Goal: Task Accomplishment & Management: Manage account settings

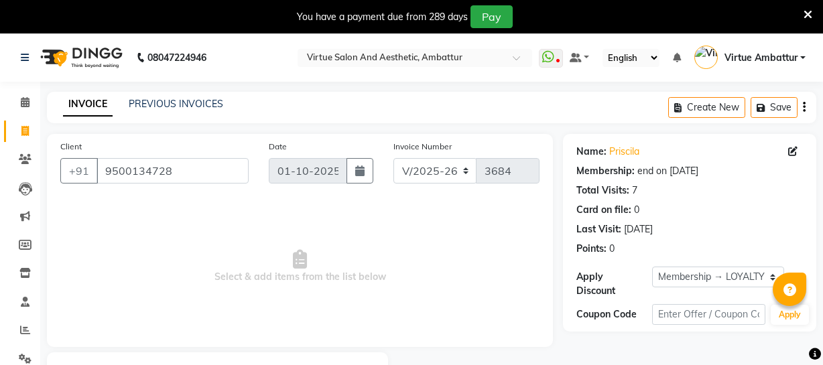
select select "5237"
select select "service"
select select "1: Object"
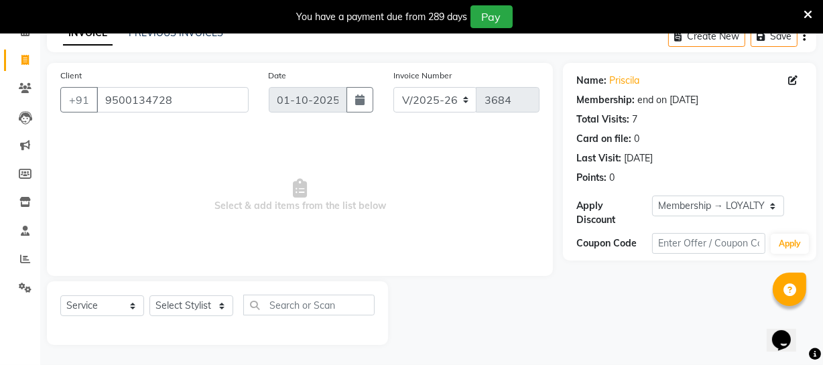
scroll to position [11, 0]
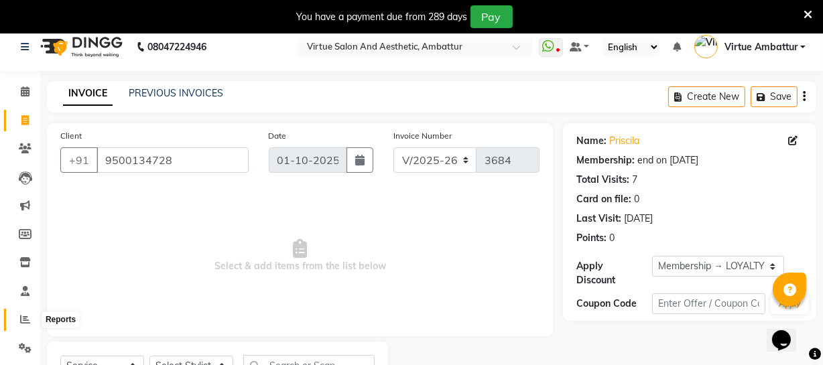
click at [23, 324] on span at bounding box center [24, 319] width 23 height 15
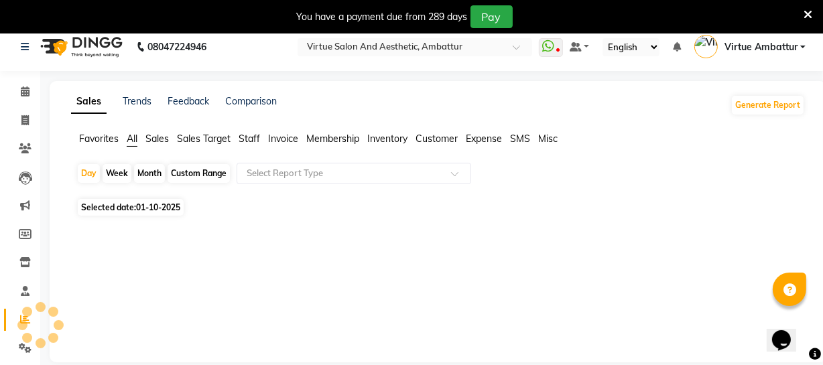
click at [253, 143] on span "Staff" at bounding box center [249, 139] width 21 height 12
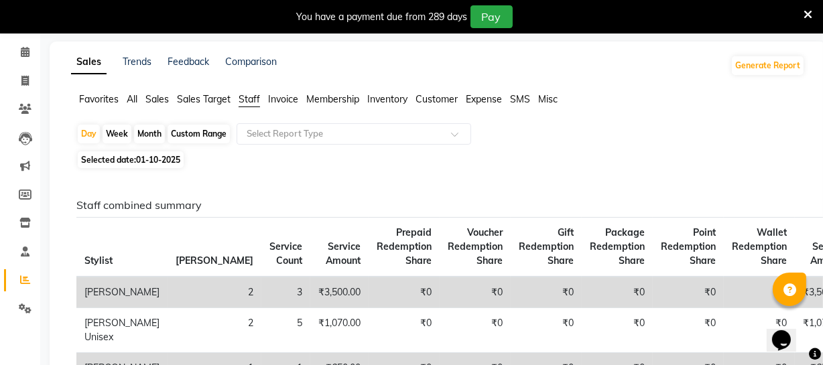
scroll to position [72, 0]
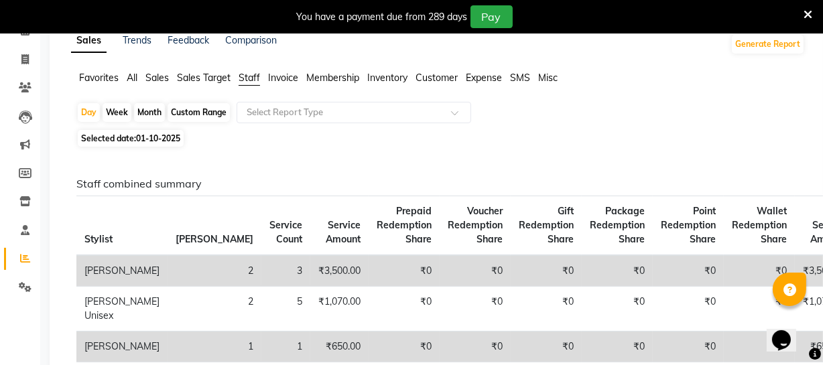
click at [153, 118] on div "Month" at bounding box center [149, 112] width 31 height 19
select select "10"
select select "2025"
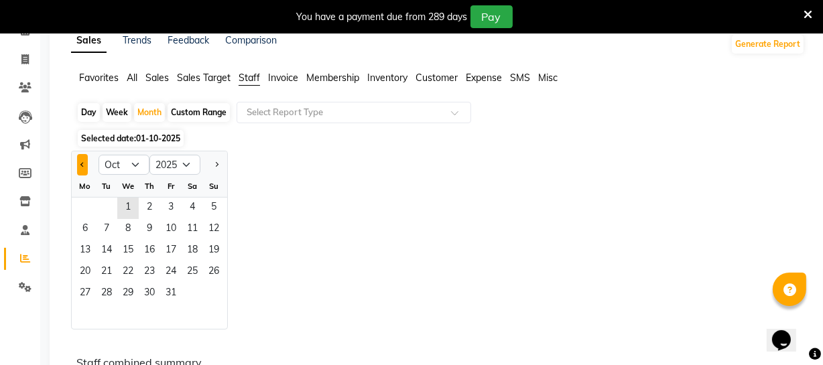
click at [80, 166] on button "Previous month" at bounding box center [82, 164] width 11 height 21
select select "9"
drag, startPoint x: 88, startPoint y: 202, endPoint x: 104, endPoint y: 257, distance: 57.3
click at [88, 203] on span "1" at bounding box center [84, 208] width 21 height 21
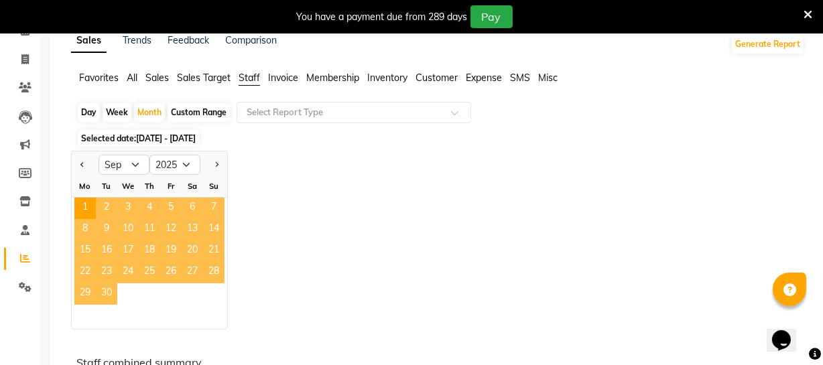
click at [111, 296] on span "30" at bounding box center [106, 294] width 21 height 21
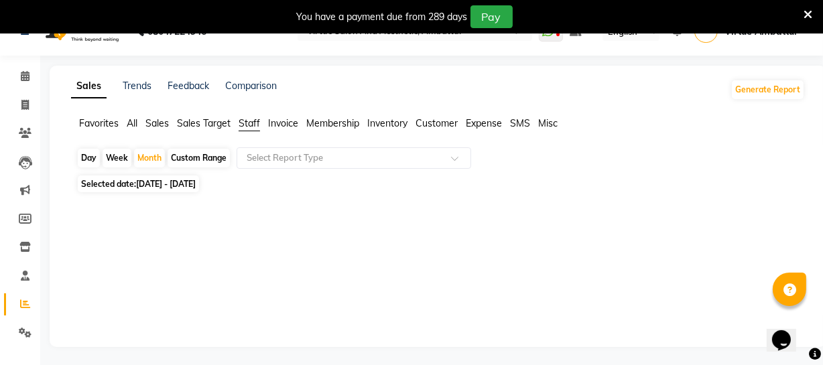
scroll to position [0, 0]
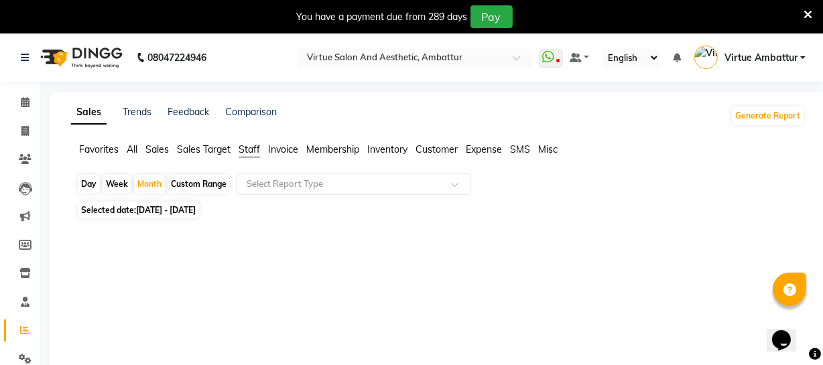
click at [189, 184] on div "Custom Range" at bounding box center [199, 184] width 62 height 19
select select "9"
select select "2025"
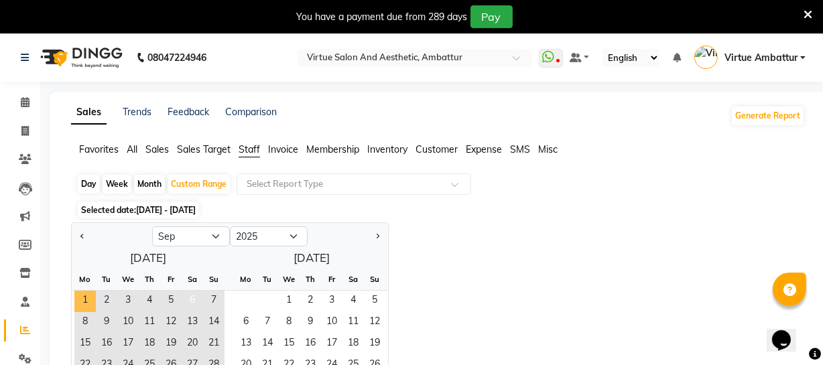
drag, startPoint x: 92, startPoint y: 303, endPoint x: 181, endPoint y: 290, distance: 90.1
click at [94, 302] on span "1" at bounding box center [84, 301] width 21 height 21
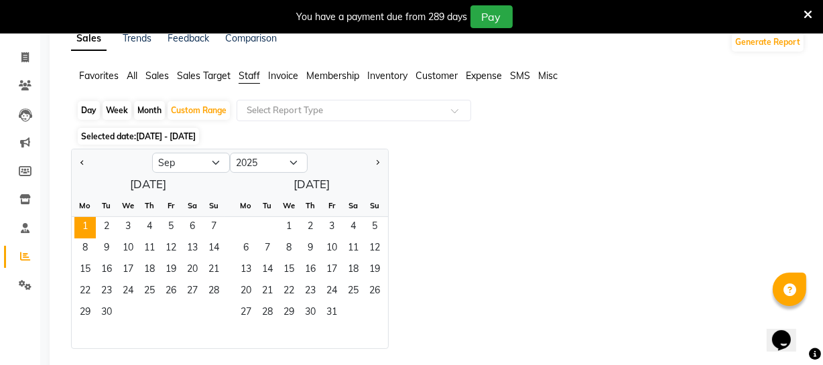
scroll to position [121, 0]
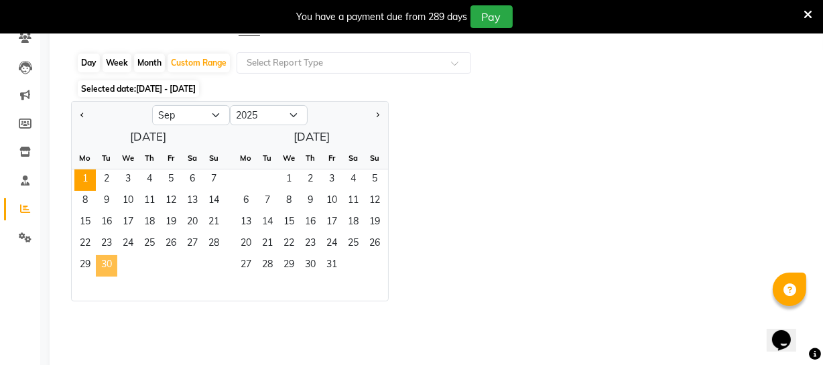
click at [100, 266] on span "30" at bounding box center [106, 265] width 21 height 21
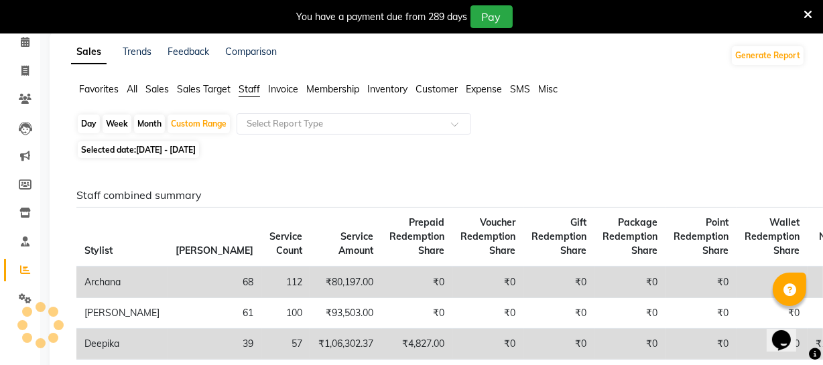
scroll to position [0, 0]
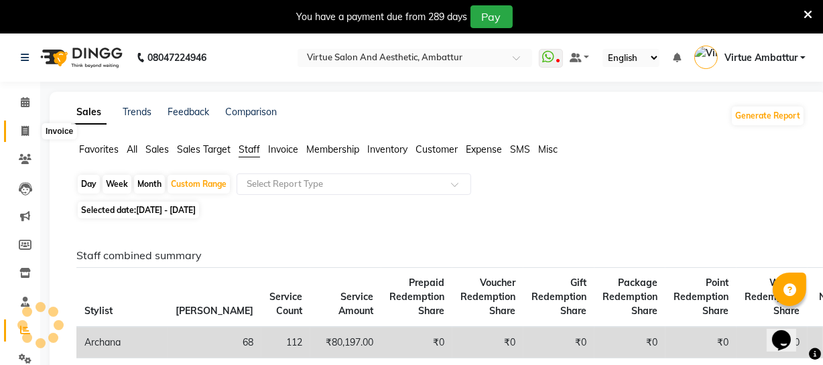
drag, startPoint x: 29, startPoint y: 131, endPoint x: 47, endPoint y: 131, distance: 17.4
click at [29, 131] on span at bounding box center [24, 131] width 23 height 15
select select "service"
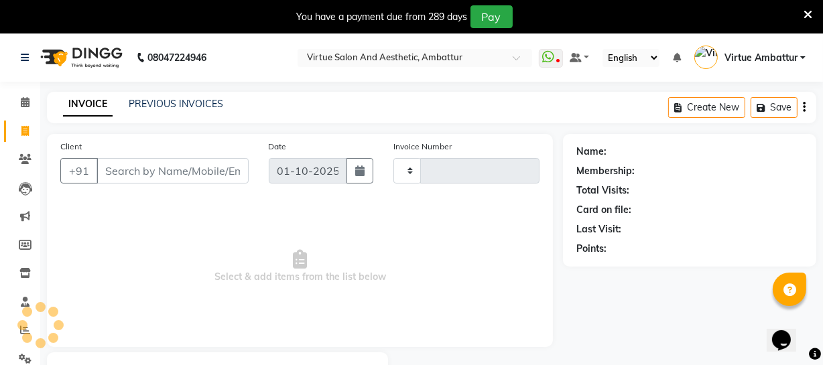
scroll to position [72, 0]
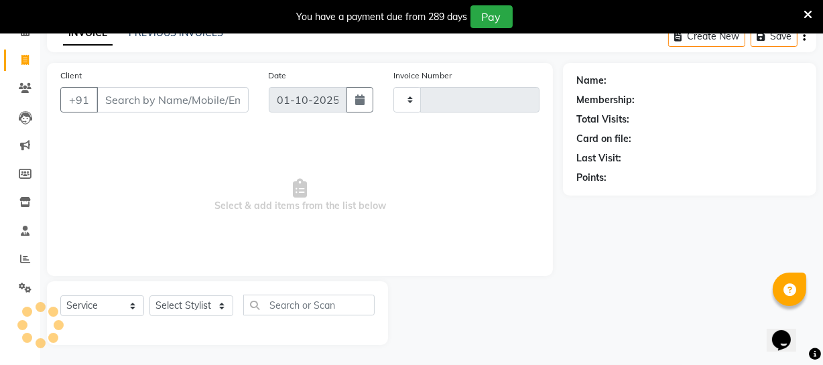
type input "3685"
select select "5237"
drag, startPoint x: 137, startPoint y: 89, endPoint x: 137, endPoint y: 97, distance: 8.0
click at [137, 94] on input "Client" at bounding box center [173, 99] width 152 height 25
click at [137, 97] on input "Client" at bounding box center [173, 99] width 152 height 25
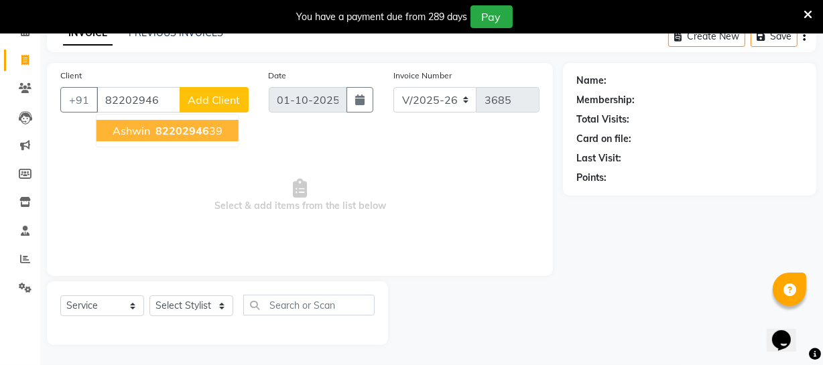
drag, startPoint x: 171, startPoint y: 131, endPoint x: 121, endPoint y: 233, distance: 113.3
click at [170, 131] on span "82202946" at bounding box center [183, 130] width 54 height 13
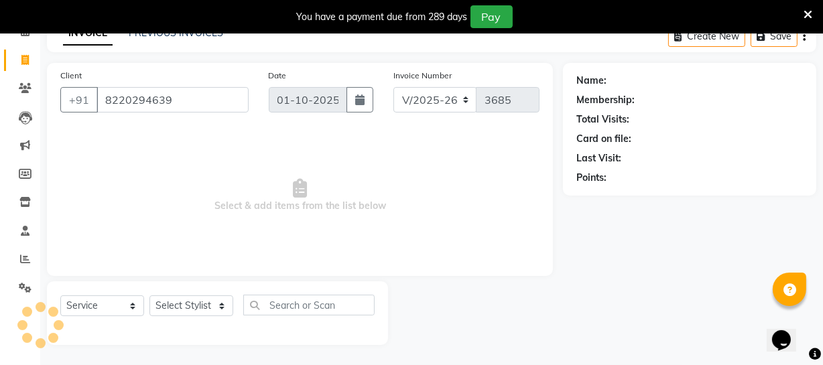
type input "8220294639"
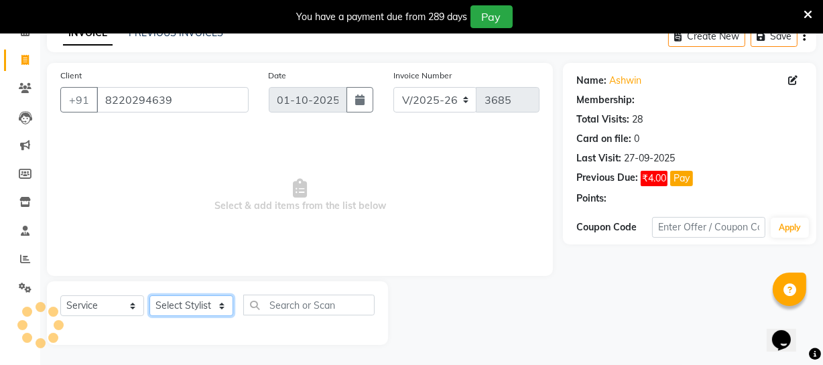
select select "1: Object"
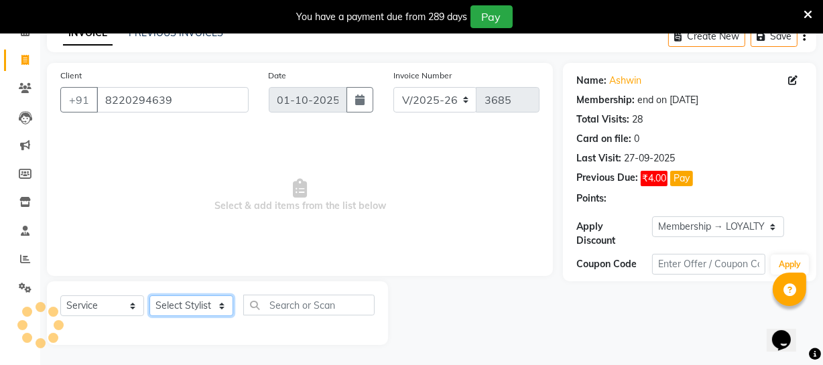
click at [179, 312] on select "Select Stylist Archana Bhagi Deepika Devi Dilip Divya Dolly Dr Prakash Faizan G…" at bounding box center [191, 306] width 84 height 21
select select "48009"
click at [149, 296] on select "Select Stylist Archana Bhagi Deepika Devi Dilip Divya Dolly Dr Prakash Faizan G…" at bounding box center [191, 306] width 84 height 21
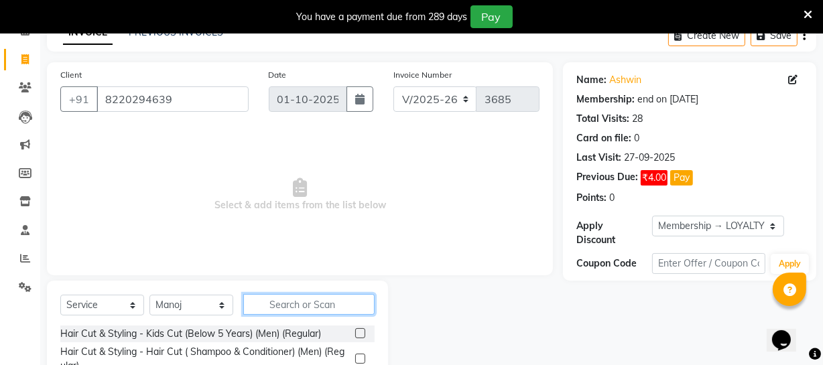
click at [277, 301] on input "text" at bounding box center [308, 304] width 131 height 21
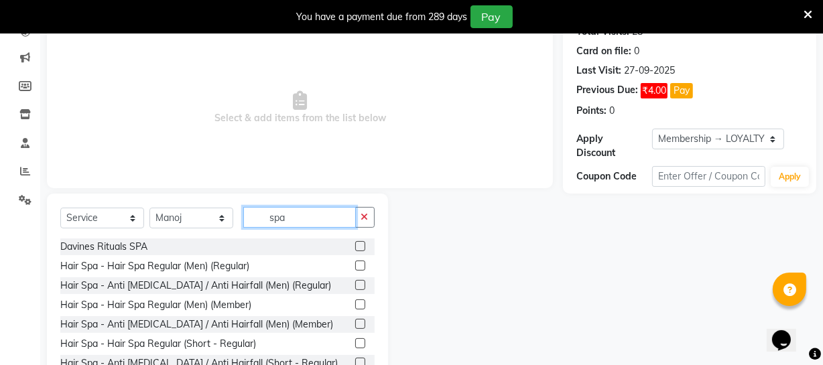
scroll to position [206, 0]
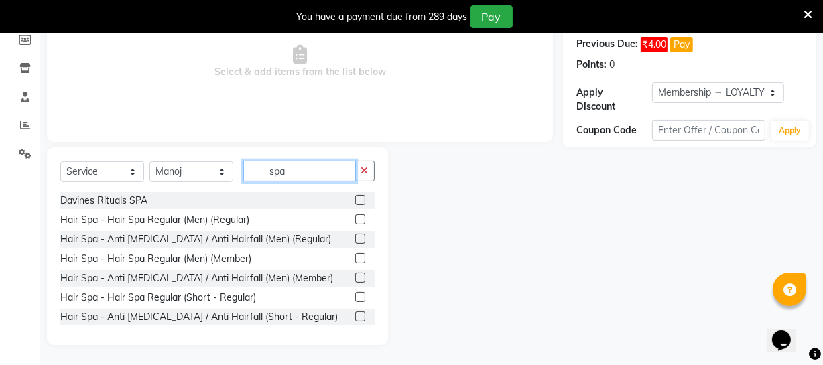
click at [301, 165] on input "spa" at bounding box center [299, 171] width 113 height 21
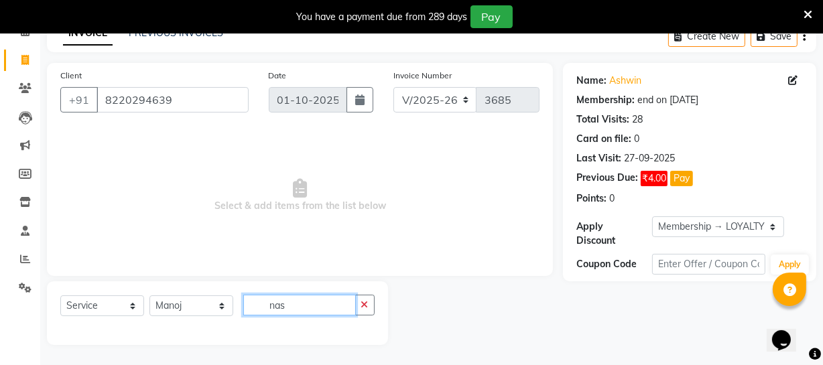
scroll to position [72, 0]
click at [304, 311] on input "nas" at bounding box center [299, 305] width 113 height 21
type input "nas"
click at [621, 87] on div "Name: Ashwin Membership: end on 07-03-2027 Total Visits: 28 Card on file: 0 Las…" at bounding box center [689, 136] width 227 height 137
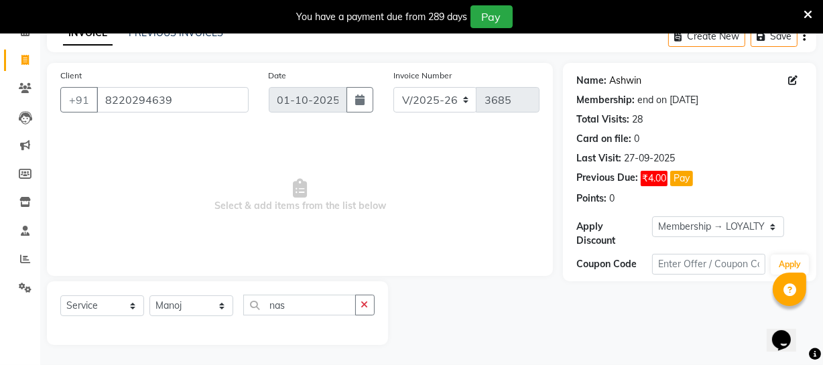
click at [623, 81] on link "Ashwin" at bounding box center [625, 81] width 32 height 14
click at [284, 308] on input "nas" at bounding box center [299, 305] width 113 height 21
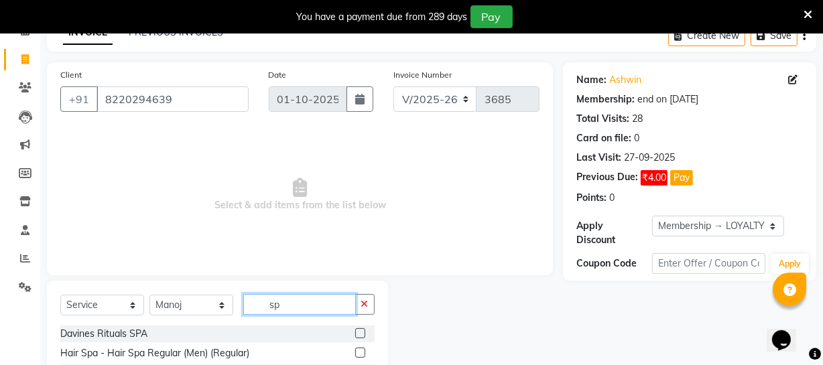
scroll to position [133, 0]
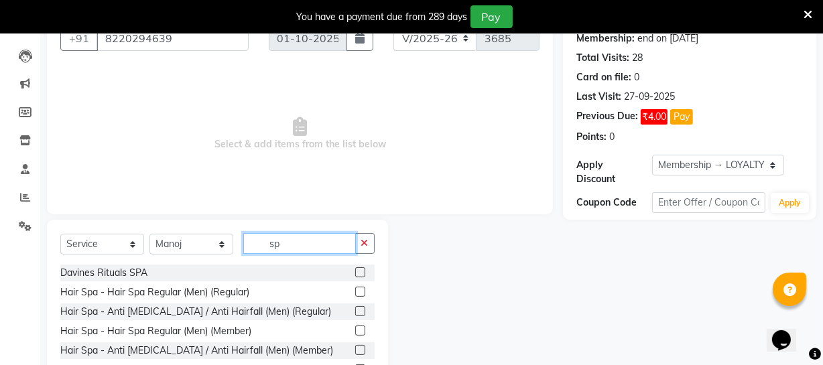
type input "sp"
click at [355, 290] on label at bounding box center [360, 292] width 10 height 10
click at [355, 290] on input "checkbox" at bounding box center [359, 292] width 9 height 9
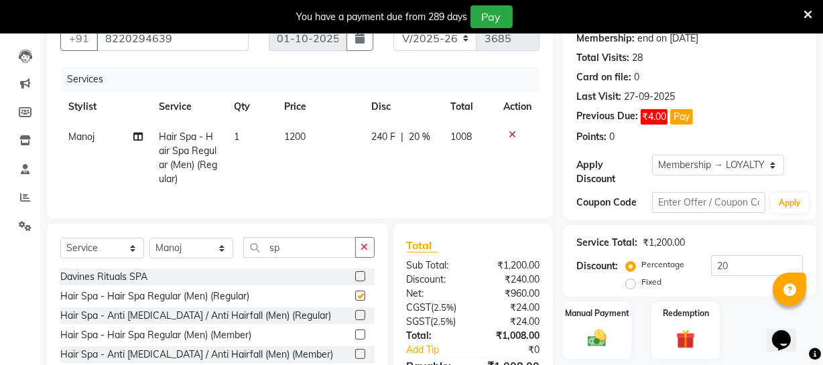
checkbox input "false"
click at [303, 133] on span "1200" at bounding box center [294, 137] width 21 height 12
select select "48009"
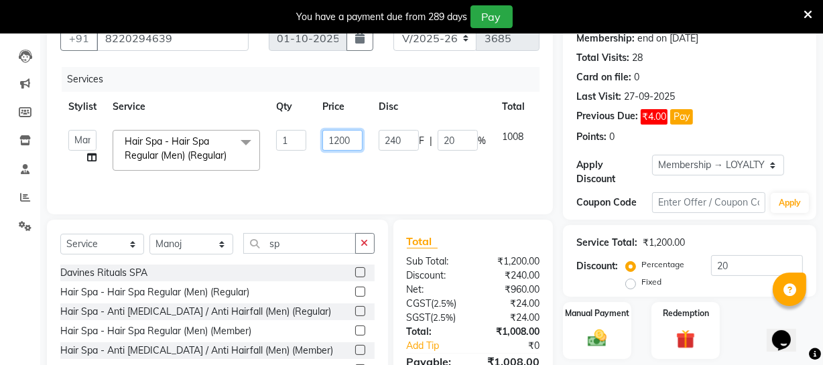
drag, startPoint x: 347, startPoint y: 135, endPoint x: 503, endPoint y: 129, distance: 157.0
click at [503, 129] on tr "Archana Bhagi Deepika Devi Dilip Divya Dolly Dr Prakash Faizan Geetha Virtue TC…" at bounding box center [318, 150] width 517 height 57
type input "1000"
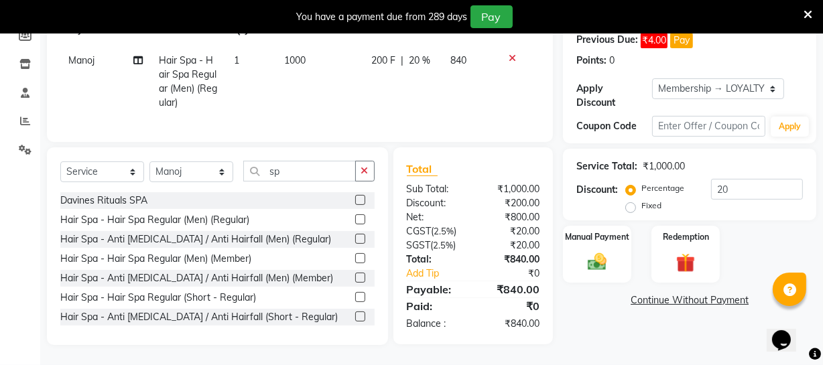
click at [616, 308] on div "Name: Ashwin Membership: end on 07-03-2027 Total Visits: 28 Card on file: 0 Las…" at bounding box center [694, 135] width 263 height 420
drag, startPoint x: 747, startPoint y: 177, endPoint x: 651, endPoint y: 174, distance: 95.9
click at [651, 179] on div "Percentage Fixed 20" at bounding box center [716, 197] width 174 height 36
click at [609, 260] on img at bounding box center [597, 262] width 32 height 23
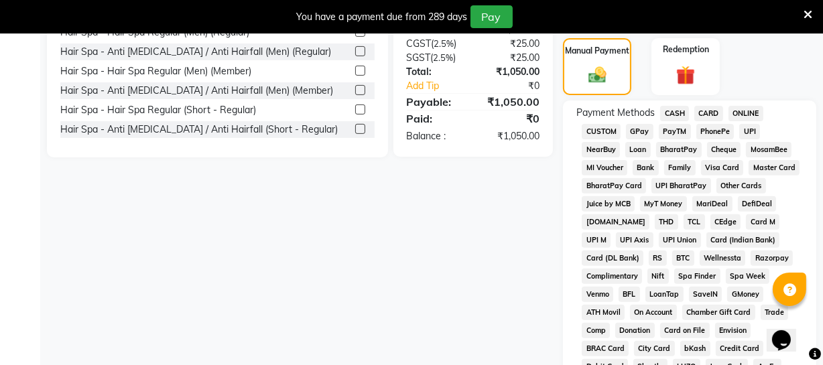
scroll to position [400, 0]
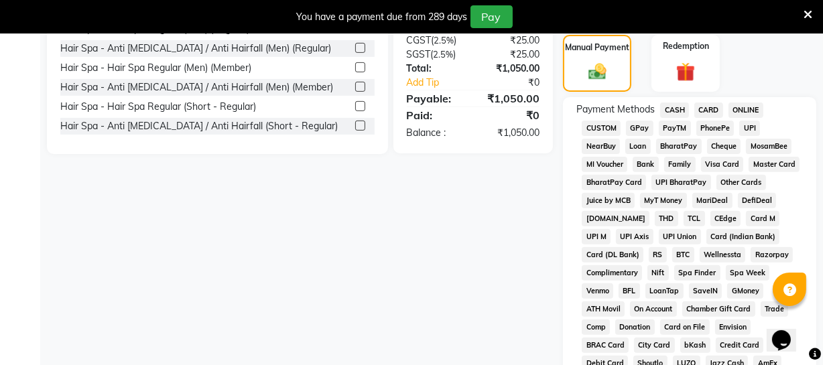
click at [755, 109] on span "ONLINE" at bounding box center [746, 110] width 35 height 15
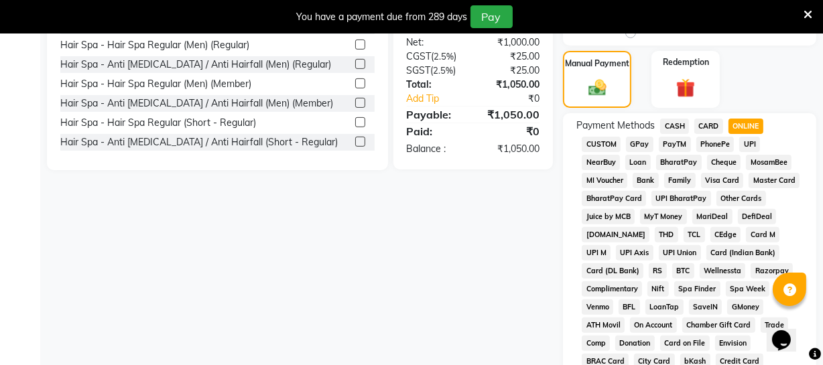
scroll to position [262, 0]
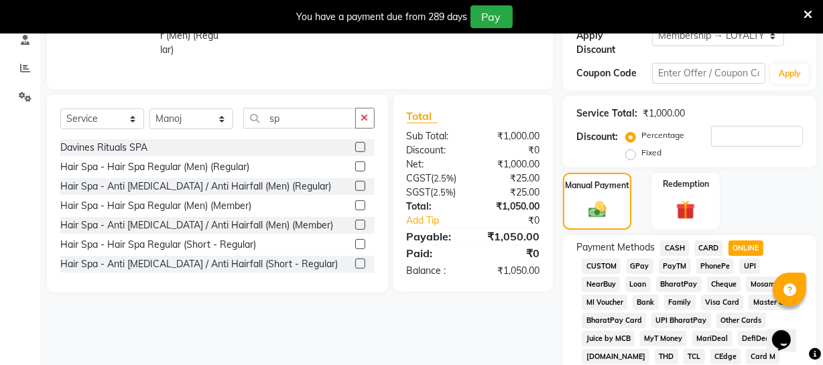
click at [675, 250] on span "CASH" at bounding box center [674, 248] width 29 height 15
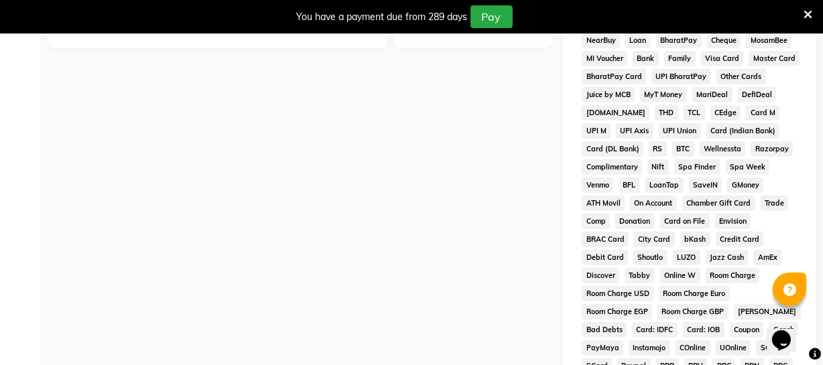
scroll to position [750, 0]
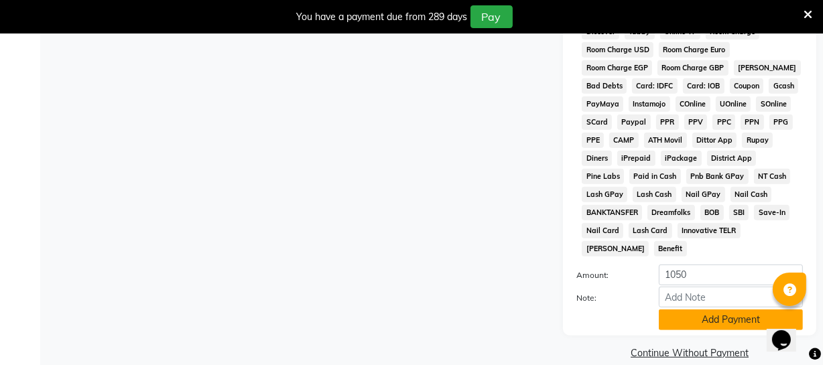
click at [710, 310] on button "Add Payment" at bounding box center [731, 320] width 144 height 21
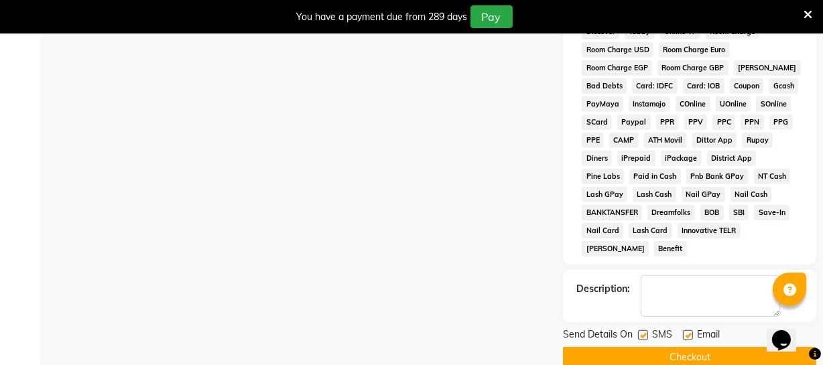
click at [651, 347] on button "Checkout" at bounding box center [689, 357] width 253 height 21
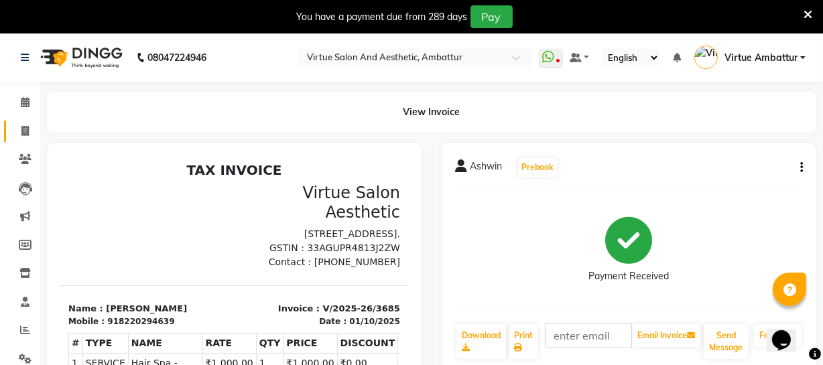
click at [34, 129] on span at bounding box center [24, 131] width 23 height 15
select select "service"
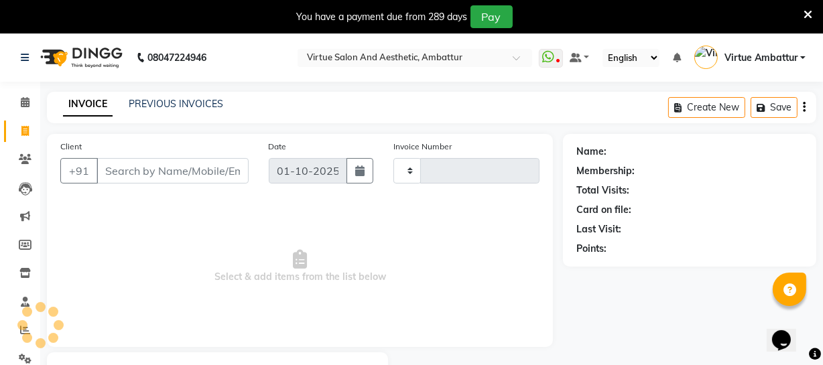
scroll to position [72, 0]
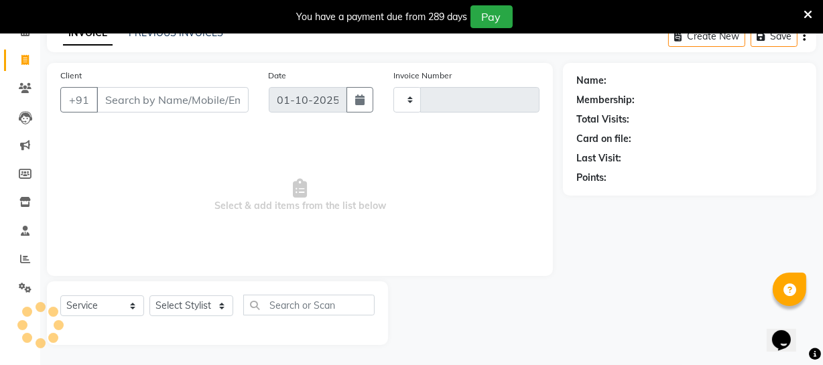
type input "3686"
select select "5237"
click at [147, 95] on input "Client" at bounding box center [173, 99] width 152 height 25
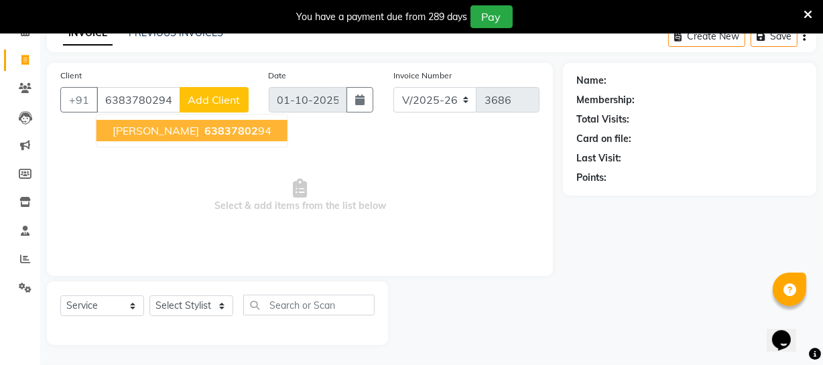
type input "6383780294"
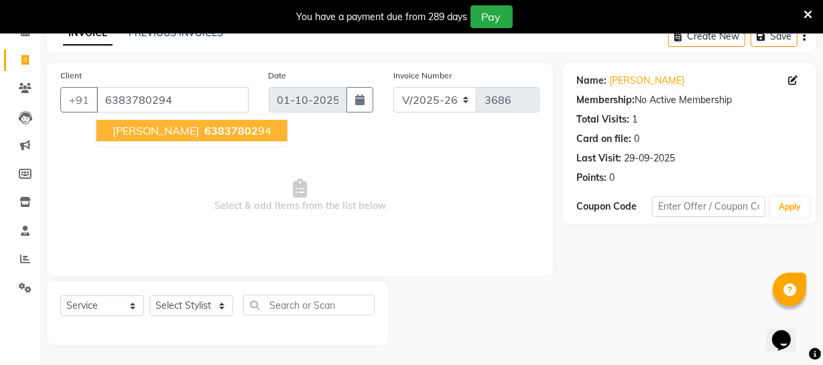
click at [202, 135] on ngb-highlight "63837802 94" at bounding box center [237, 130] width 70 height 13
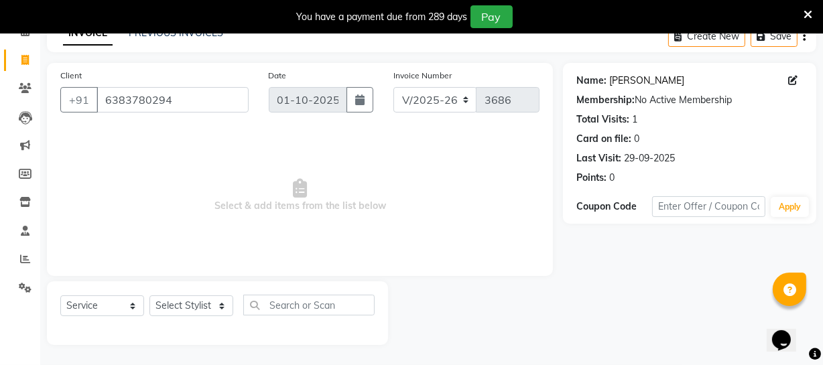
click at [630, 85] on link "Pavithra" at bounding box center [646, 81] width 75 height 14
click at [123, 106] on input "6383780294" at bounding box center [173, 99] width 152 height 25
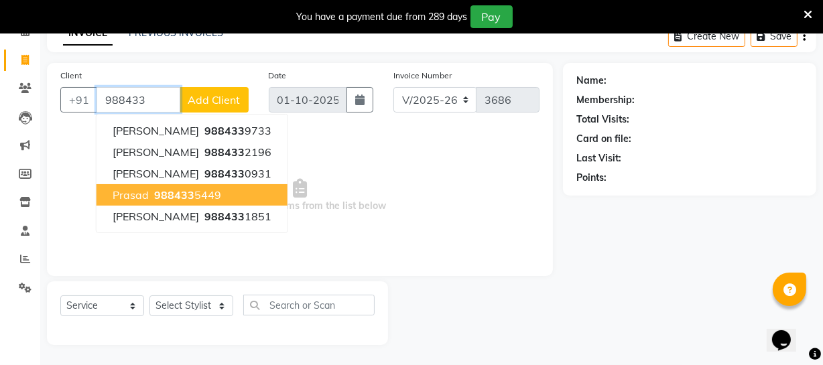
click at [206, 193] on ngb-highlight "988433 5449" at bounding box center [186, 194] width 70 height 13
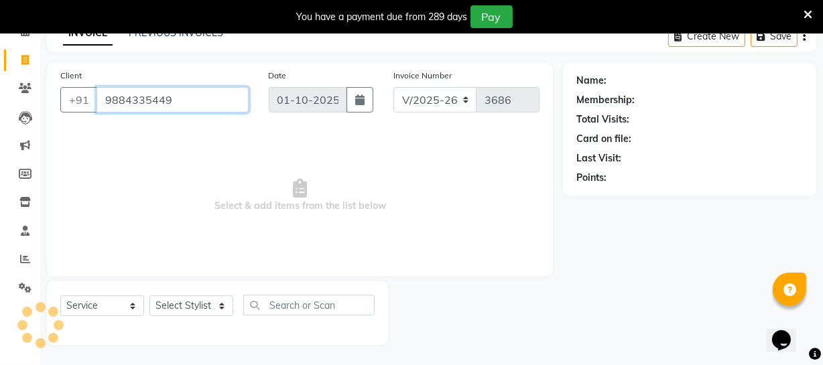
type input "9884335449"
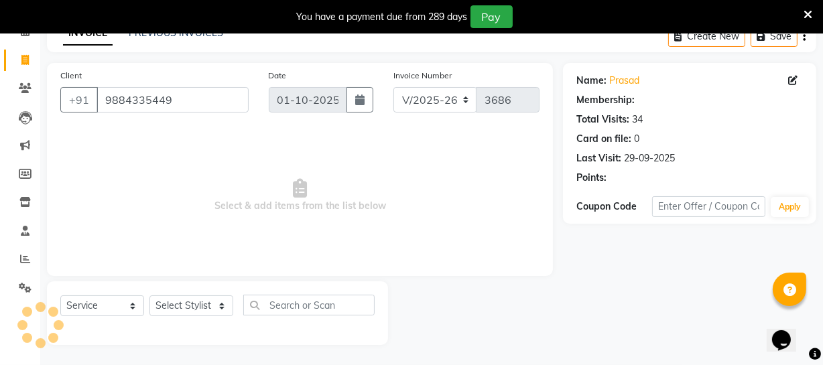
select select "1: Object"
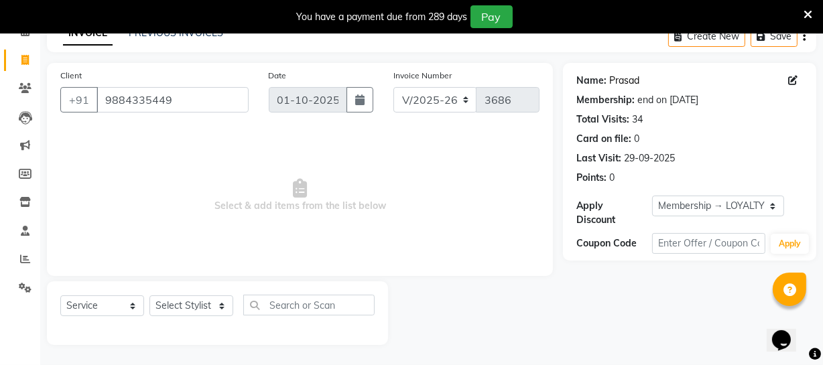
click at [615, 80] on link "Prasad" at bounding box center [624, 81] width 30 height 14
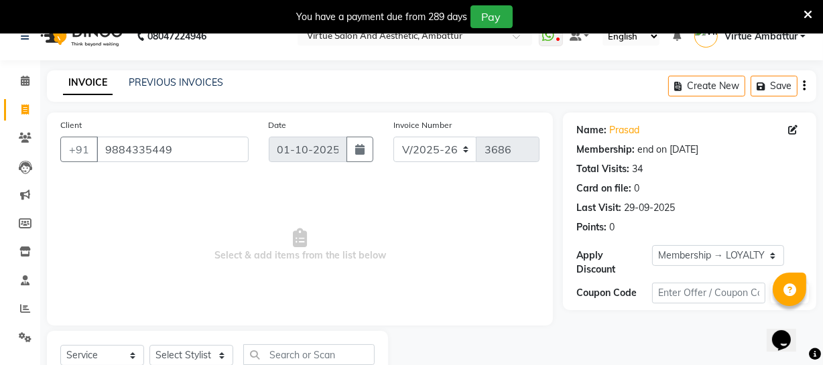
scroll to position [0, 0]
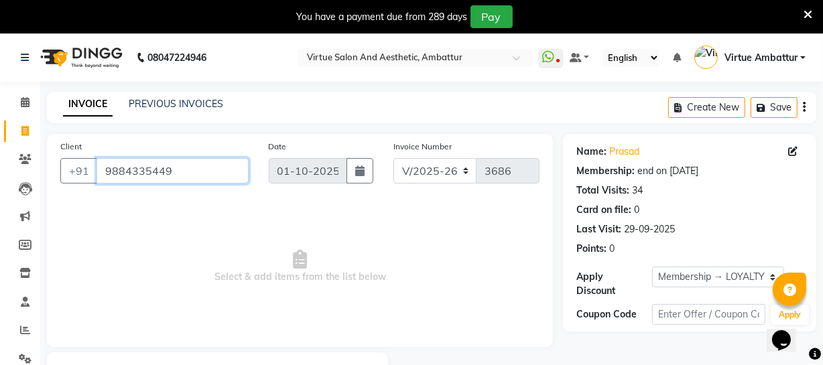
drag, startPoint x: 183, startPoint y: 171, endPoint x: 103, endPoint y: 169, distance: 80.5
click at [103, 169] on input "9884335449" at bounding box center [173, 170] width 152 height 25
click at [625, 151] on link "Prasad" at bounding box center [624, 152] width 30 height 14
paste input "9361781498"
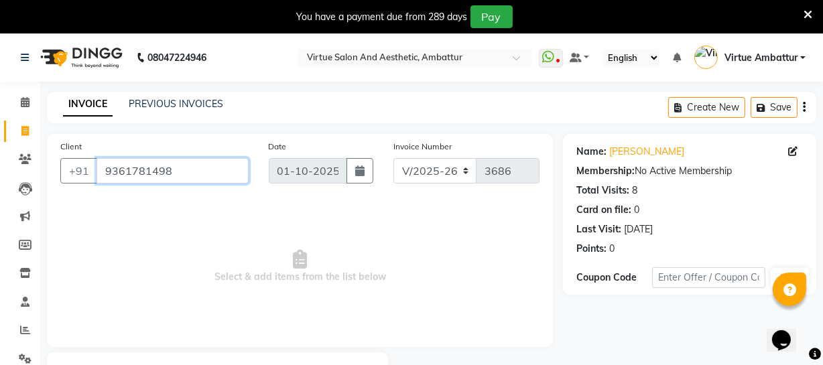
click at [184, 169] on input "9361781498" at bounding box center [173, 170] width 152 height 25
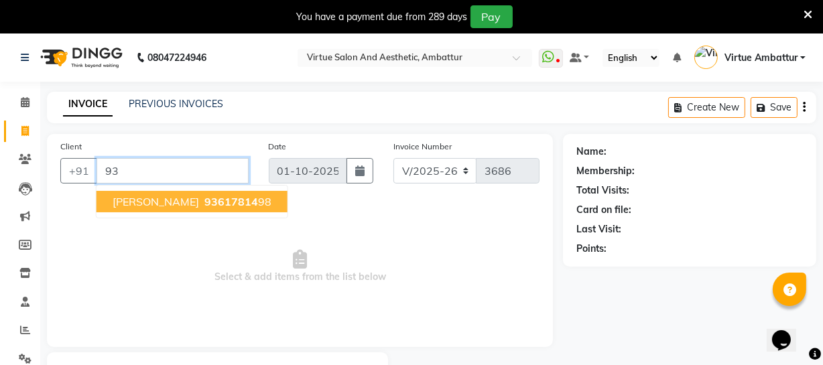
type input "9"
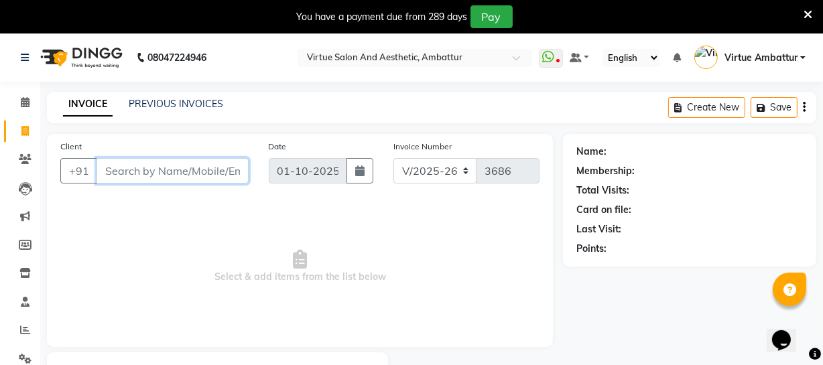
paste input "9940335193"
type input "9940335193"
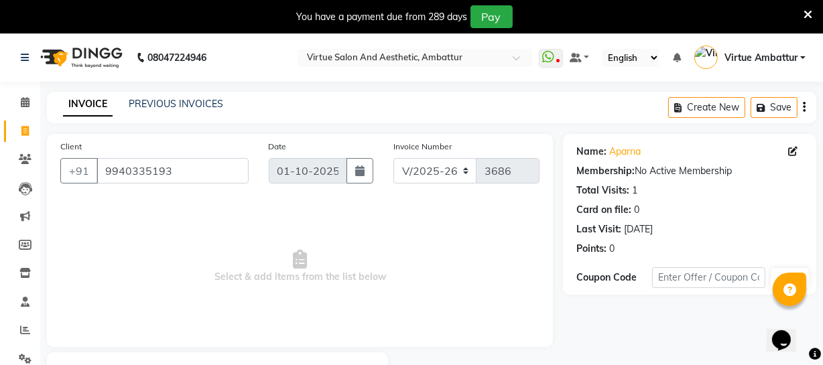
click at [257, 225] on span "Select & add items from the list below" at bounding box center [299, 267] width 479 height 134
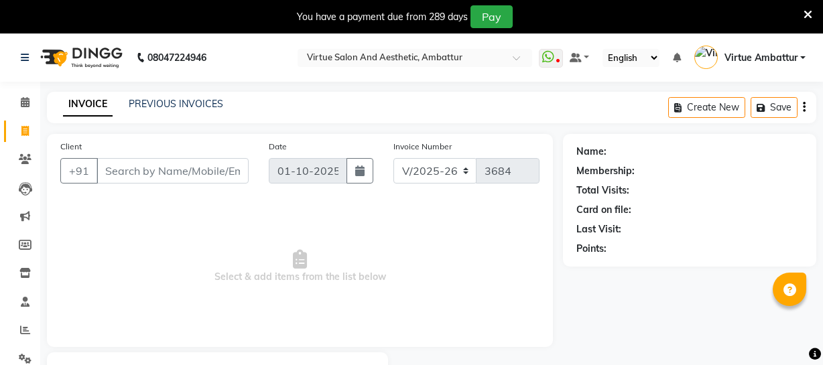
select select "5237"
select select "service"
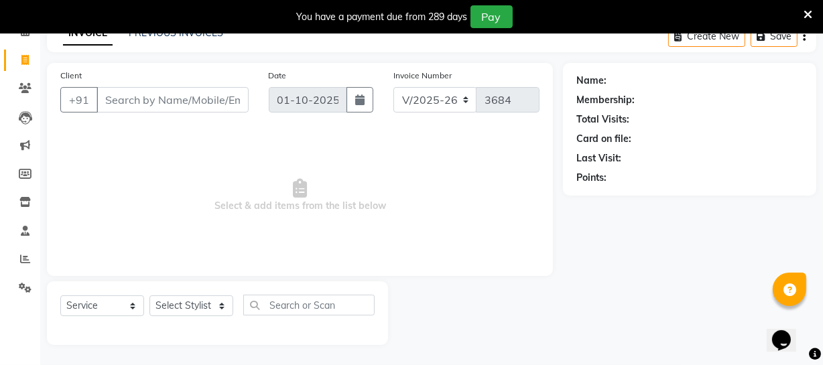
click at [149, 106] on input "Client" at bounding box center [173, 99] width 152 height 25
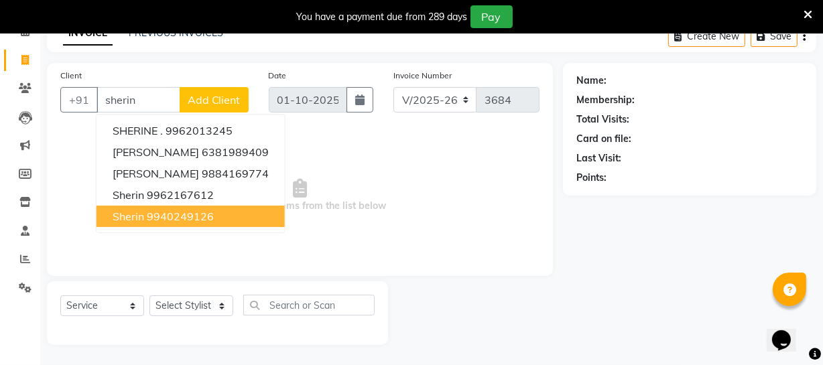
click at [219, 211] on button "Sherin 9940249126" at bounding box center [191, 216] width 188 height 21
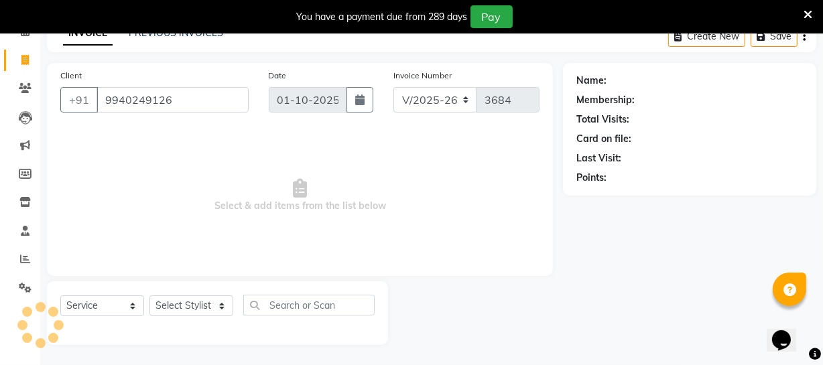
type input "9940249126"
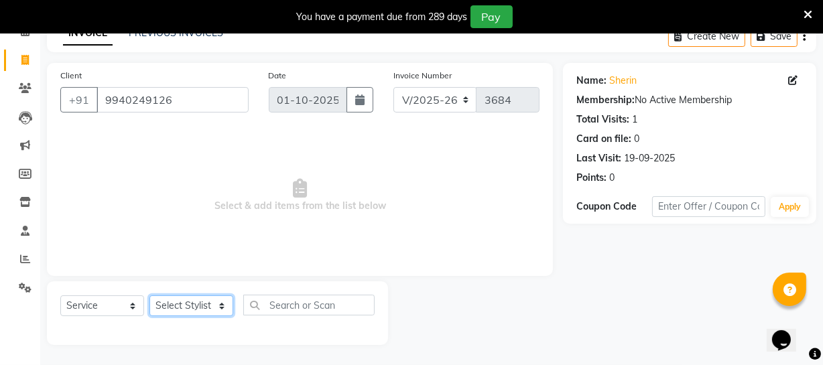
click at [200, 306] on select "Select Stylist [PERSON_NAME] [PERSON_NAME] [PERSON_NAME] [PERSON_NAME] [PERSON_…" at bounding box center [191, 306] width 84 height 21
select select "48223"
click at [149, 296] on select "Select Stylist [PERSON_NAME] [PERSON_NAME] [PERSON_NAME] [PERSON_NAME] [PERSON_…" at bounding box center [191, 306] width 84 height 21
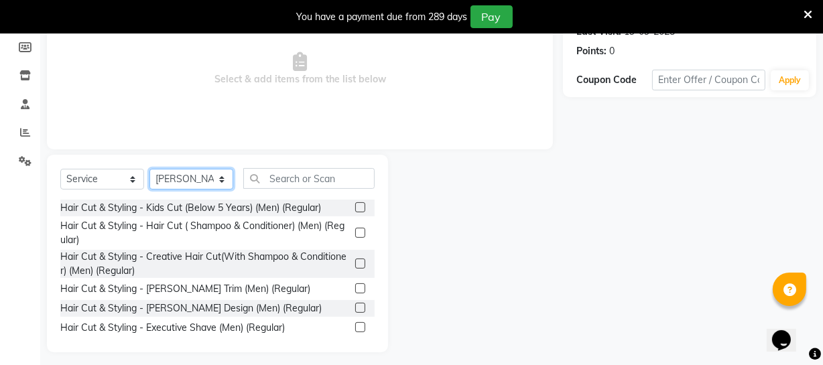
scroll to position [206, 0]
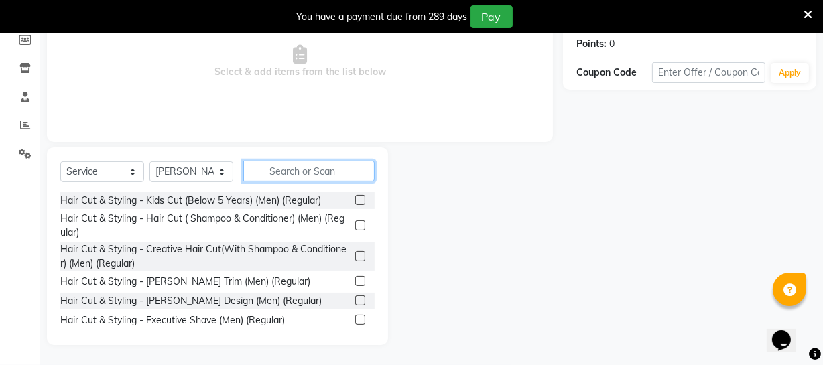
click at [303, 165] on input "text" at bounding box center [308, 171] width 131 height 21
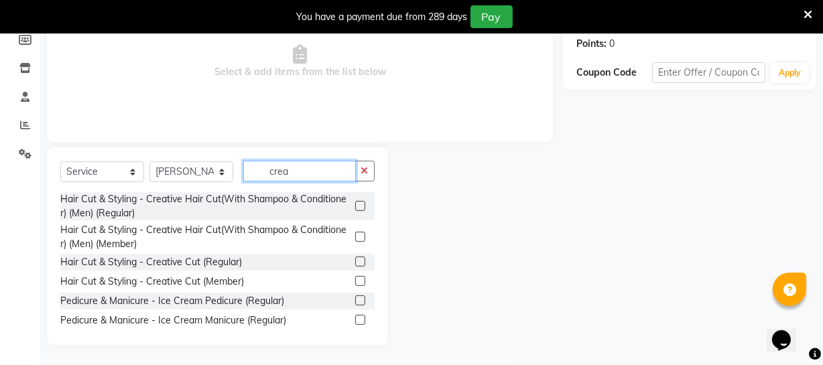
type input "crea"
click at [355, 257] on label at bounding box center [360, 262] width 10 height 10
click at [355, 258] on input "checkbox" at bounding box center [359, 262] width 9 height 9
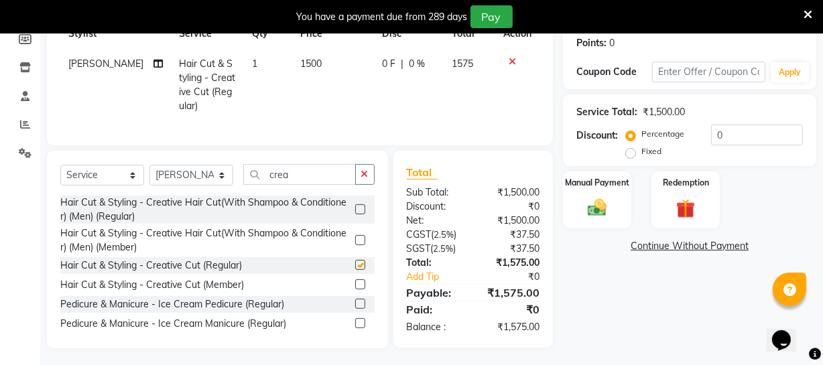
checkbox input "false"
click at [212, 186] on select "Select Stylist Archana Bhagi Deepika Devi Dilip Divya Dolly Dr Prakash Faizan G…" at bounding box center [191, 175] width 84 height 21
select select "39033"
click at [149, 174] on select "Select Stylist Archana Bhagi Deepika Devi Dilip Divya Dolly Dr Prakash Faizan G…" at bounding box center [191, 175] width 84 height 21
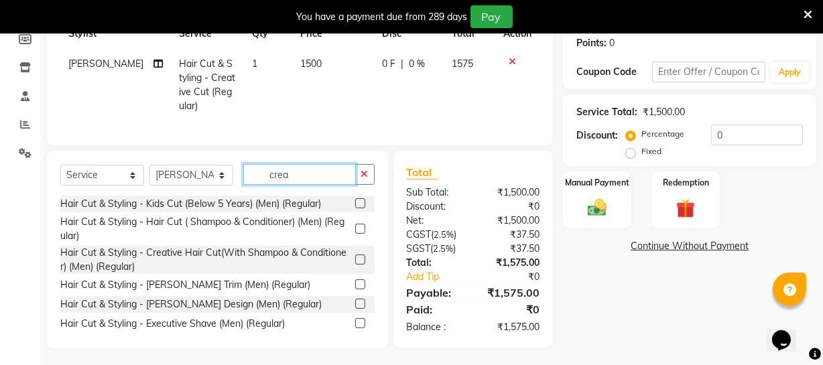
click at [306, 182] on input "crea" at bounding box center [299, 174] width 113 height 21
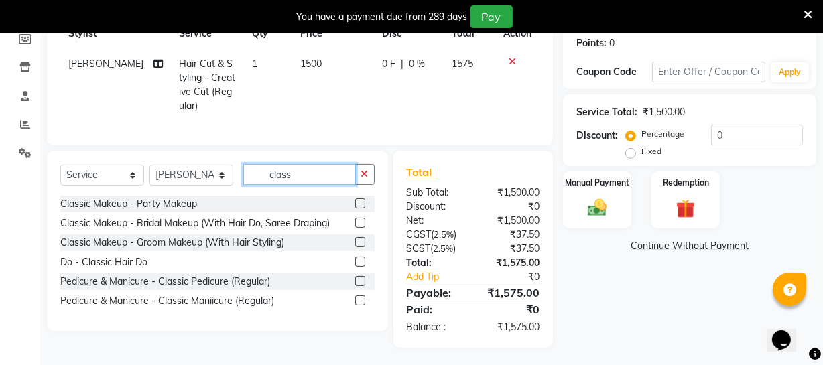
type input "class"
click at [362, 286] on label at bounding box center [360, 281] width 10 height 10
click at [362, 286] on input "checkbox" at bounding box center [359, 281] width 9 height 9
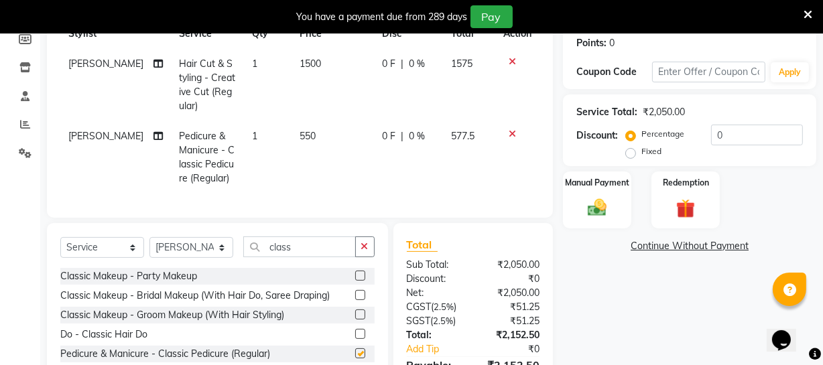
checkbox input "false"
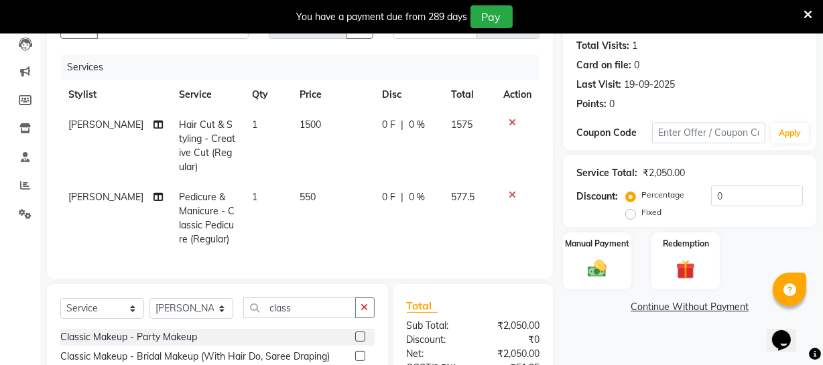
click at [300, 202] on span "550" at bounding box center [308, 197] width 16 height 12
select select "39033"
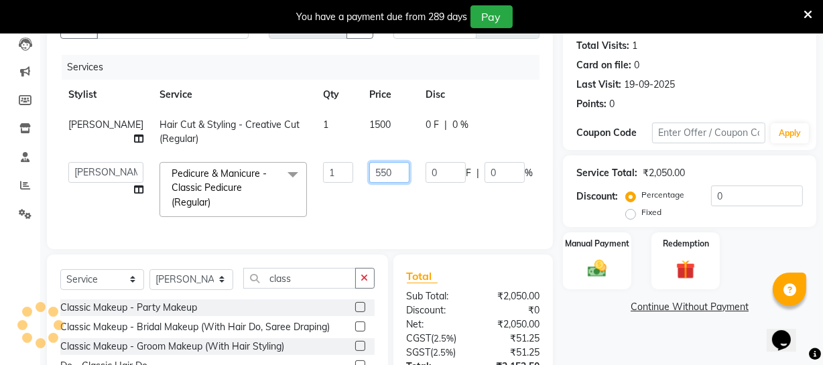
drag, startPoint x: 334, startPoint y: 175, endPoint x: 313, endPoint y: 176, distance: 21.5
click at [313, 176] on tr "Archana Bhagi Deepika Devi Dilip Divya Dolly Dr Prakash Faizan Geetha Virtue TC…" at bounding box center [342, 189] width 564 height 71
type input "650"
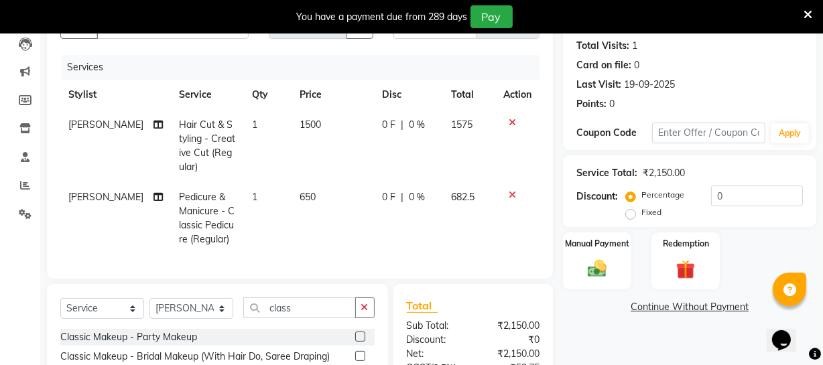
click at [614, 330] on div "Name: Sherin Membership: No Active Membership Total Visits: 1 Card on file: 0 L…" at bounding box center [694, 235] width 263 height 492
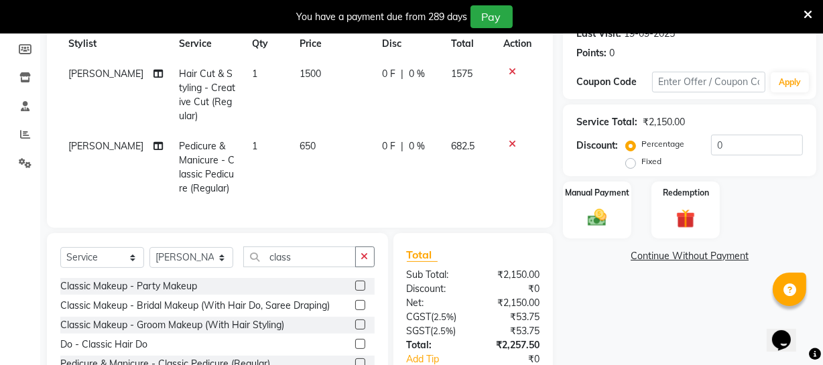
scroll to position [168, 0]
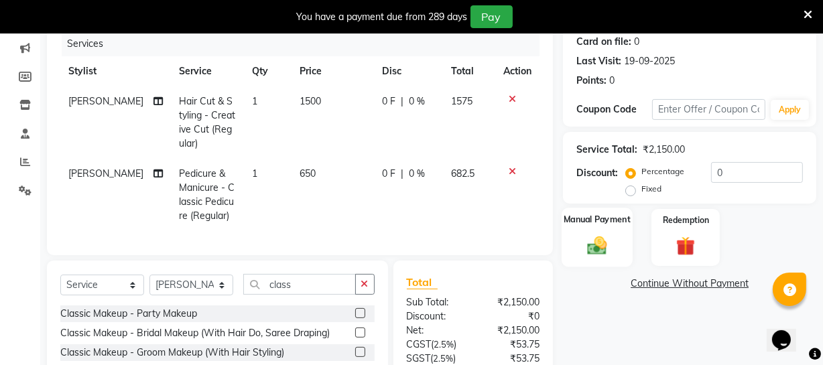
click at [604, 246] on img at bounding box center [597, 245] width 32 height 23
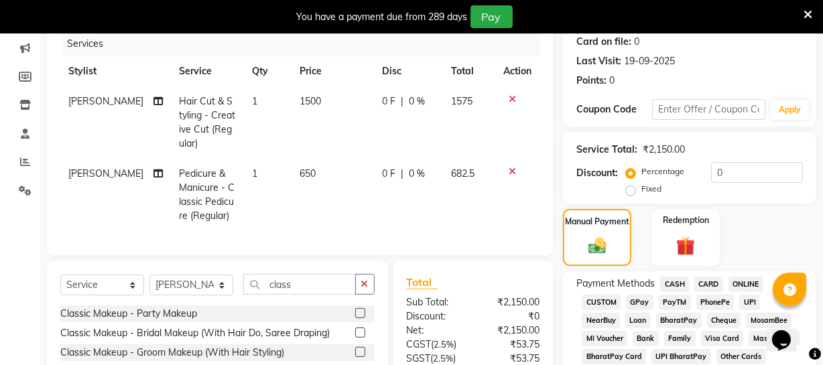
click at [740, 288] on span "ONLINE" at bounding box center [746, 284] width 35 height 15
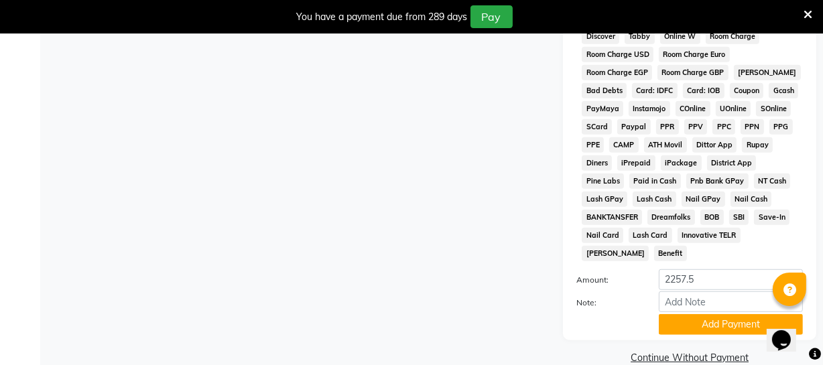
scroll to position [692, 0]
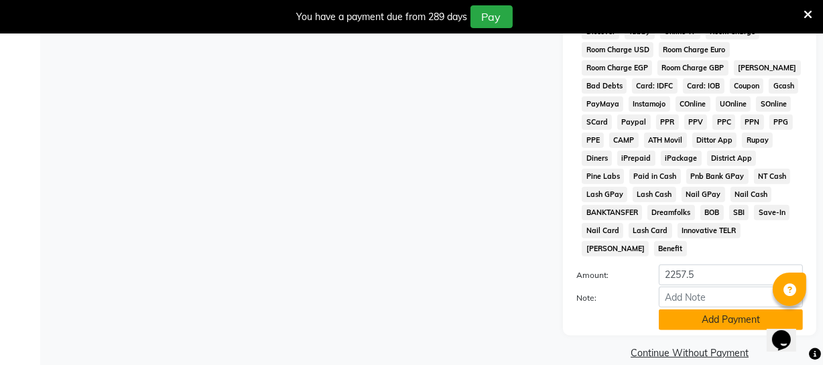
click at [690, 310] on button "Add Payment" at bounding box center [731, 320] width 144 height 21
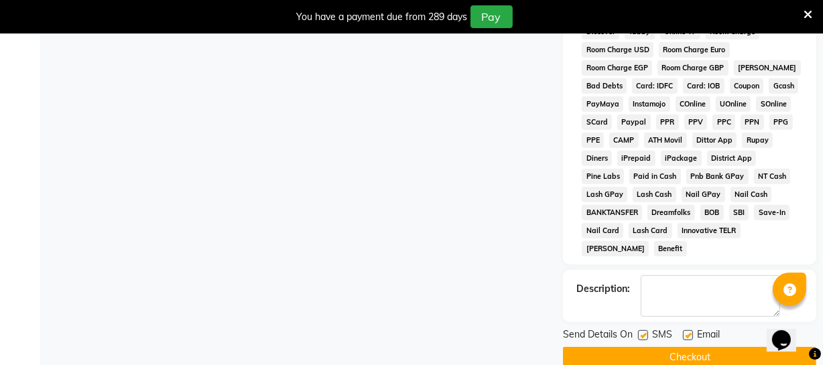
click at [683, 347] on button "Checkout" at bounding box center [689, 357] width 253 height 21
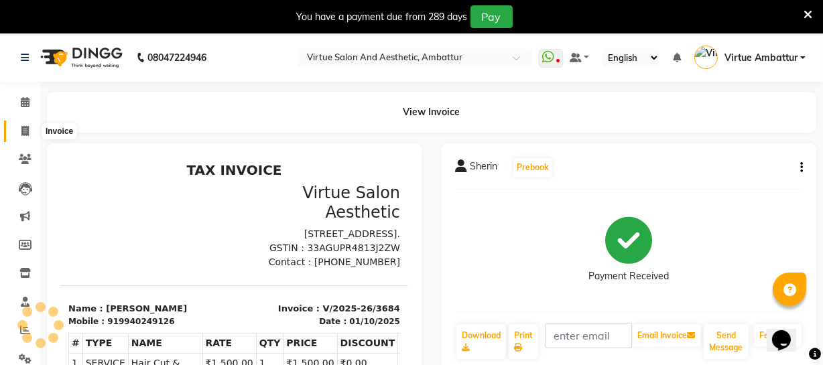
click at [19, 127] on span at bounding box center [24, 131] width 23 height 15
select select "service"
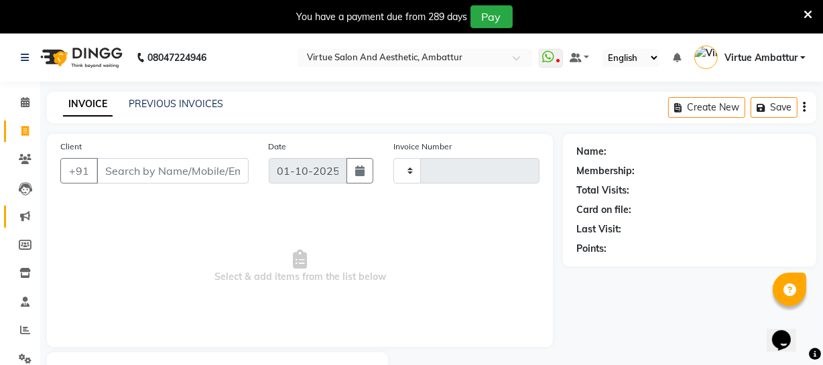
scroll to position [72, 0]
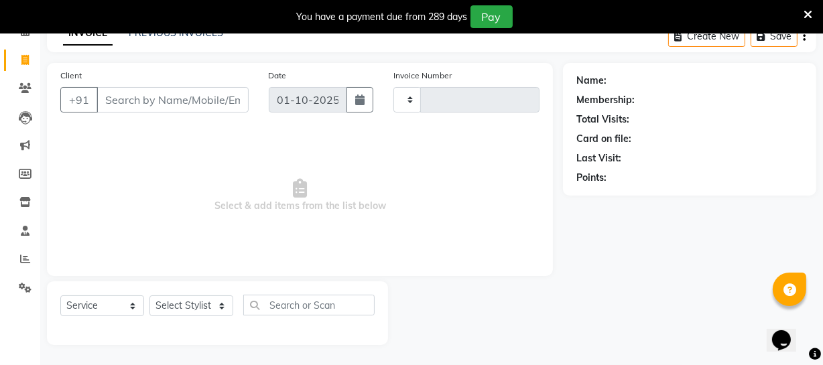
type input "3685"
select select "5237"
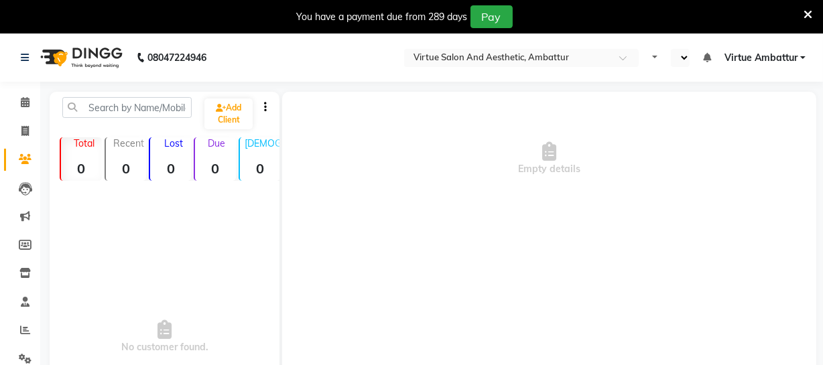
select select "en"
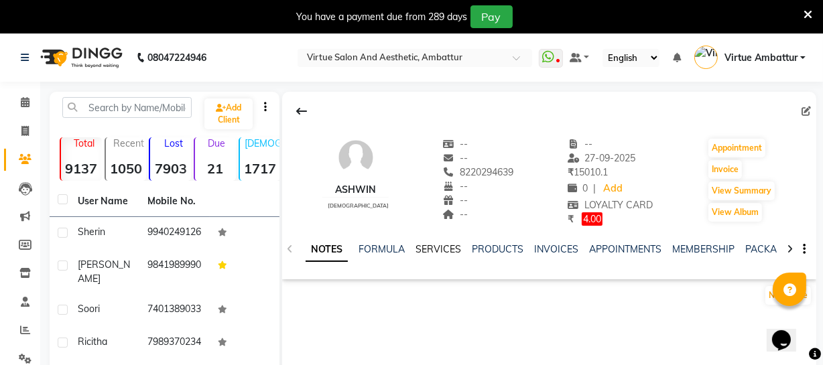
click at [442, 249] on link "SERVICES" at bounding box center [439, 249] width 46 height 12
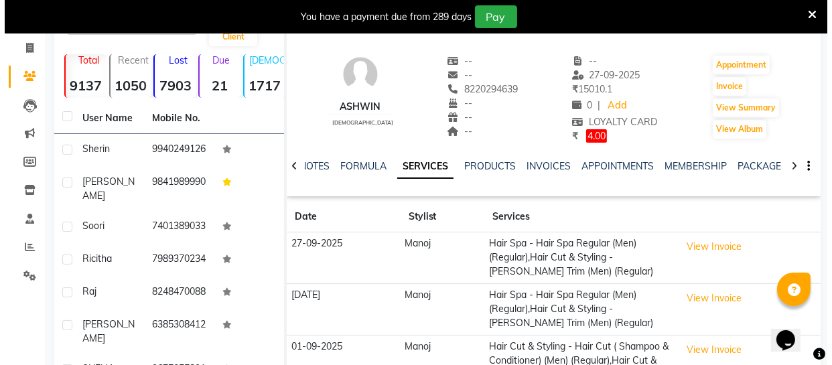
scroll to position [182, 0]
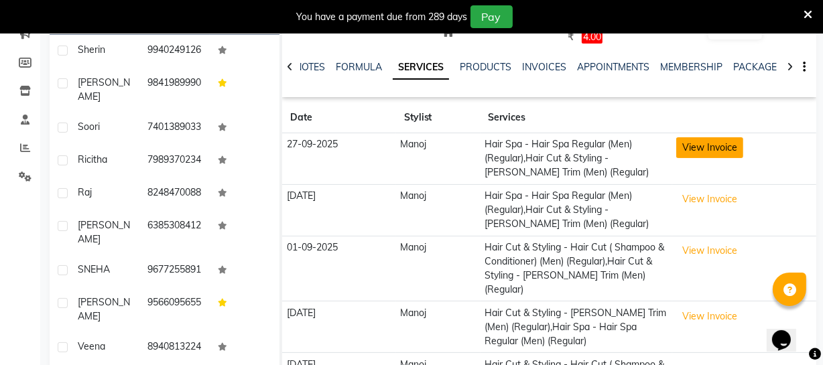
click at [700, 147] on button "View Invoice" at bounding box center [709, 147] width 67 height 21
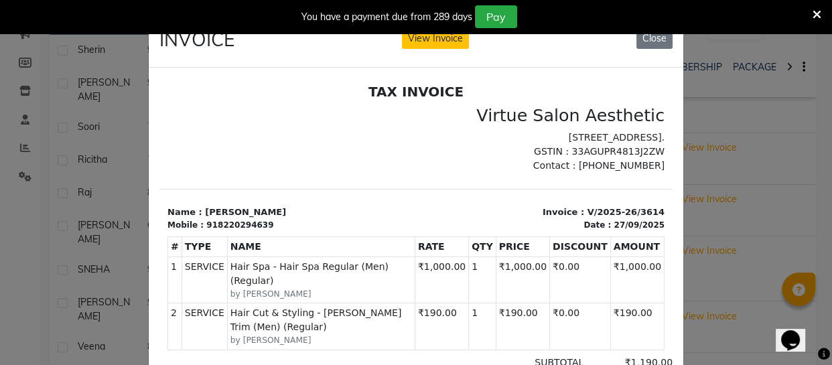
scroll to position [0, 0]
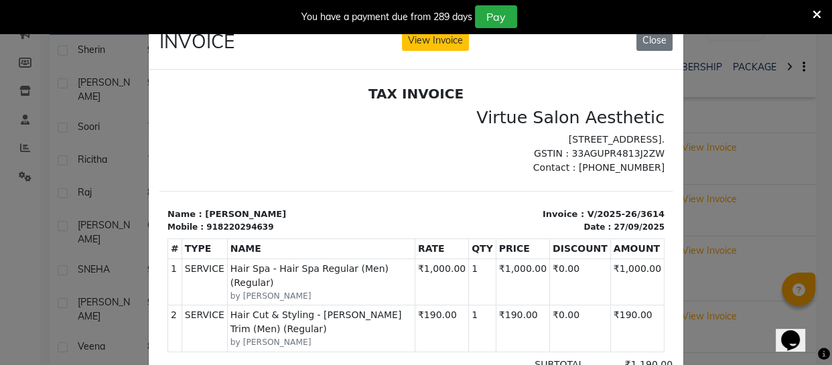
click at [658, 51] on div "INVOICE View Invoice Close" at bounding box center [416, 44] width 535 height 50
click at [657, 46] on button "Close" at bounding box center [655, 40] width 36 height 21
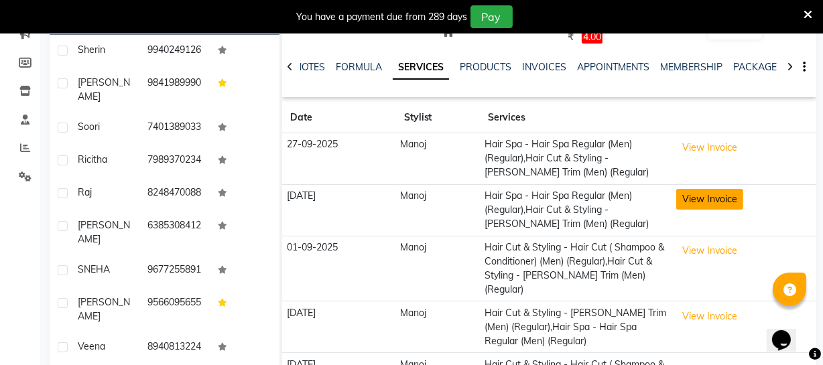
click at [705, 202] on button "View Invoice" at bounding box center [709, 199] width 67 height 21
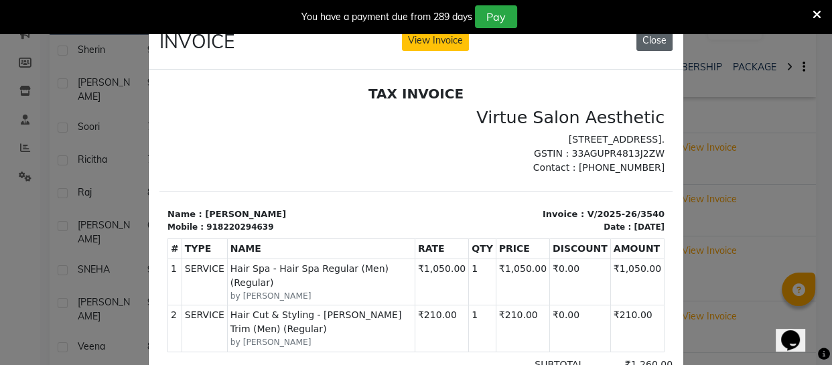
click at [641, 48] on button "Close" at bounding box center [655, 40] width 36 height 21
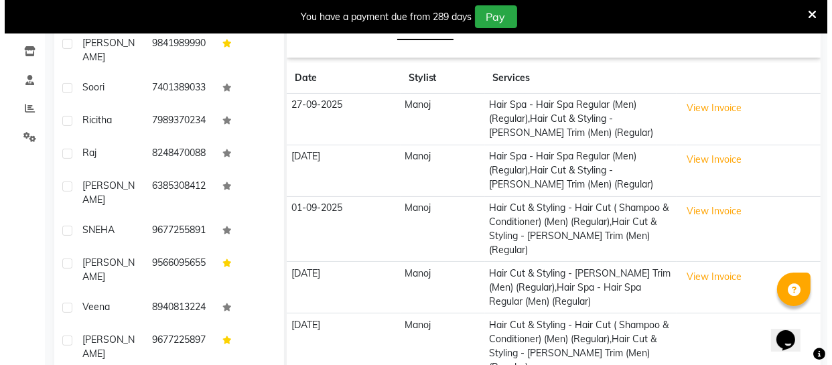
scroll to position [243, 0]
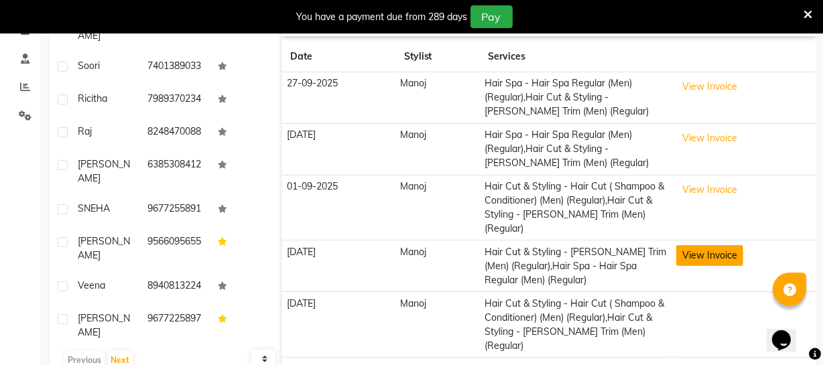
click at [694, 245] on button "View Invoice" at bounding box center [709, 255] width 67 height 21
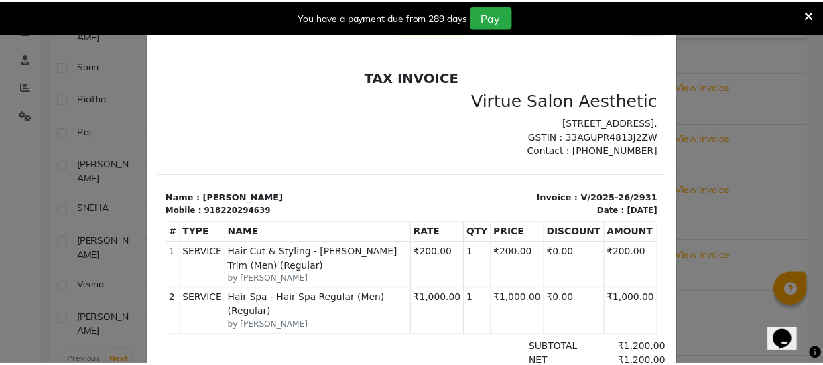
scroll to position [0, 0]
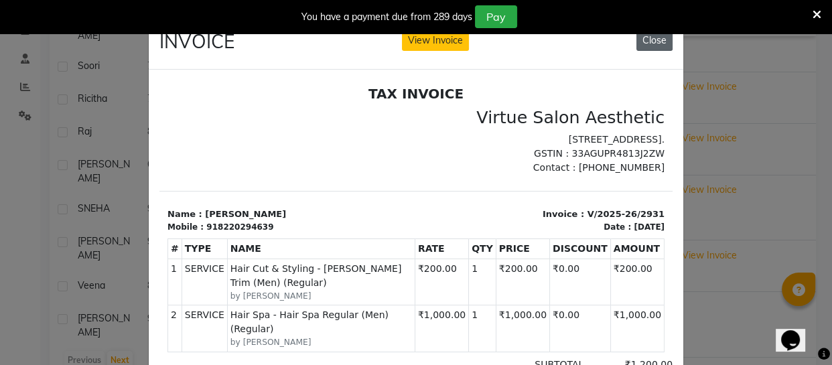
click at [645, 40] on button "Close" at bounding box center [655, 40] width 36 height 21
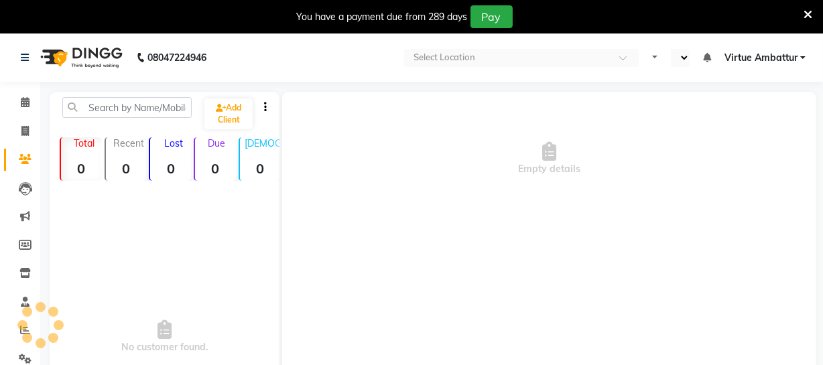
select select "en"
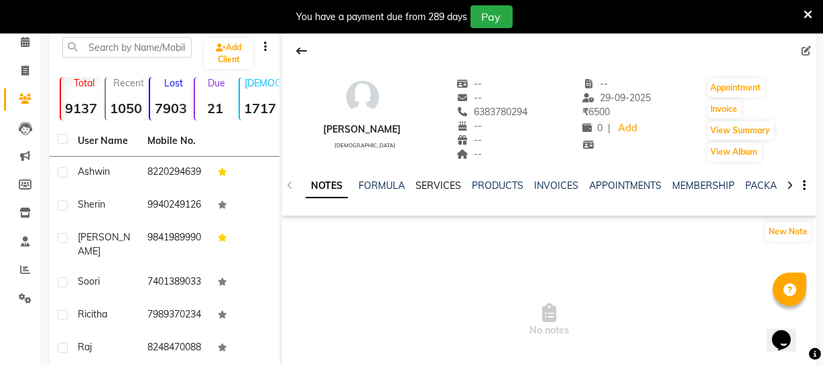
click at [443, 189] on link "SERVICES" at bounding box center [439, 186] width 46 height 12
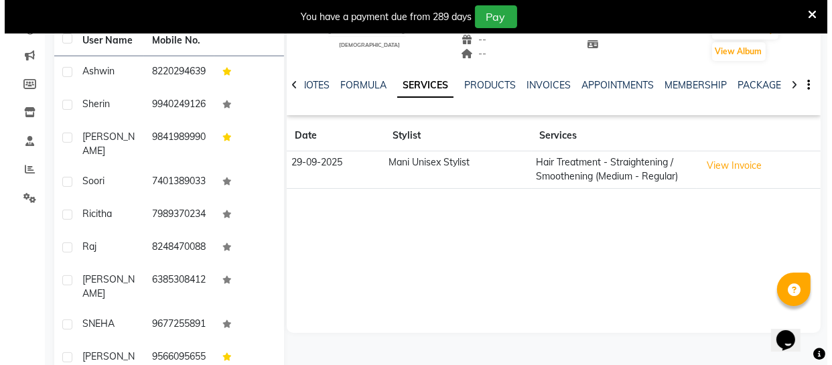
scroll to position [182, 0]
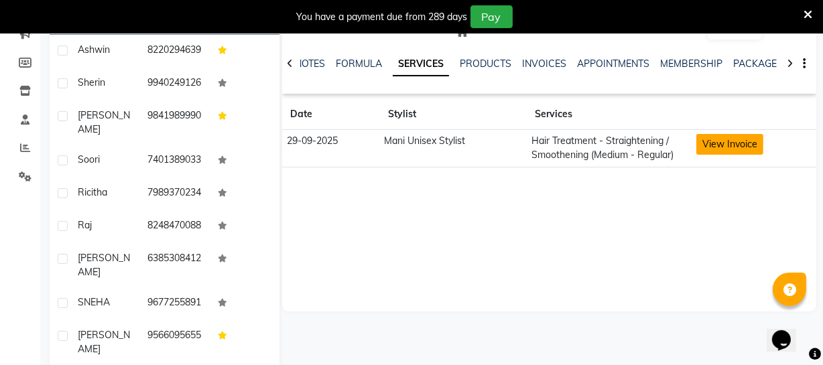
click at [732, 149] on button "View Invoice" at bounding box center [729, 144] width 67 height 21
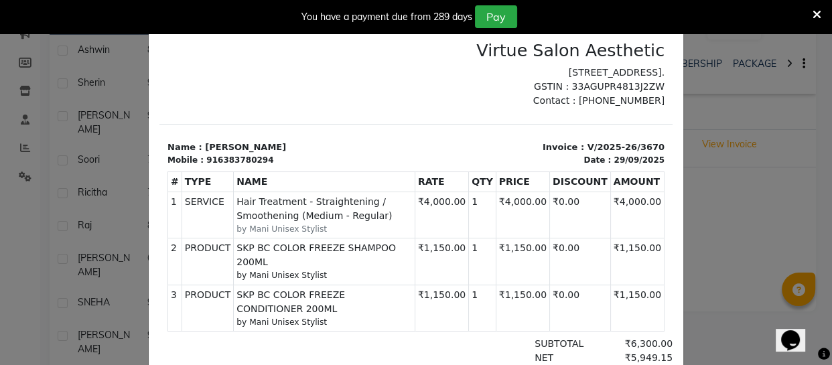
scroll to position [0, 0]
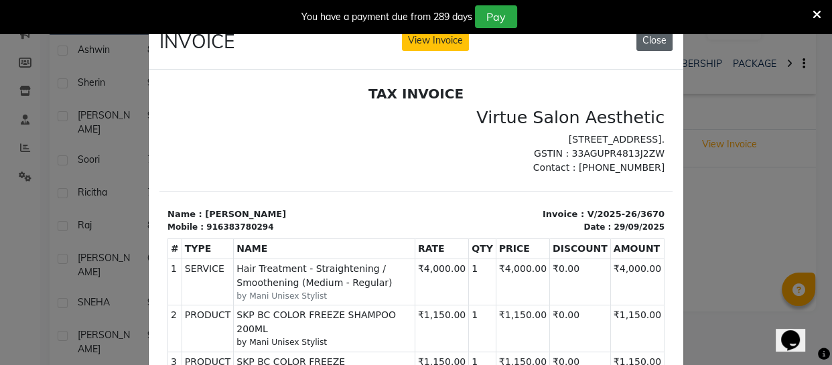
click at [660, 37] on button "Close" at bounding box center [655, 40] width 36 height 21
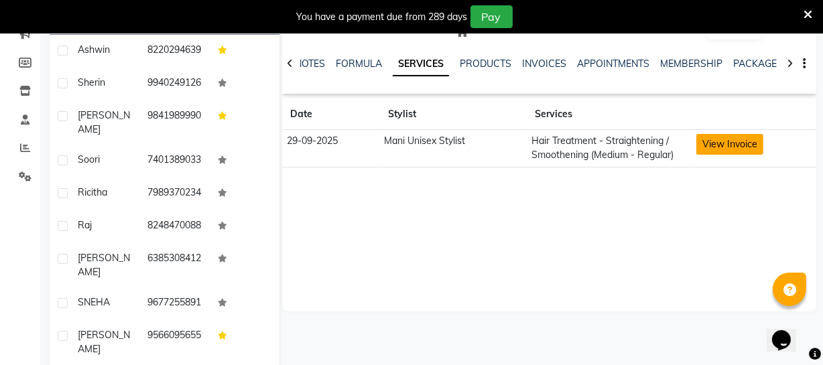
click at [738, 145] on button "View Invoice" at bounding box center [729, 144] width 67 height 21
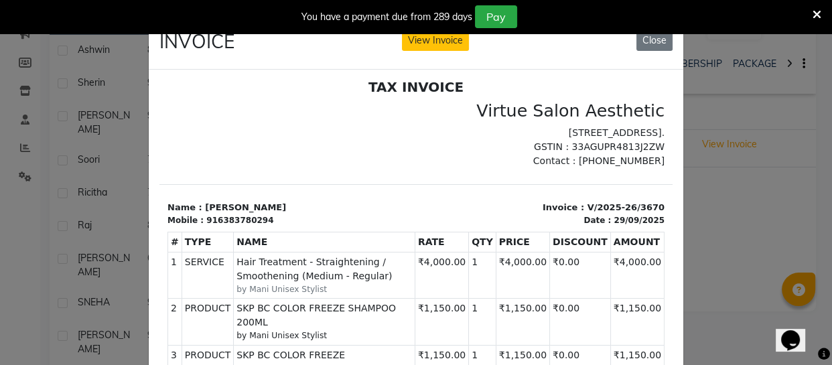
scroll to position [10, 0]
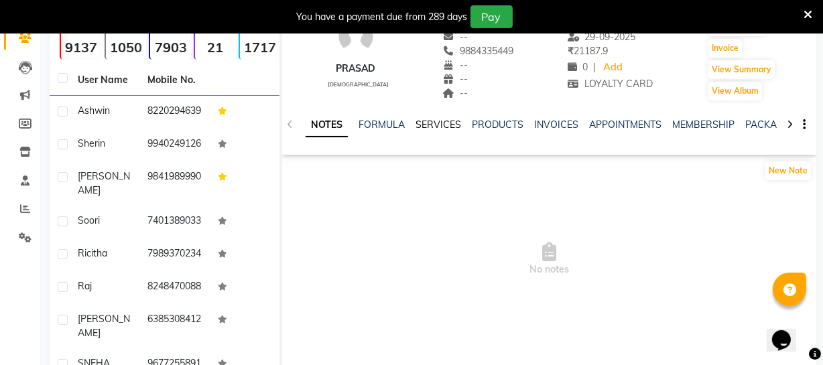
click at [424, 121] on link "SERVICES" at bounding box center [439, 125] width 46 height 12
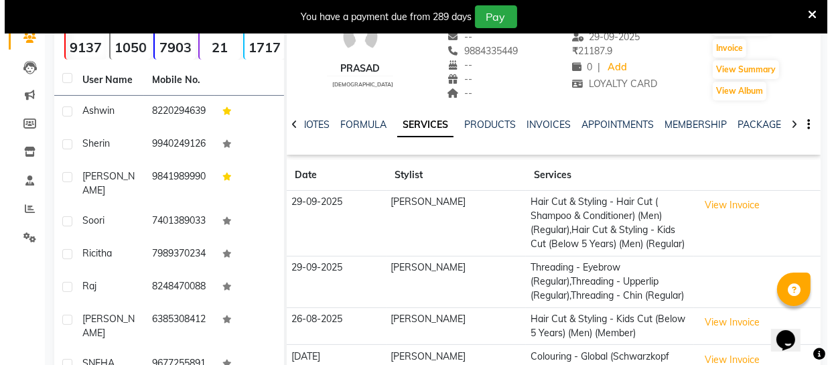
scroll to position [182, 0]
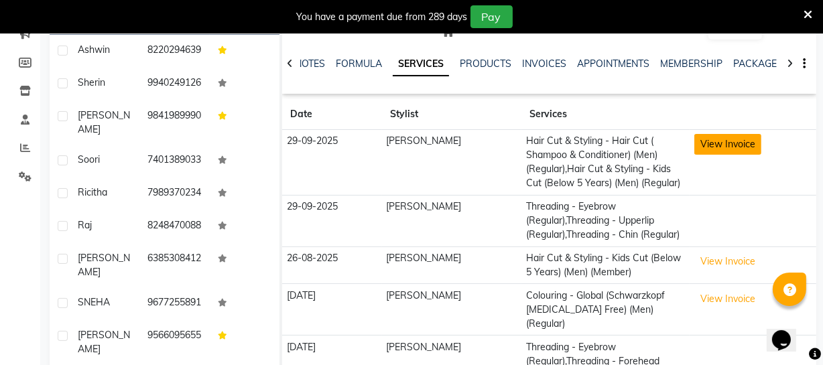
click at [706, 139] on button "View Invoice" at bounding box center [727, 144] width 67 height 21
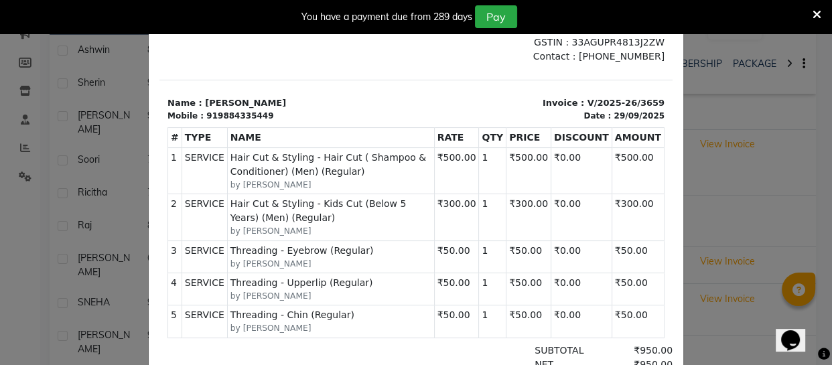
scroll to position [0, 0]
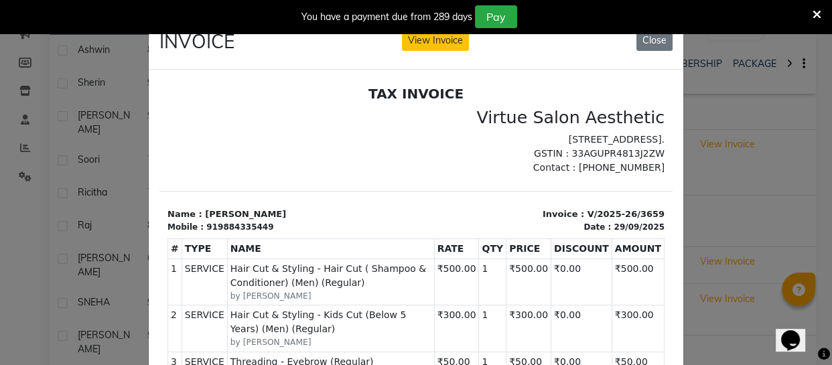
click at [806, 158] on ngb-modal-window "INVOICE View Invoice Close" at bounding box center [416, 182] width 832 height 365
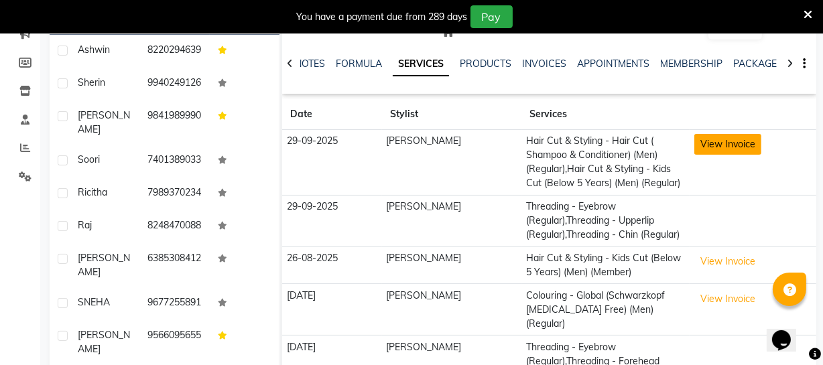
click at [694, 145] on button "View Invoice" at bounding box center [727, 144] width 67 height 21
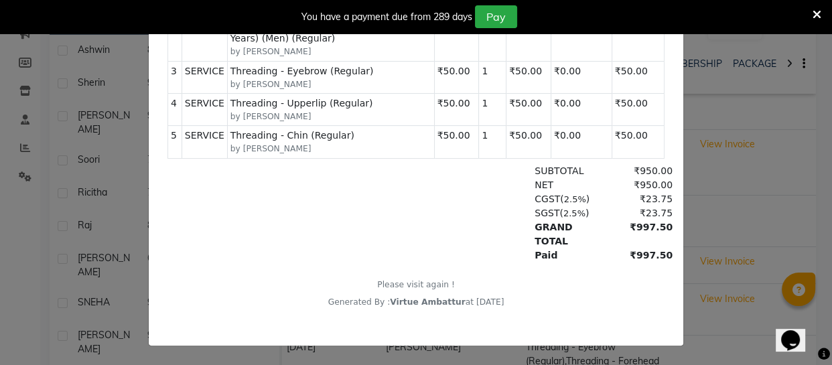
click at [727, 124] on ngb-modal-window "INVOICE View Invoice Close" at bounding box center [416, 182] width 832 height 365
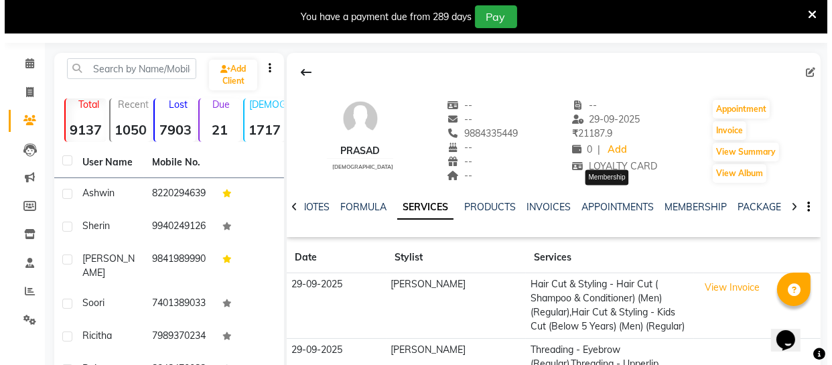
scroll to position [121, 0]
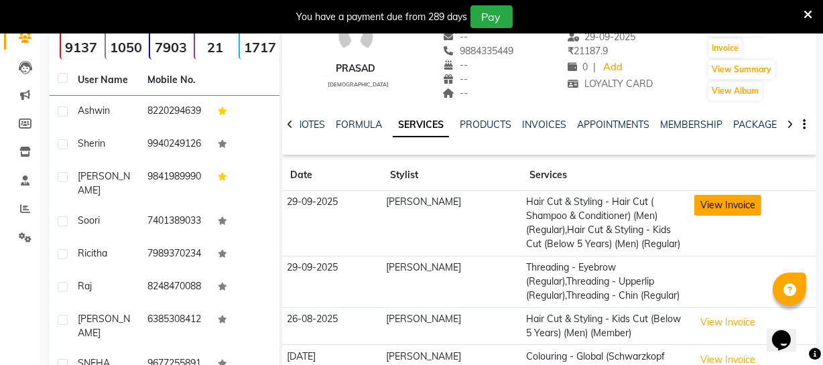
click at [700, 207] on button "View Invoice" at bounding box center [727, 205] width 67 height 21
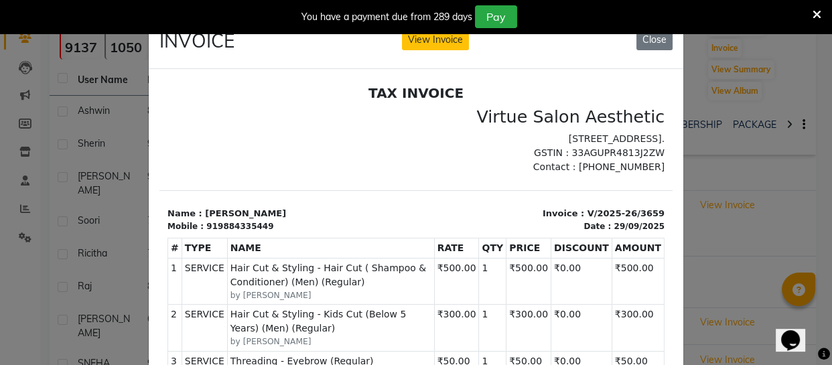
scroll to position [0, 0]
click at [751, 155] on ngb-modal-window "INVOICE View Invoice Close" at bounding box center [416, 182] width 832 height 365
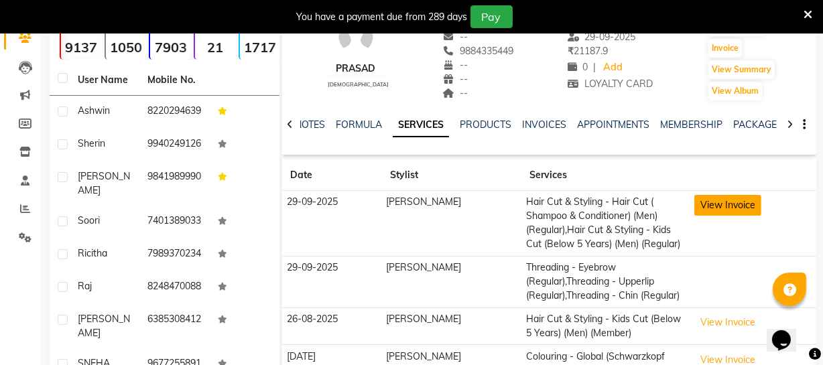
click at [727, 201] on button "View Invoice" at bounding box center [727, 205] width 67 height 21
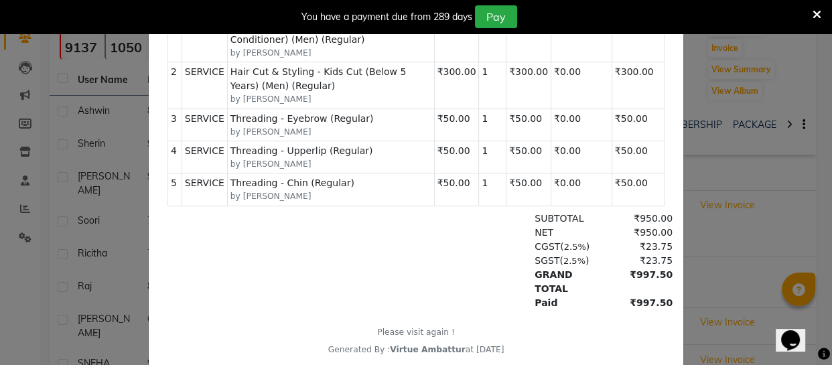
scroll to position [300, 0]
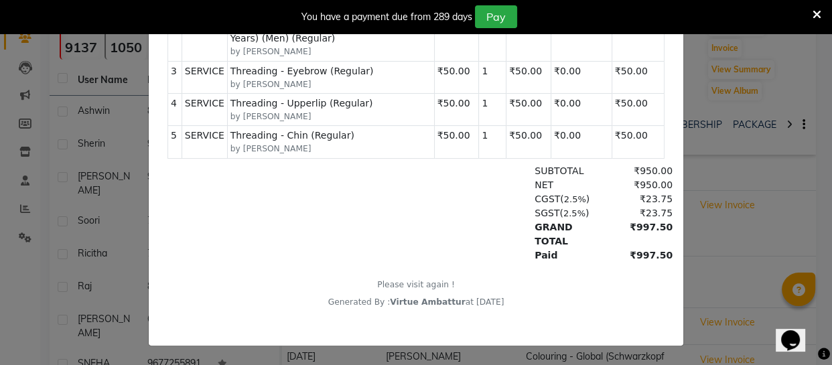
click at [781, 202] on ngb-modal-window "INVOICE View Invoice Close" at bounding box center [416, 182] width 832 height 365
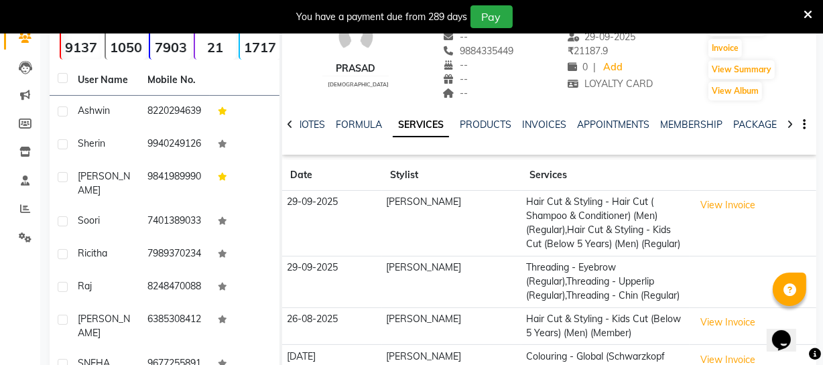
drag, startPoint x: 702, startPoint y: 203, endPoint x: 727, endPoint y: 227, distance: 33.7
click at [718, 229] on td "View Invoice" at bounding box center [753, 224] width 127 height 66
click at [717, 200] on button "View Invoice" at bounding box center [727, 205] width 67 height 21
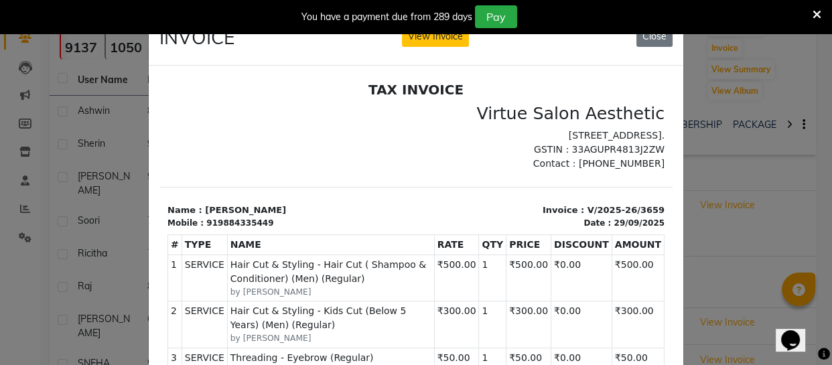
scroll to position [0, 0]
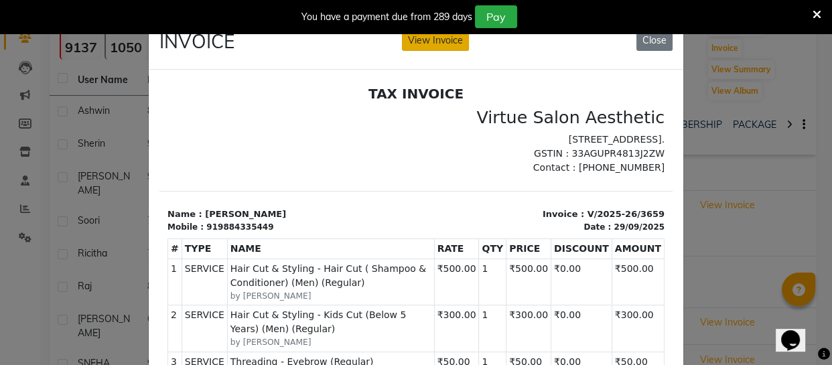
click at [426, 40] on button "View Invoice" at bounding box center [435, 40] width 67 height 21
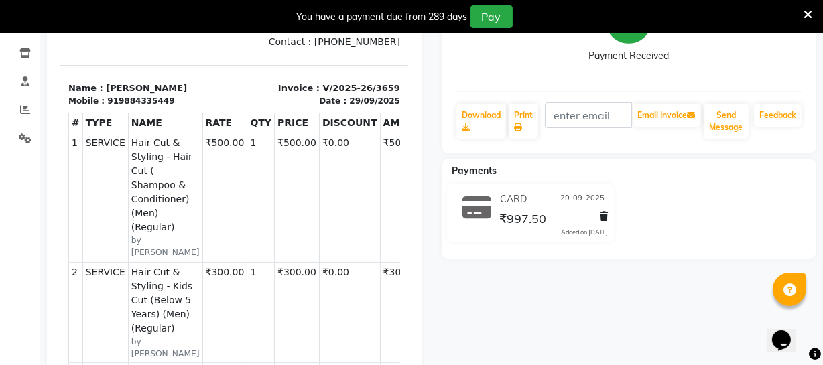
scroll to position [16, 0]
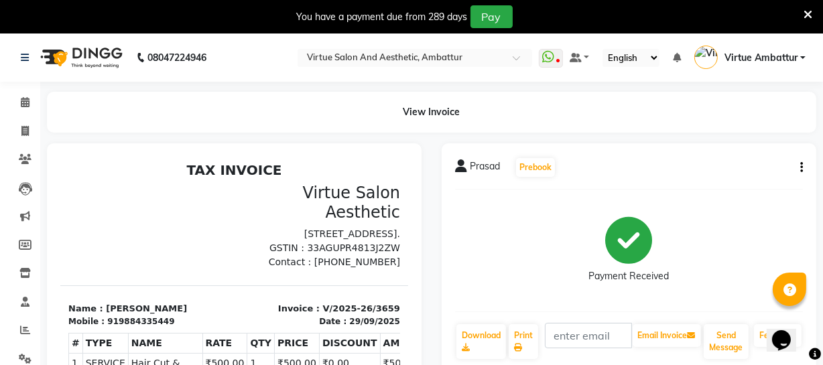
click at [803, 164] on div "Prasad Prebook Payment Received Download Print Email Invoice Send Message Feedb…" at bounding box center [629, 258] width 375 height 231
click at [801, 168] on icon "button" at bounding box center [801, 168] width 3 height 1
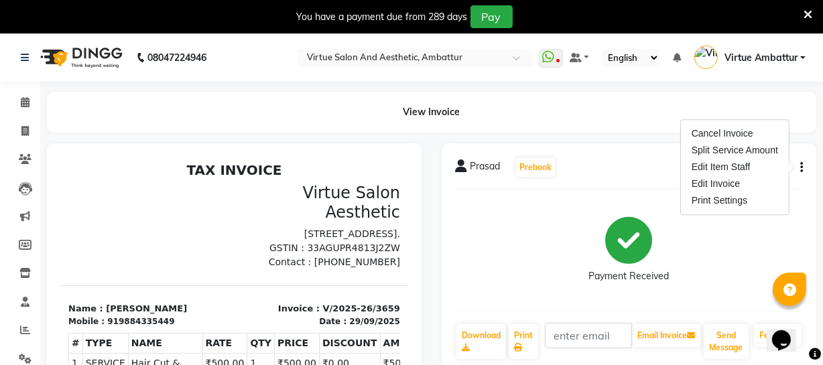
click at [655, 240] on div "Payment Received" at bounding box center [629, 251] width 80 height 66
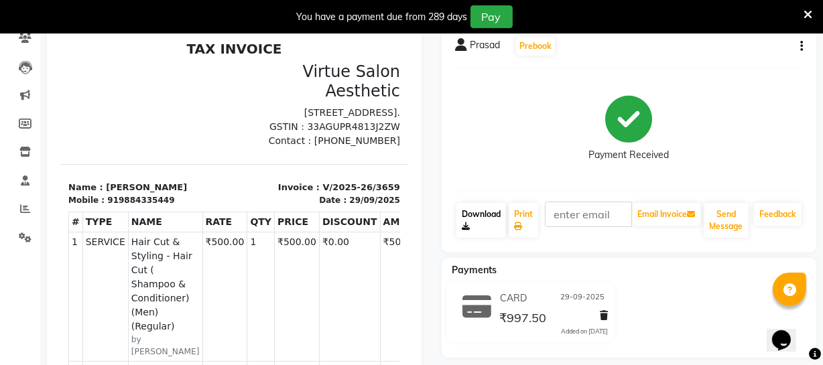
click at [476, 222] on link "Download" at bounding box center [481, 220] width 50 height 35
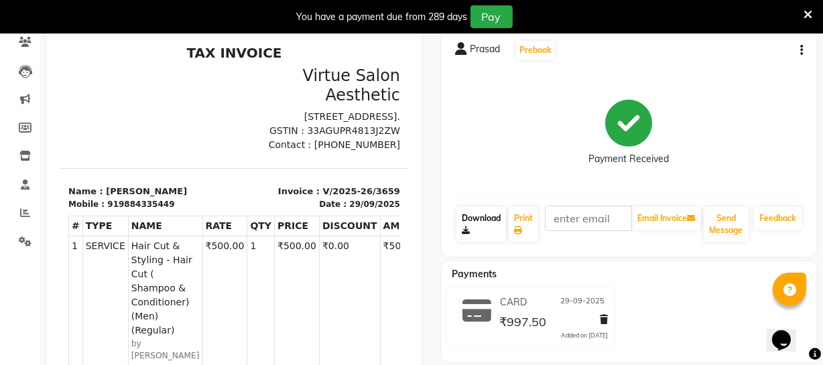
scroll to position [182, 0]
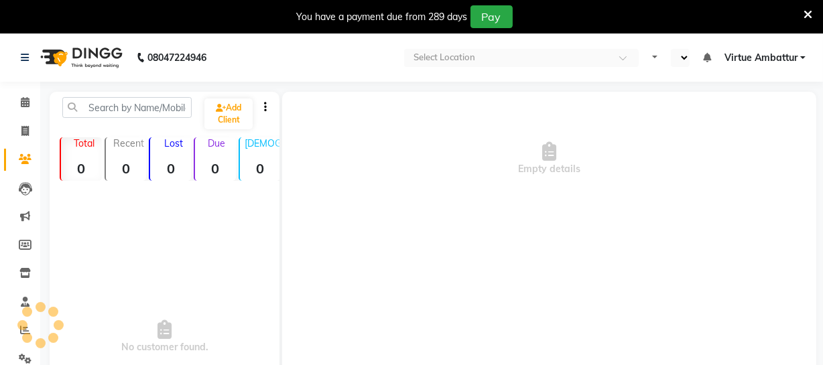
select select "en"
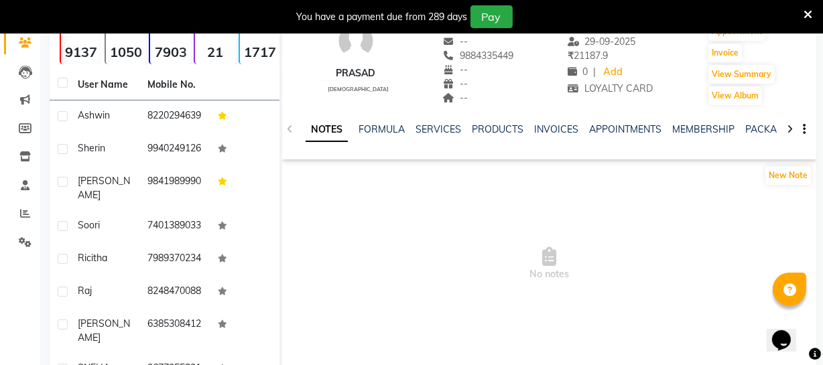
scroll to position [121, 0]
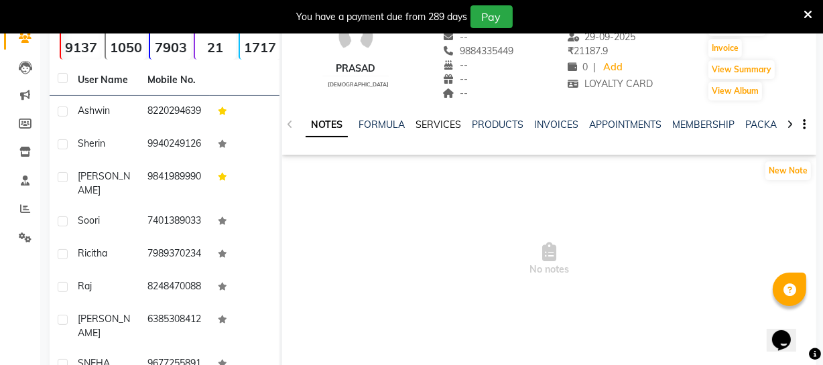
click at [442, 127] on link "SERVICES" at bounding box center [439, 125] width 46 height 12
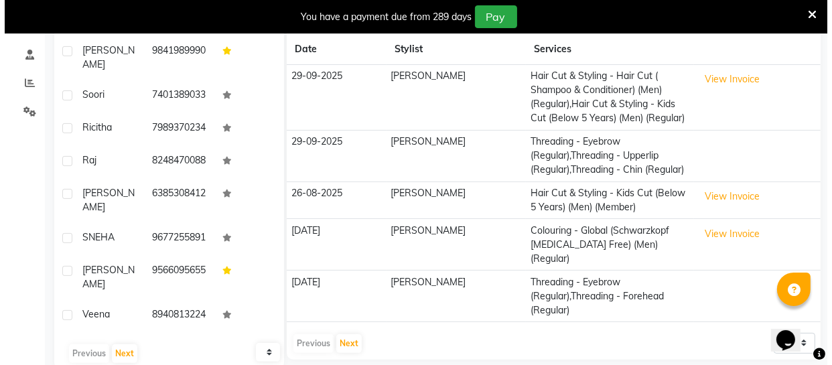
scroll to position [275, 0]
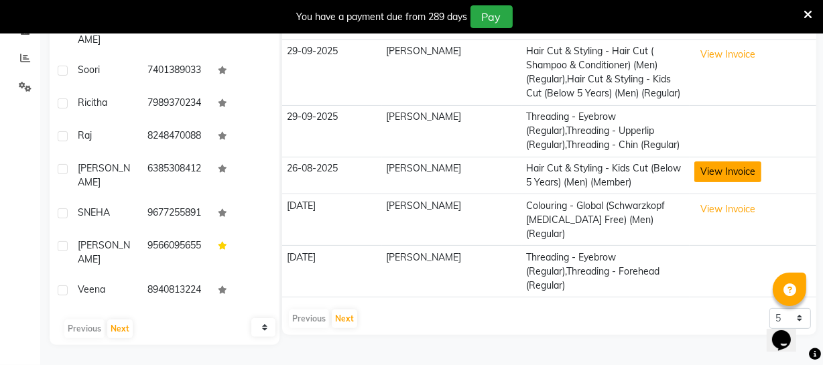
click at [704, 167] on button "View Invoice" at bounding box center [727, 172] width 67 height 21
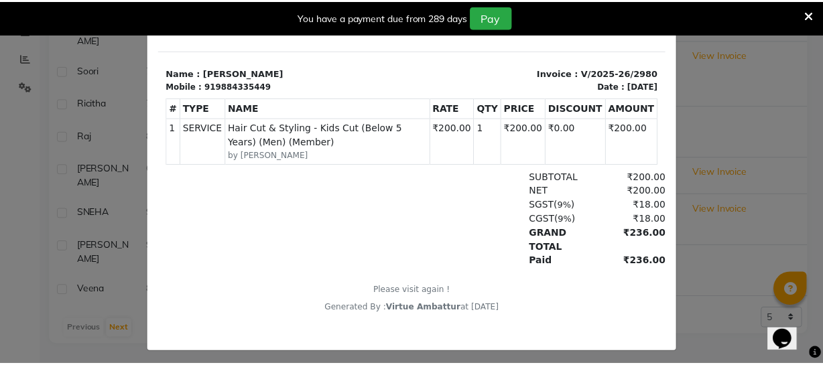
scroll to position [156, 0]
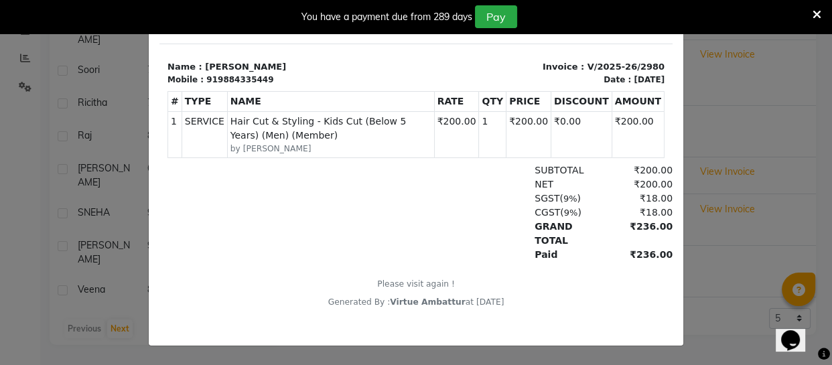
click at [738, 91] on ngb-modal-window "INVOICE View Invoice Close" at bounding box center [416, 182] width 832 height 365
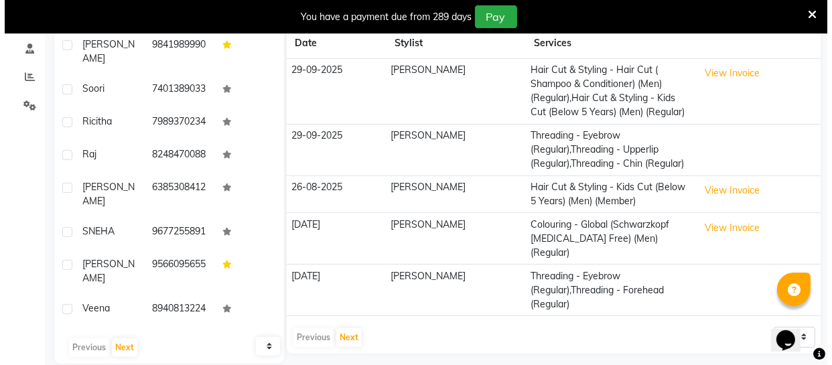
scroll to position [275, 0]
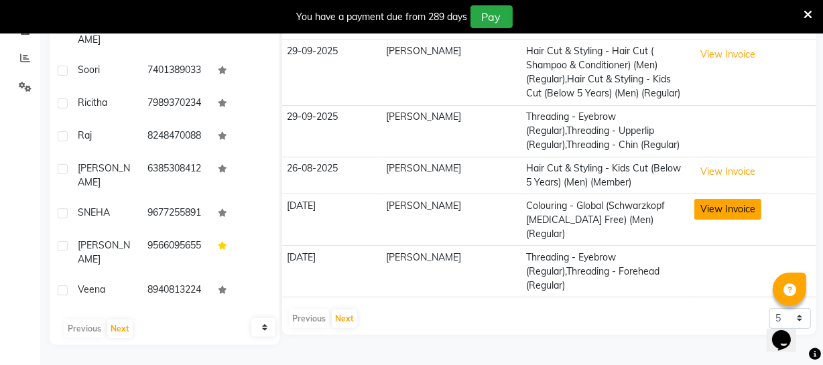
click at [717, 206] on button "View Invoice" at bounding box center [727, 209] width 67 height 21
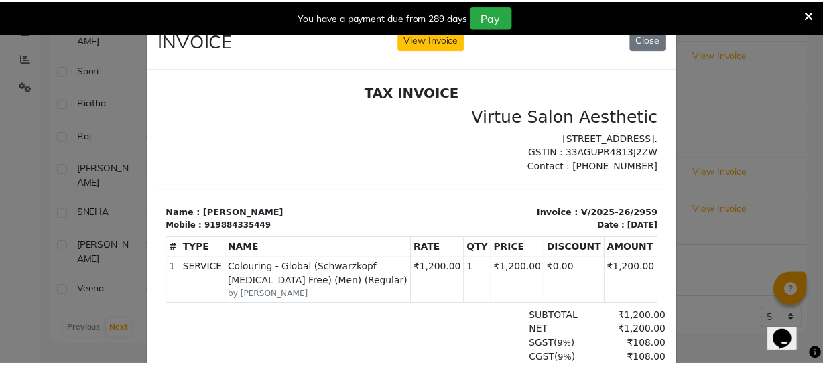
scroll to position [0, 0]
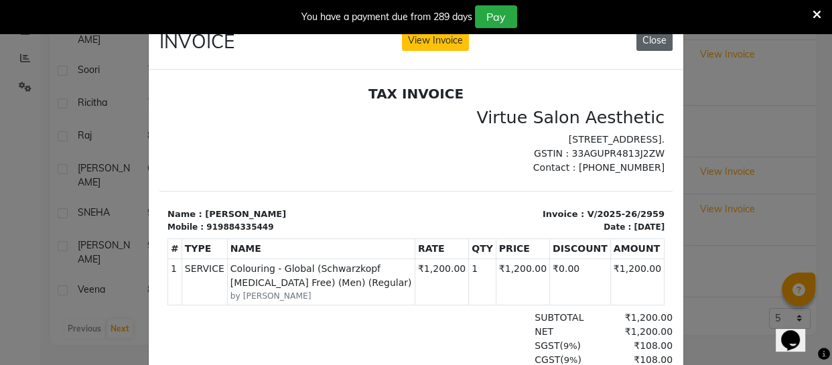
click at [647, 48] on button "Close" at bounding box center [655, 40] width 36 height 21
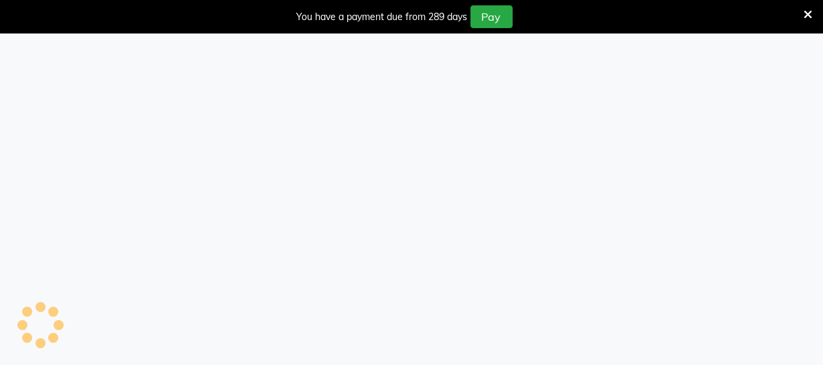
select select "5237"
select select "service"
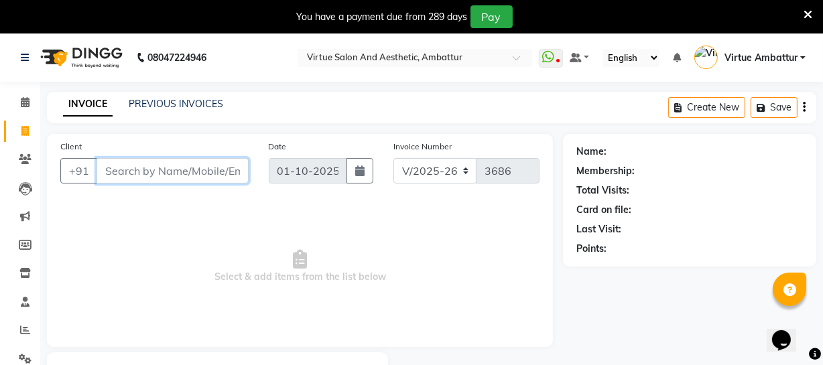
paste input "8248705670"
type input "8"
click at [195, 101] on link "PREVIOUS INVOICES" at bounding box center [176, 104] width 95 height 12
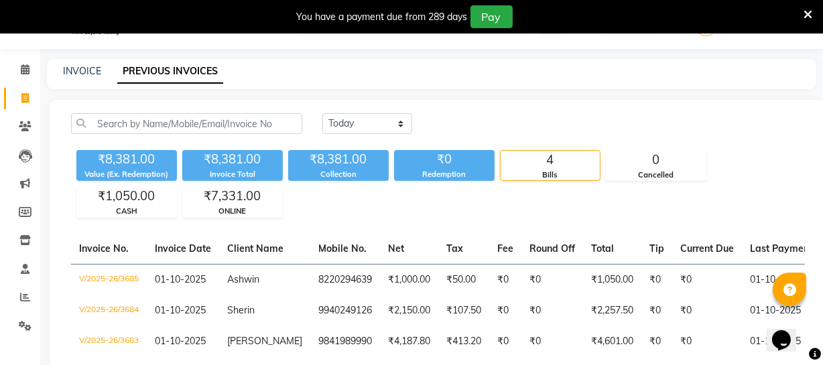
scroll to position [121, 0]
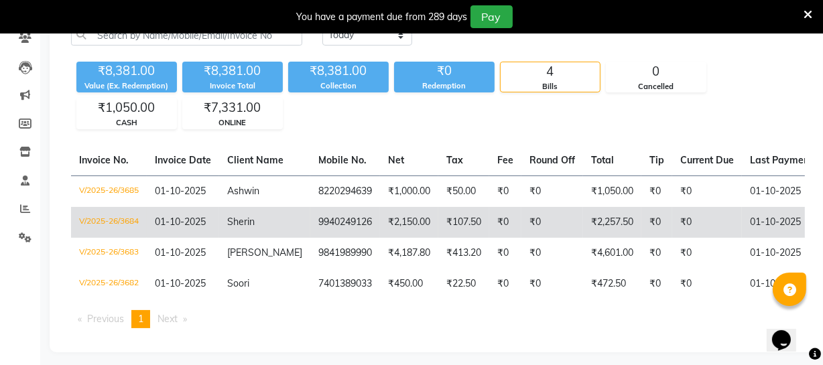
click at [254, 223] on span "Sherin" at bounding box center [240, 222] width 27 height 12
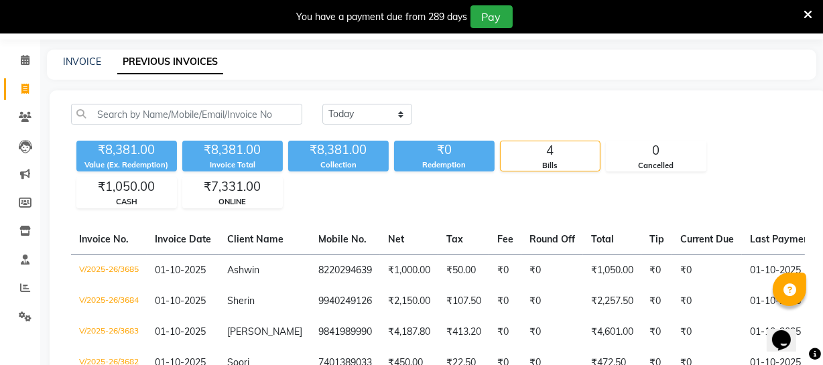
scroll to position [0, 0]
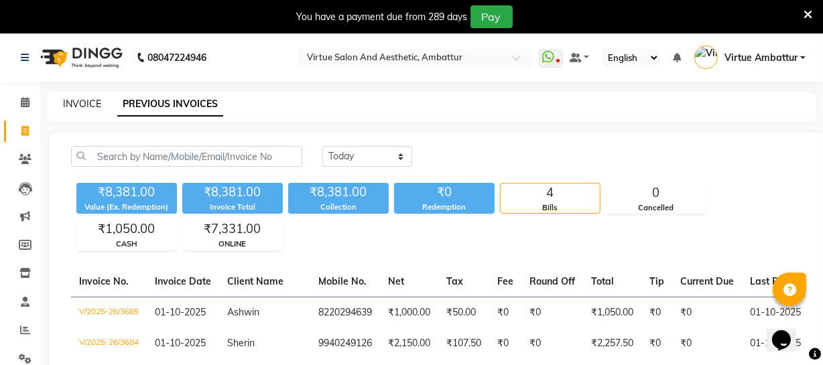
click at [95, 103] on link "INVOICE" at bounding box center [82, 104] width 38 height 12
select select "service"
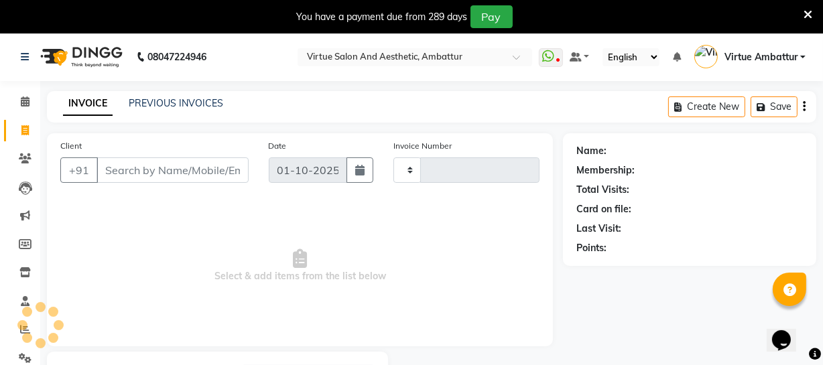
scroll to position [72, 0]
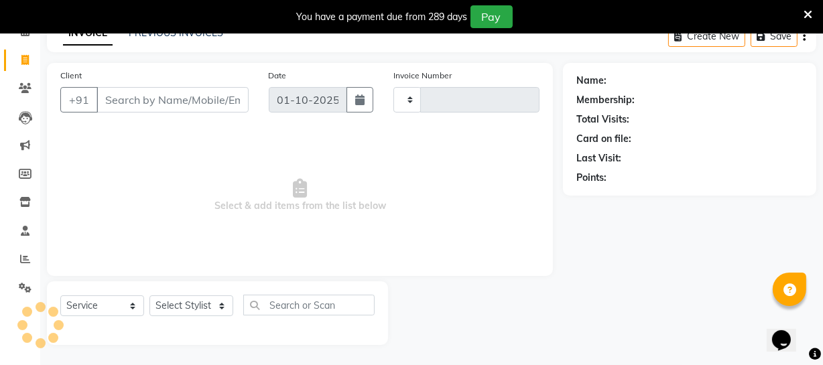
type input "3686"
select select "5237"
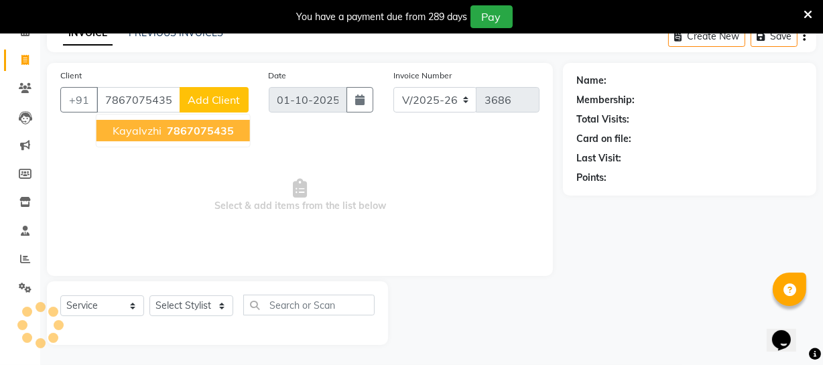
type input "7867075435"
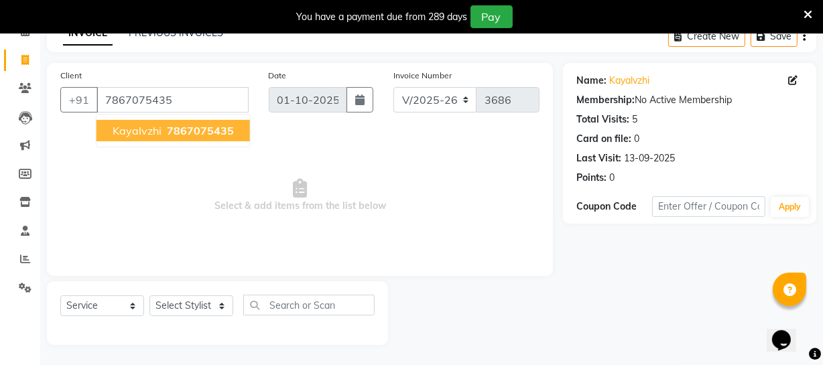
click at [170, 127] on span "7867075435" at bounding box center [200, 130] width 67 height 13
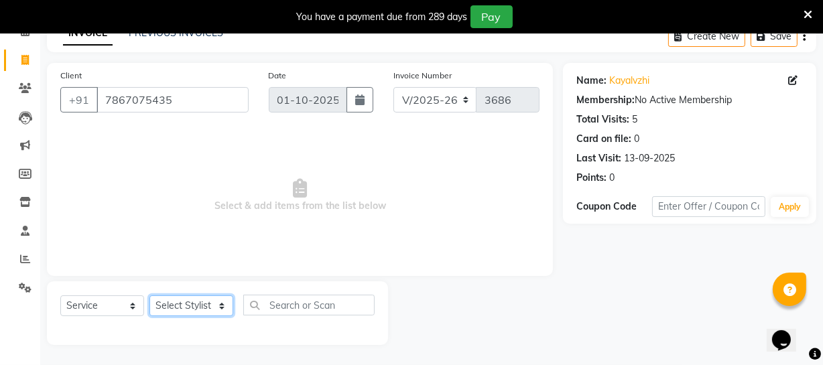
click at [214, 302] on select "Select Stylist [PERSON_NAME] [PERSON_NAME] [PERSON_NAME] [PERSON_NAME] [PERSON_…" at bounding box center [191, 306] width 84 height 21
select select "83851"
click at [149, 296] on select "Select Stylist [PERSON_NAME] [PERSON_NAME] [PERSON_NAME] [PERSON_NAME] [PERSON_…" at bounding box center [191, 306] width 84 height 21
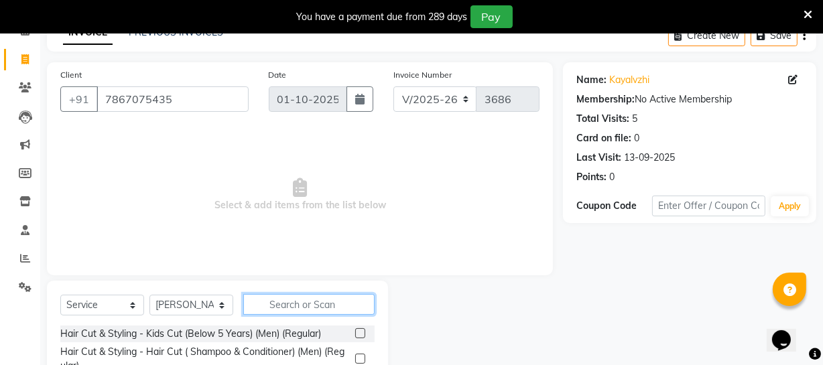
click at [274, 296] on input "text" at bounding box center [308, 304] width 131 height 21
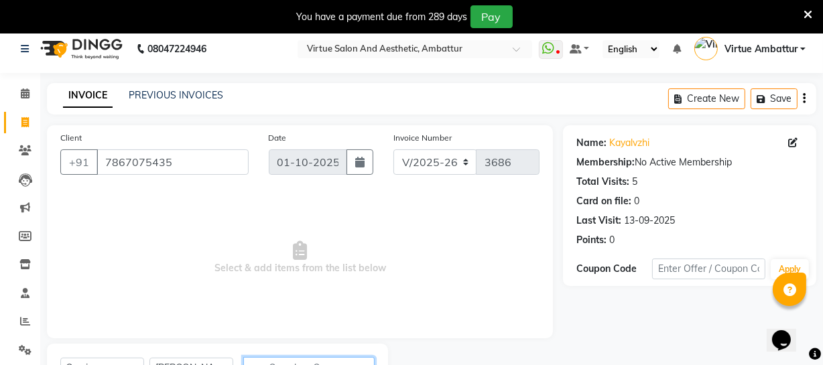
scroll to position [0, 0]
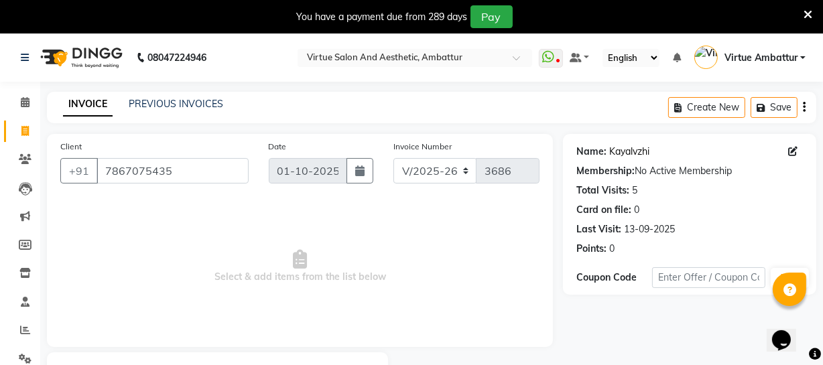
click at [617, 157] on link "Kayalvzhi" at bounding box center [629, 152] width 40 height 14
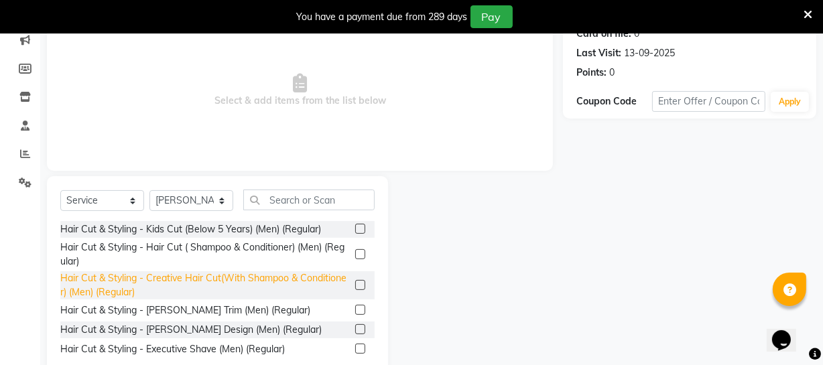
scroll to position [182, 0]
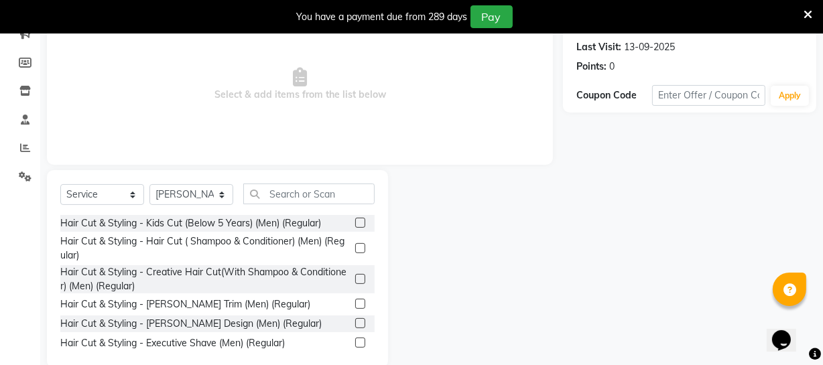
click at [355, 280] on label at bounding box center [360, 279] width 10 height 10
click at [355, 280] on input "checkbox" at bounding box center [359, 279] width 9 height 9
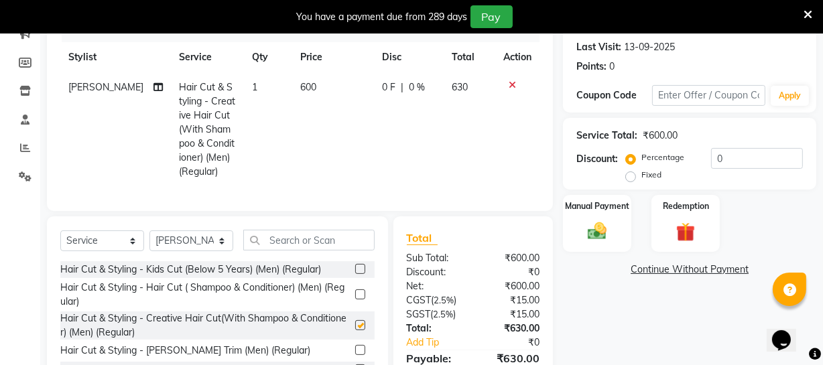
checkbox input "false"
click at [300, 86] on span "600" at bounding box center [308, 87] width 16 height 12
select select "83851"
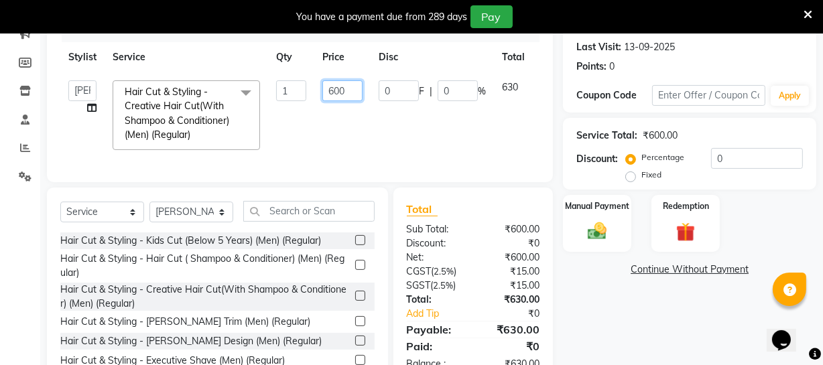
click at [338, 88] on input "600" at bounding box center [342, 90] width 40 height 21
type input "1272"
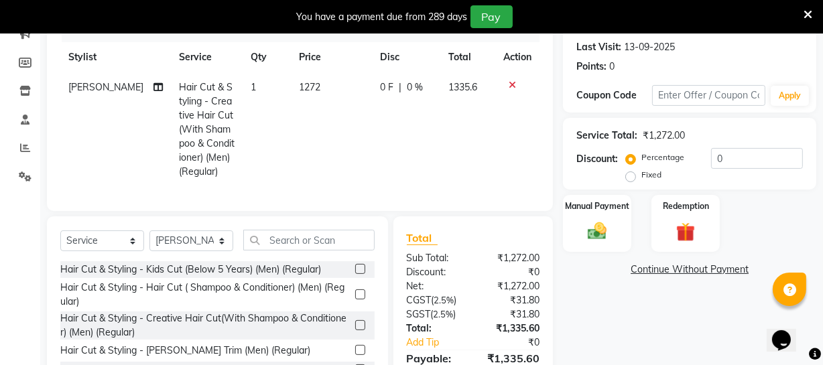
click at [390, 138] on td "0 F | 0 %" at bounding box center [406, 129] width 69 height 115
select select "83851"
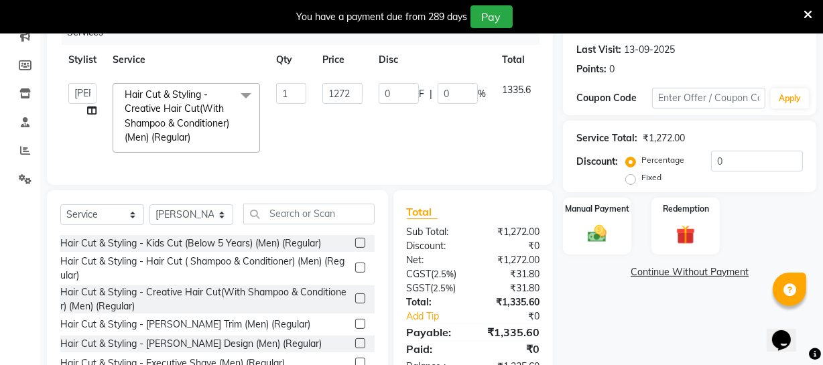
scroll to position [110, 0]
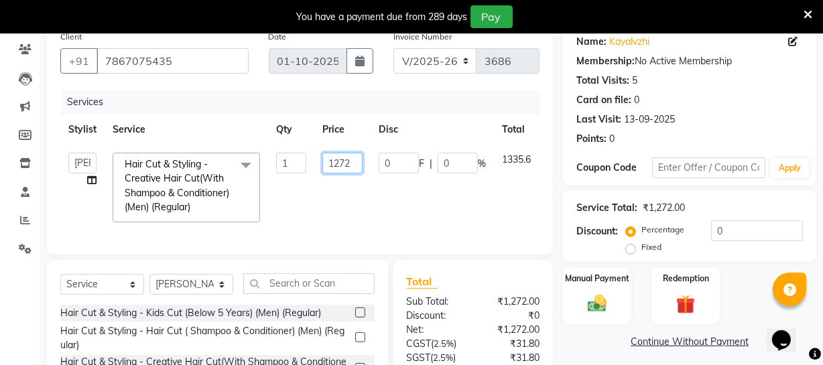
click at [354, 164] on input "1272" at bounding box center [342, 163] width 40 height 21
type input "1450"
click at [357, 211] on td "1450" at bounding box center [342, 188] width 56 height 86
select select "83851"
click at [353, 164] on input "1450" at bounding box center [342, 163] width 40 height 21
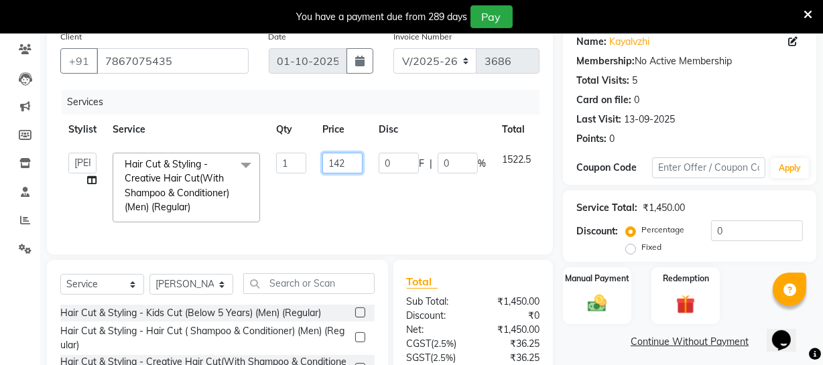
type input "1420"
click at [454, 222] on tr "Archana Bhagi Deepika Devi Dilip Divya Dolly Dr Prakash Faizan Geetha Virtue TC…" at bounding box center [321, 188] width 523 height 86
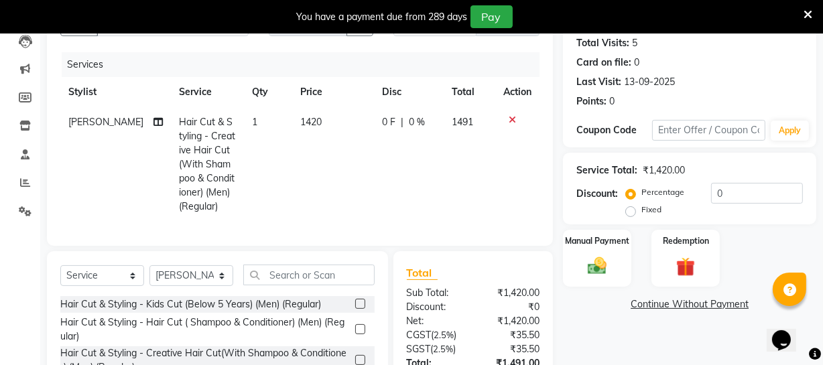
scroll to position [139, 0]
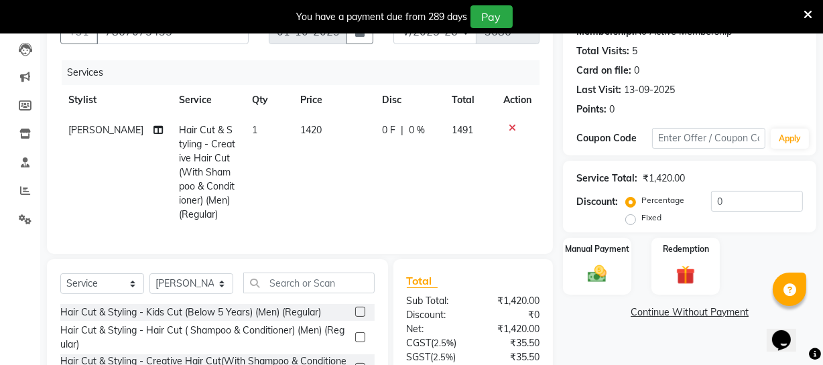
click at [308, 133] on span "1420" at bounding box center [310, 130] width 21 height 12
select select "83851"
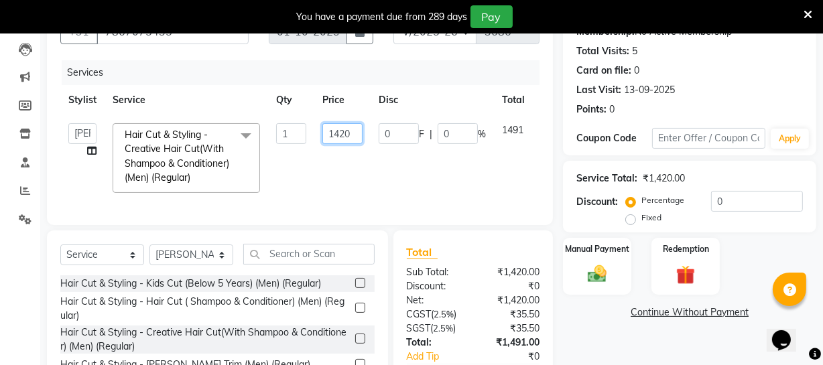
click at [355, 135] on input "1420" at bounding box center [342, 133] width 40 height 21
type input "1425"
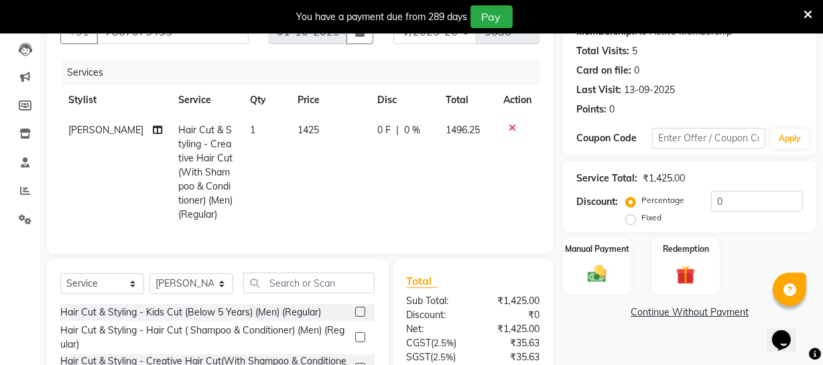
click at [305, 178] on tr "Moses Hair Cut & Styling - Creative Hair Cut(With Shampoo & Conditioner) (Men) …" at bounding box center [299, 172] width 479 height 115
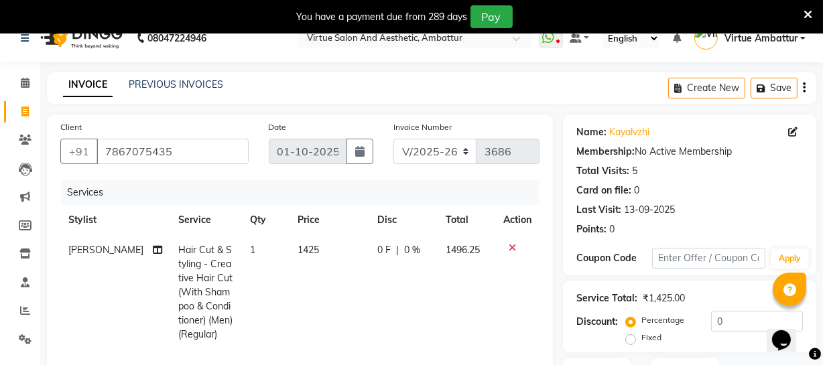
scroll to position [17, 0]
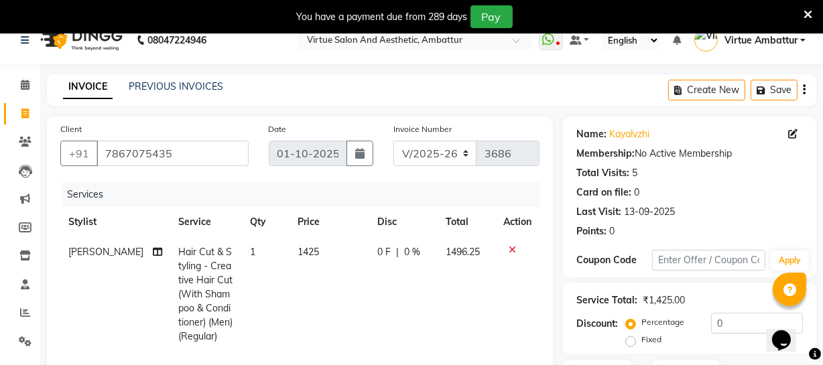
click at [306, 253] on span "1425" at bounding box center [308, 252] width 21 height 12
select select "83851"
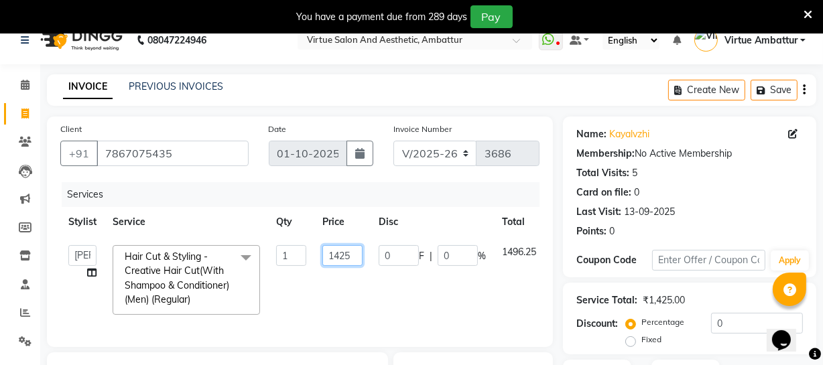
click at [357, 259] on input "1425" at bounding box center [342, 255] width 40 height 21
type input "1427"
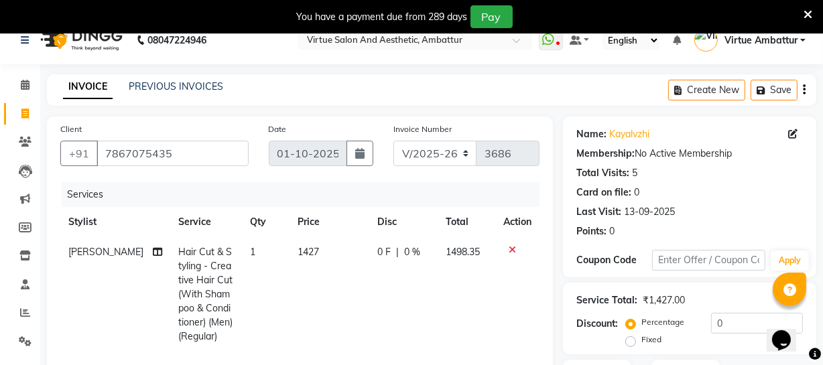
click at [400, 306] on td "0 F | 0 %" at bounding box center [404, 294] width 68 height 115
select select "83851"
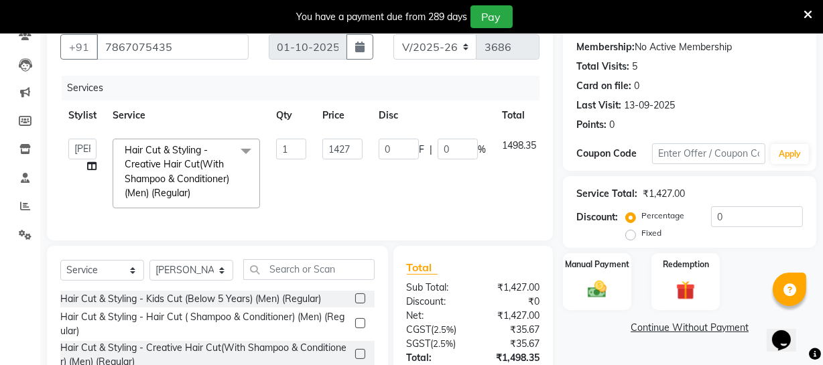
scroll to position [110, 0]
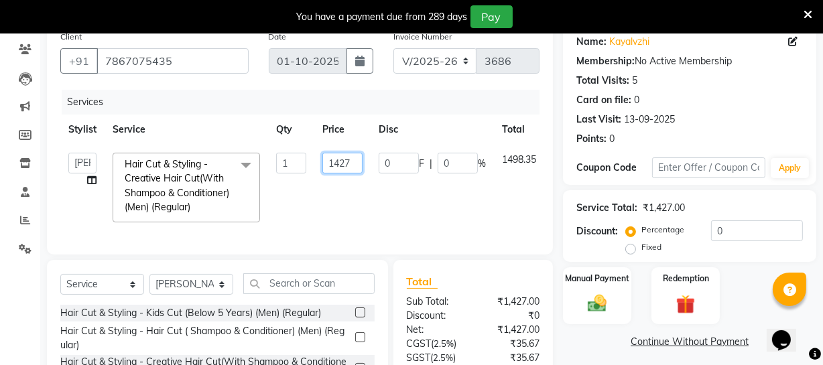
click at [350, 164] on input "1427" at bounding box center [342, 163] width 40 height 21
type input "1428"
click at [405, 220] on td "0 F | 0 %" at bounding box center [432, 188] width 123 height 86
select select "83851"
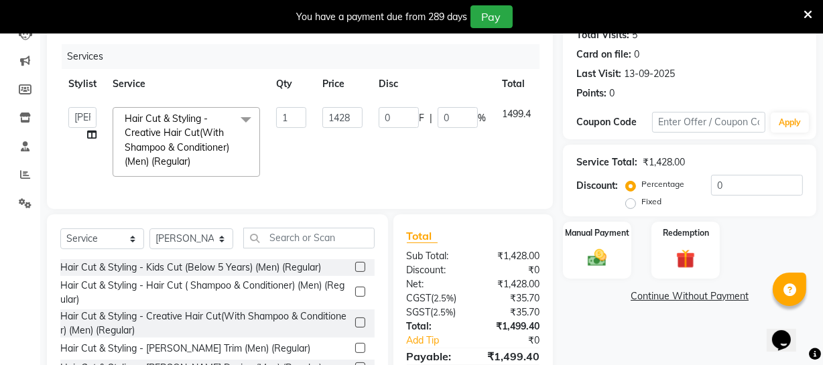
scroll to position [232, 0]
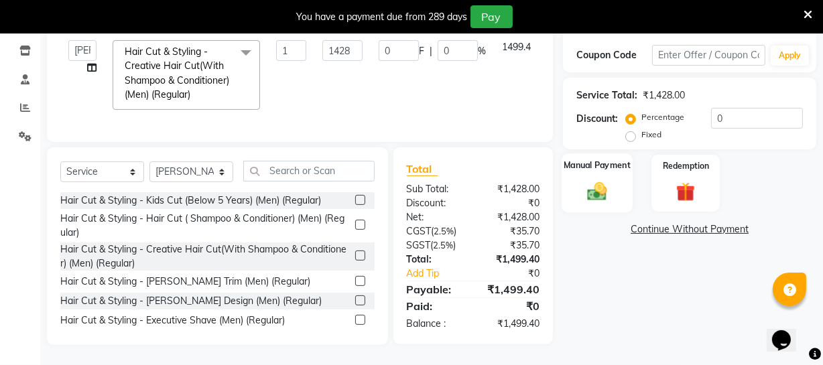
click at [617, 176] on div "Manual Payment" at bounding box center [597, 183] width 71 height 60
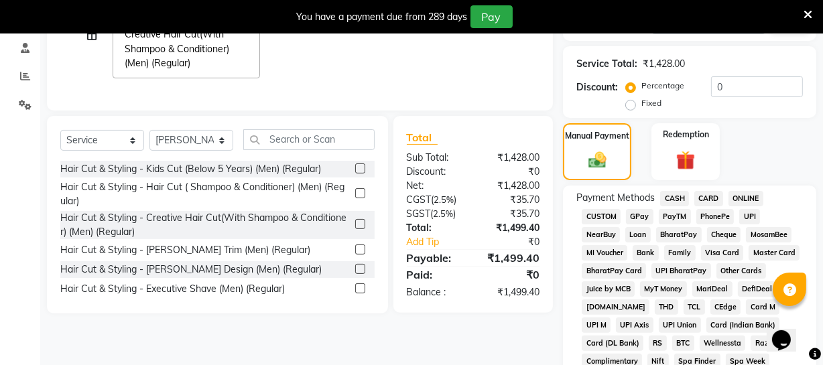
scroll to position [293, 0]
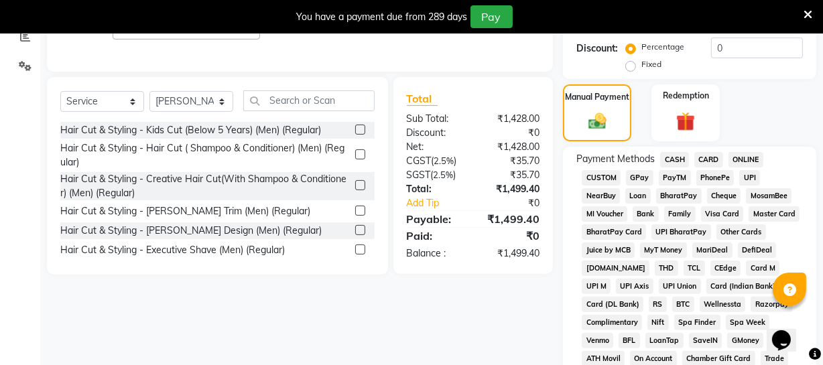
click at [745, 159] on span "ONLINE" at bounding box center [746, 159] width 35 height 15
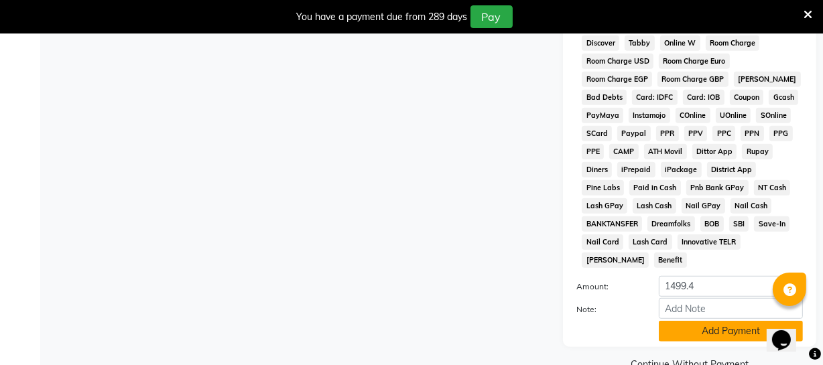
scroll to position [692, 0]
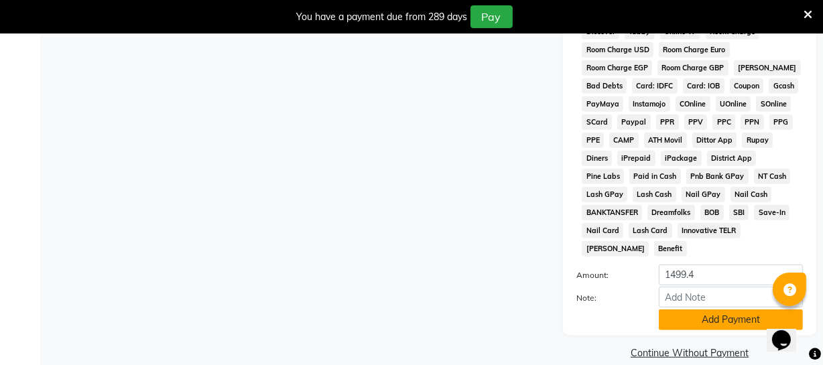
click at [699, 310] on button "Add Payment" at bounding box center [731, 320] width 144 height 21
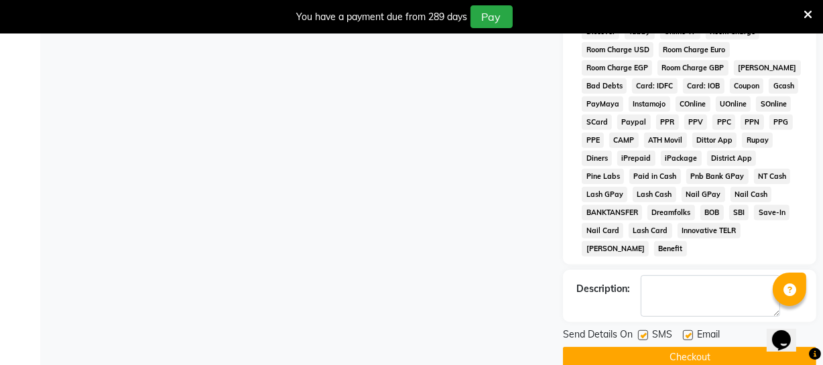
click at [708, 347] on button "Checkout" at bounding box center [689, 357] width 253 height 21
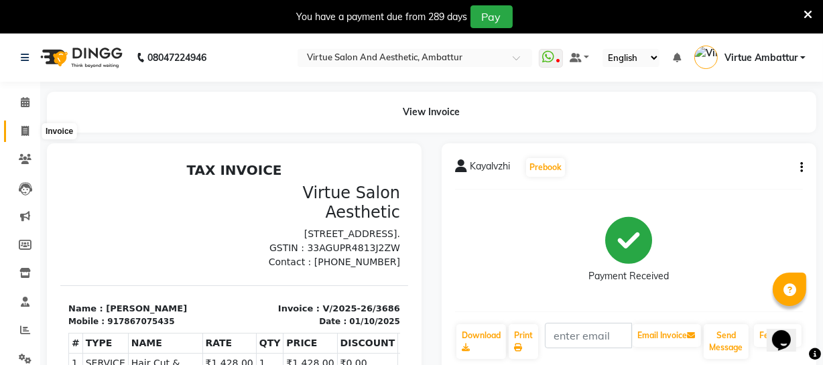
click at [29, 125] on span at bounding box center [24, 131] width 23 height 15
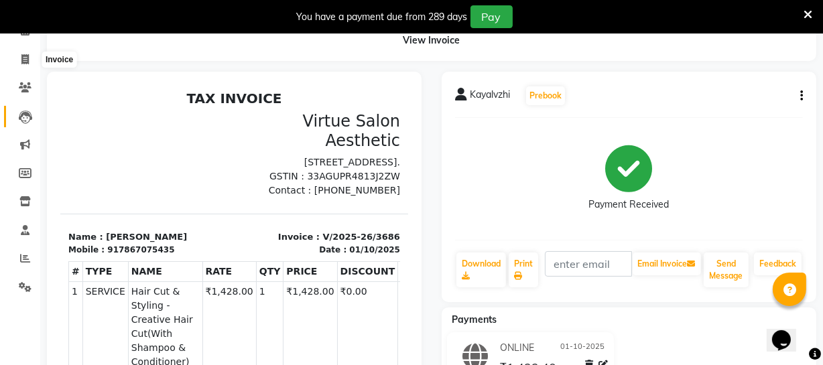
select select "5237"
select select "service"
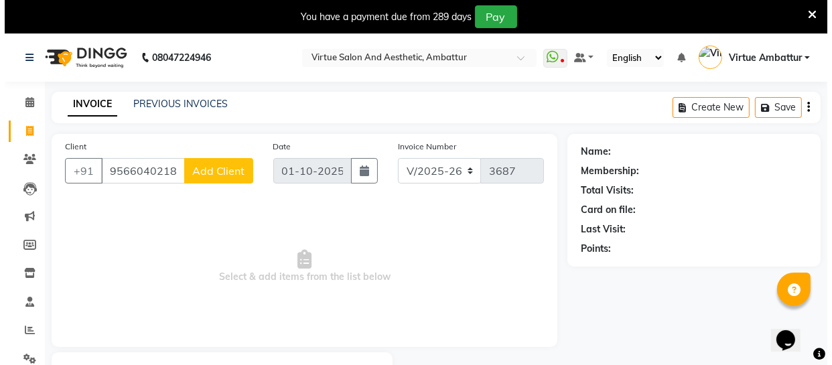
scroll to position [0, 0]
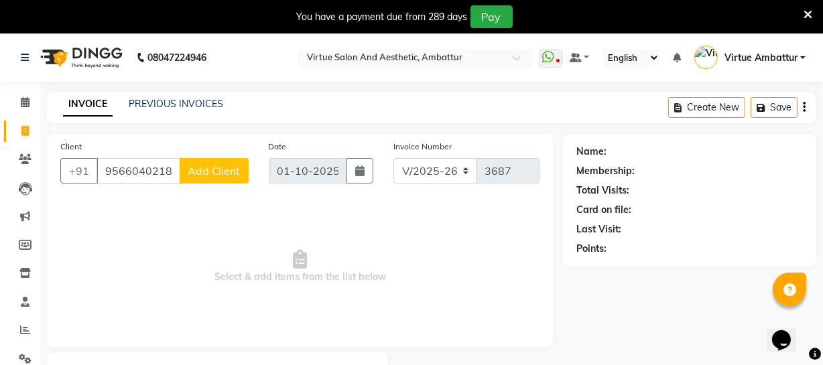
type input "9566040218"
click at [204, 170] on span "Add Client" at bounding box center [214, 170] width 53 height 13
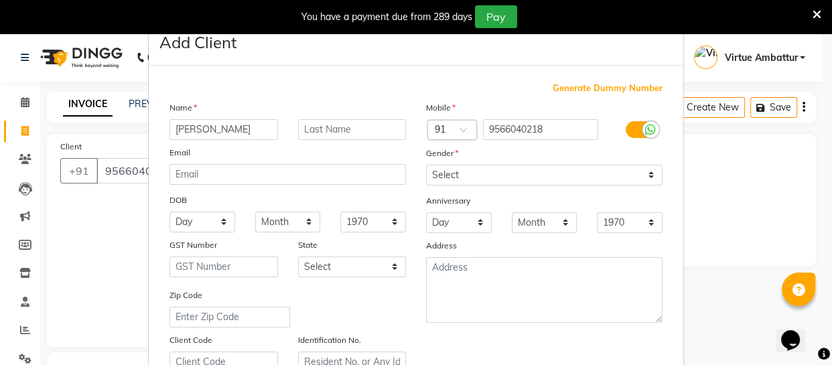
type input "muthuraj"
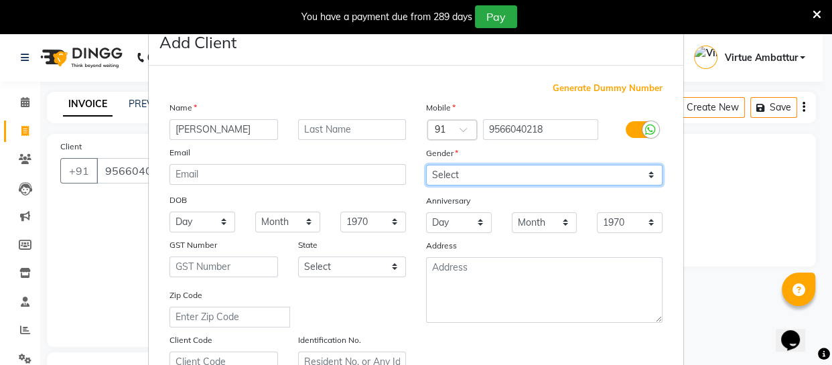
click at [439, 170] on select "Select Male Female Other Prefer Not To Say" at bounding box center [544, 175] width 237 height 21
select select "male"
click at [426, 165] on select "Select Male Female Other Prefer Not To Say" at bounding box center [544, 175] width 237 height 21
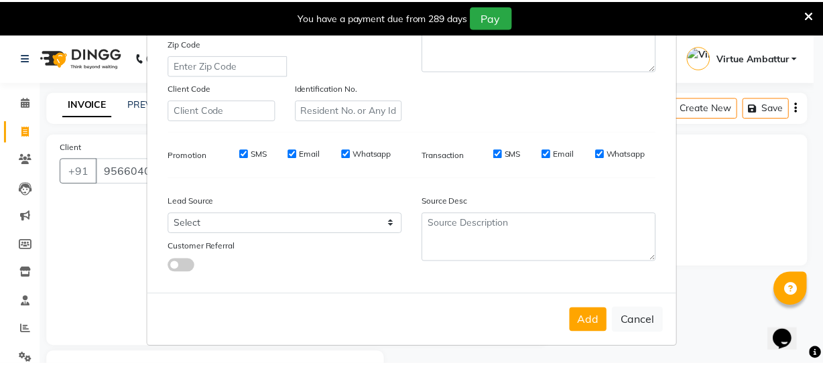
scroll to position [257, 0]
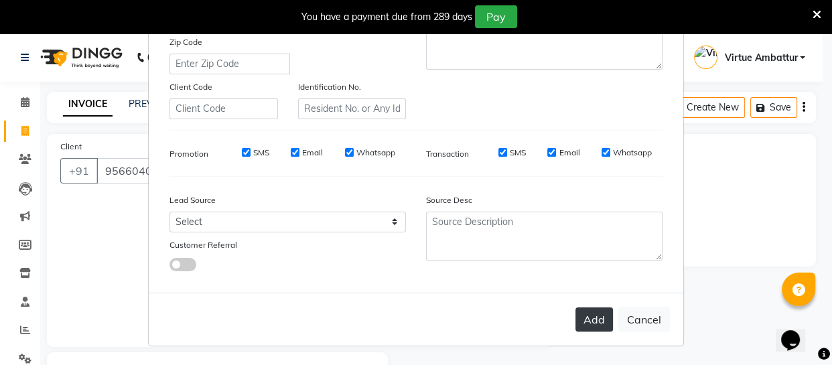
click at [597, 318] on button "Add" at bounding box center [595, 320] width 38 height 24
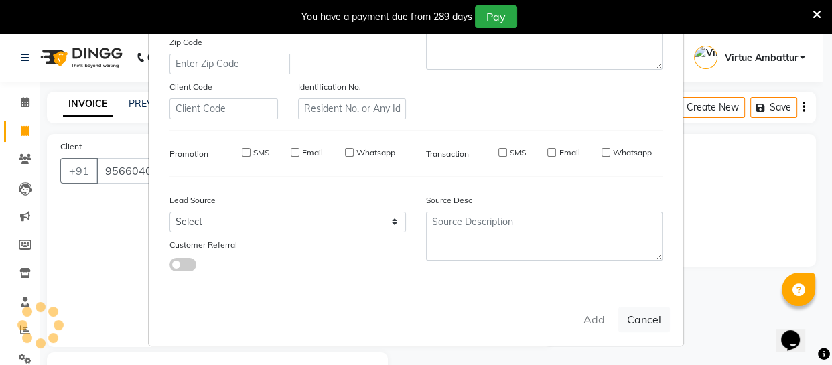
select select
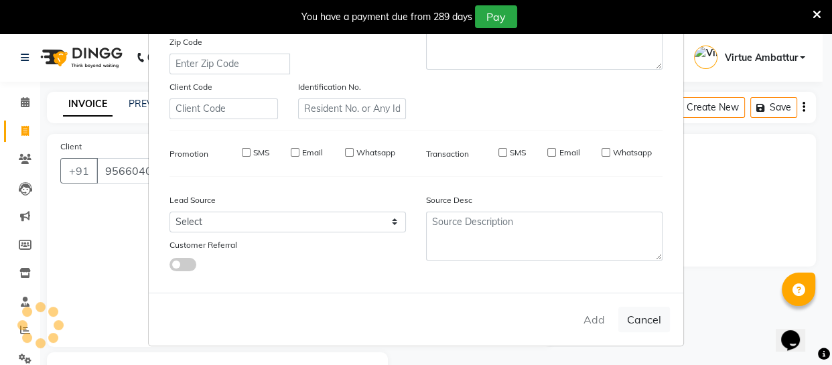
select select
checkbox input "false"
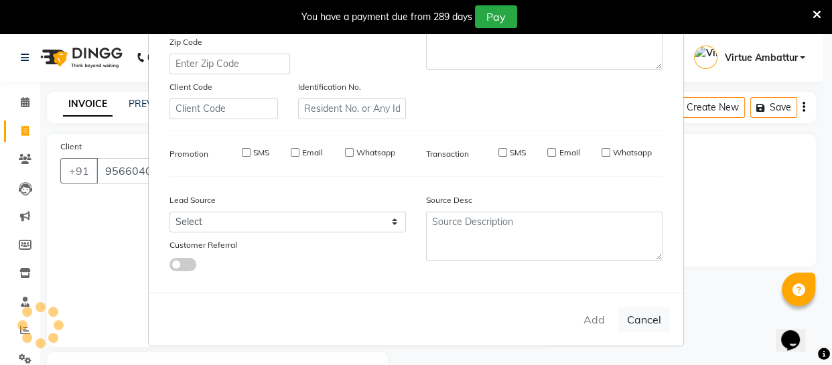
checkbox input "false"
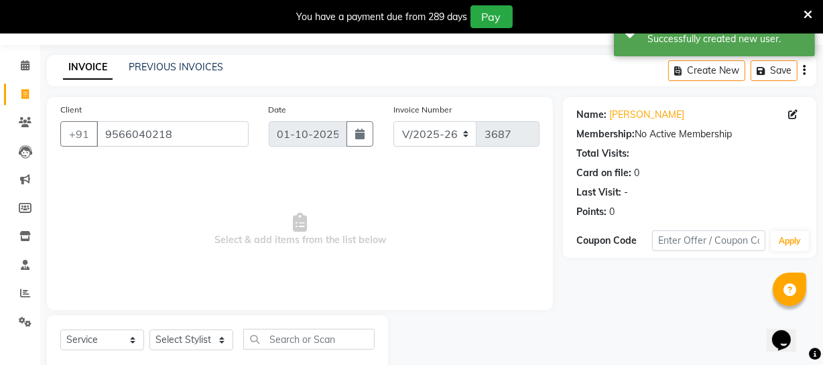
scroll to position [72, 0]
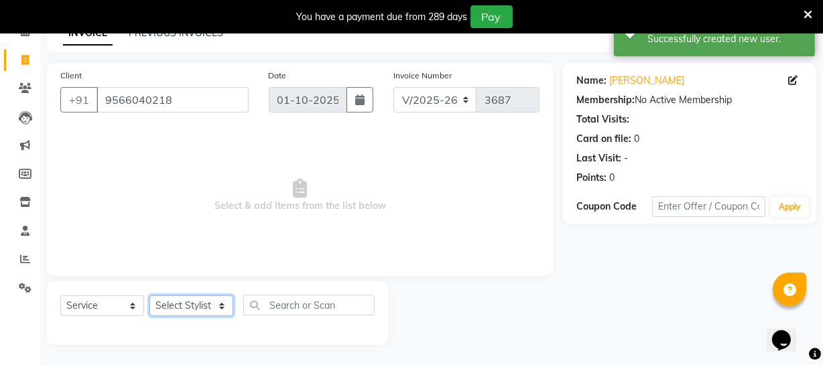
click at [217, 303] on select "Select Stylist Archana Bhagi Deepika Devi Dilip Divya Dolly Dr Prakash Faizan G…" at bounding box center [191, 306] width 84 height 21
select select "83851"
click at [149, 296] on select "Select Stylist Archana Bhagi Deepika Devi Dilip Divya Dolly Dr Prakash Faizan G…" at bounding box center [191, 306] width 84 height 21
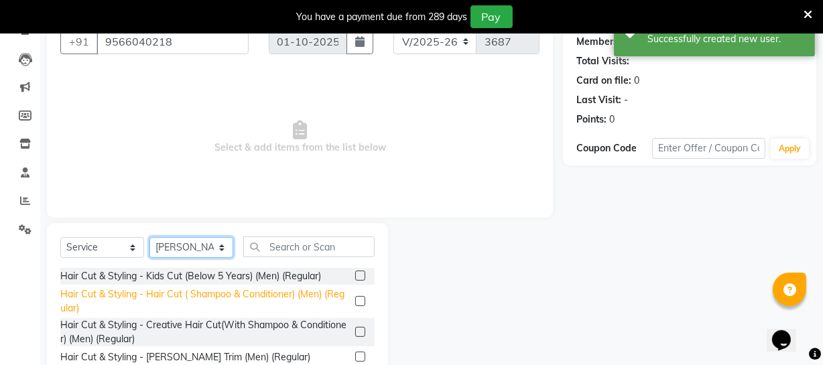
scroll to position [206, 0]
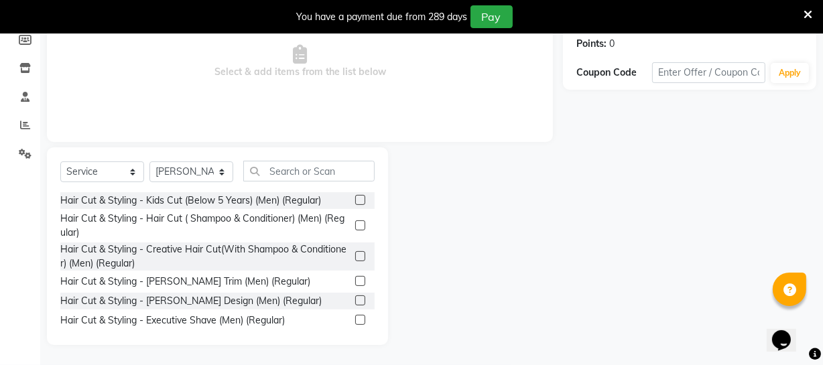
click at [355, 223] on label at bounding box center [360, 226] width 10 height 10
click at [355, 223] on input "checkbox" at bounding box center [359, 226] width 9 height 9
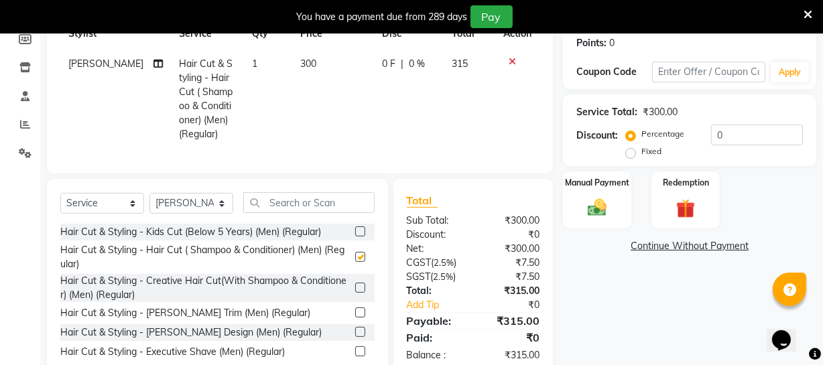
checkbox input "false"
click at [355, 316] on label at bounding box center [360, 313] width 10 height 10
click at [355, 316] on input "checkbox" at bounding box center [359, 313] width 9 height 9
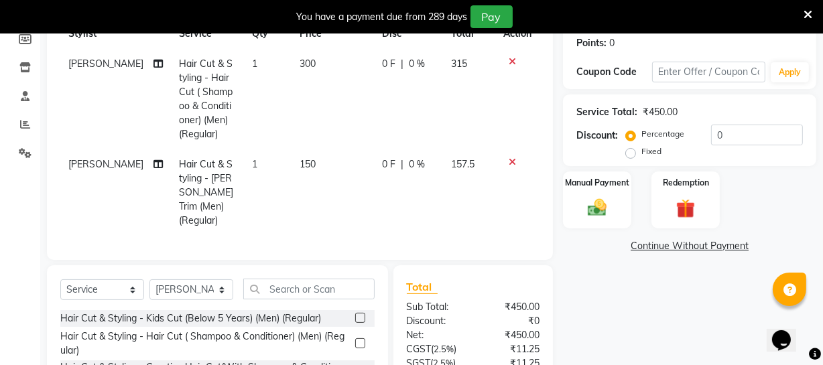
checkbox input "false"
drag, startPoint x: 292, startPoint y: 168, endPoint x: 300, endPoint y: 168, distance: 8.7
click at [300, 168] on span "150" at bounding box center [308, 164] width 16 height 12
select select "83851"
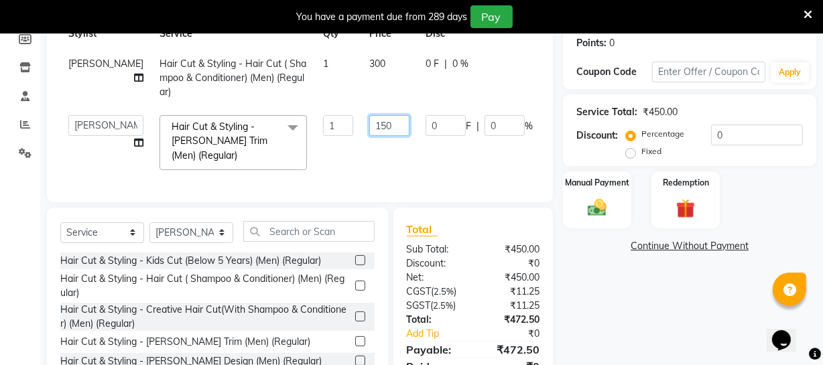
drag, startPoint x: 334, startPoint y: 125, endPoint x: 338, endPoint y: 131, distance: 7.3
click at [369, 128] on input "150" at bounding box center [389, 125] width 40 height 21
type input "200"
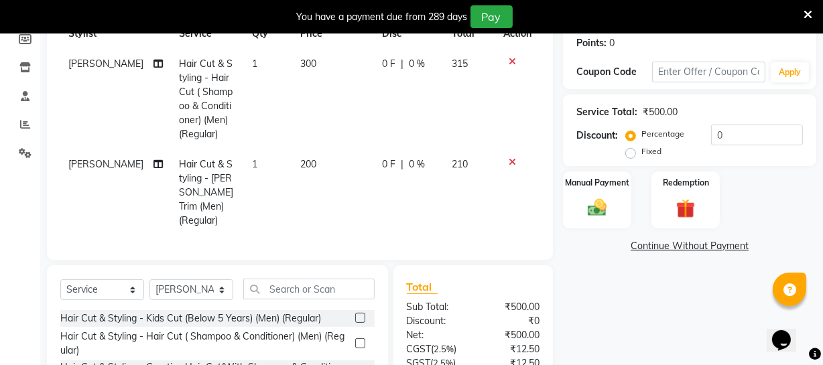
click at [368, 166] on tr "Moses Hair Cut & Styling - Beard Trim (Men) (Regular) 1 200 0 F | 0 % 210" at bounding box center [299, 192] width 479 height 86
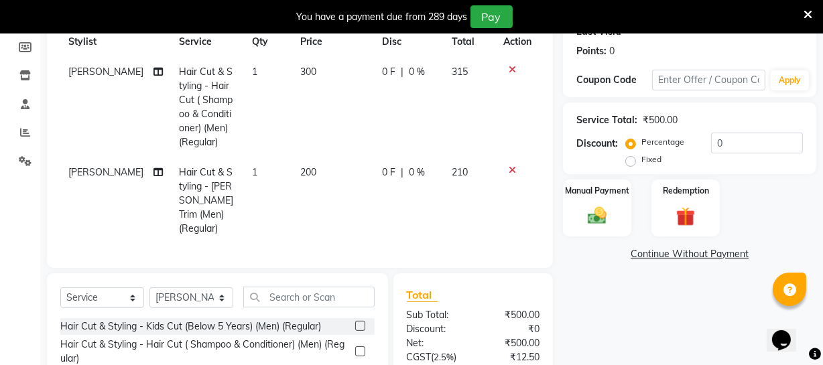
scroll to position [197, 0]
click at [300, 173] on span "200" at bounding box center [308, 173] width 16 height 12
select select "83851"
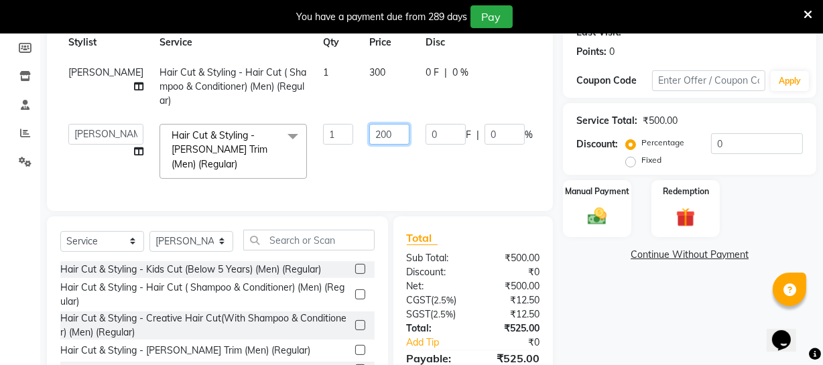
click at [369, 135] on input "200" at bounding box center [389, 134] width 40 height 21
type input "250"
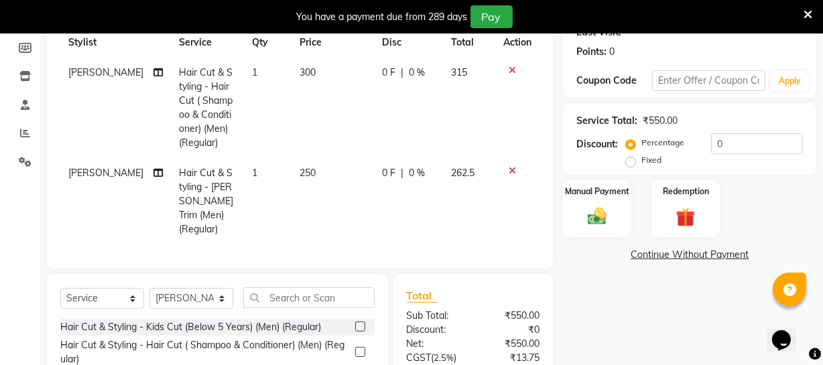
click at [374, 160] on td "0 F | 0 %" at bounding box center [408, 201] width 69 height 86
select select "83851"
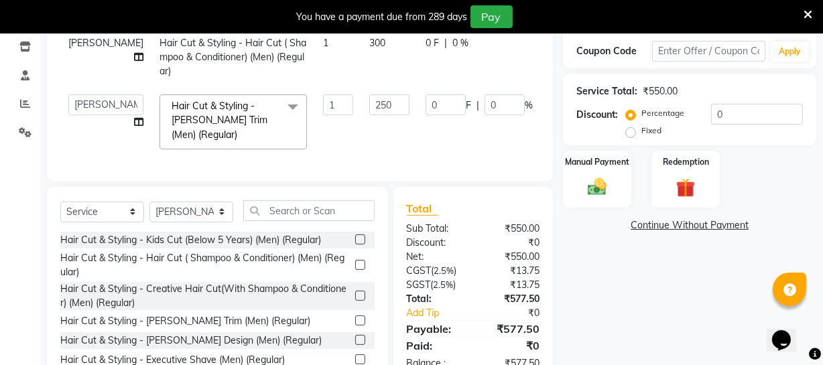
scroll to position [275, 0]
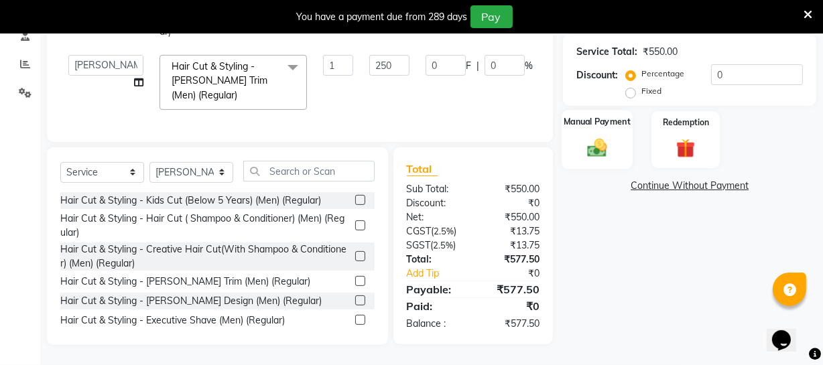
click at [607, 136] on img at bounding box center [597, 147] width 32 height 23
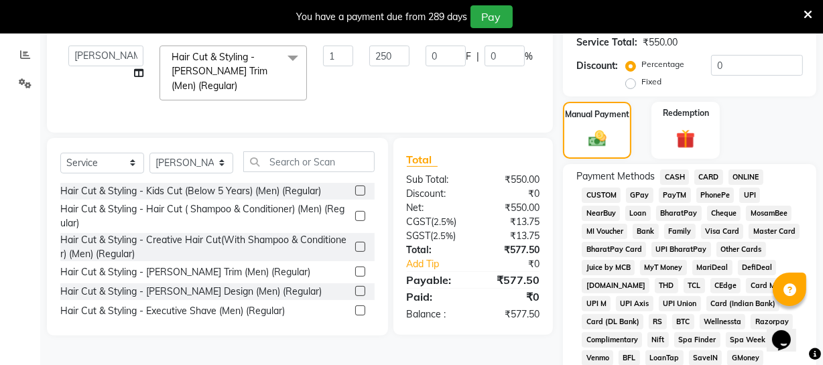
click at [678, 177] on span "CASH" at bounding box center [674, 177] width 29 height 15
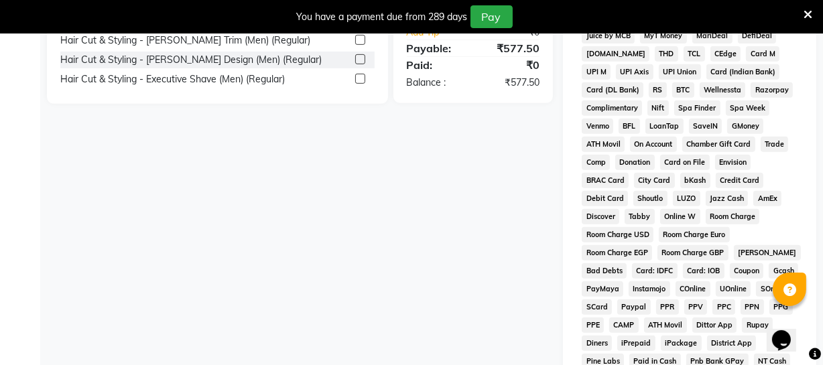
scroll to position [641, 0]
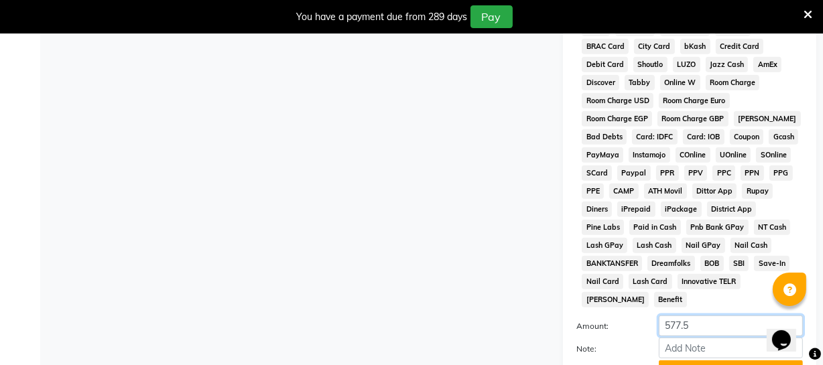
click at [701, 316] on input "577.5" at bounding box center [731, 326] width 144 height 21
type input "500"
click at [737, 361] on button "Add Payment" at bounding box center [731, 371] width 144 height 21
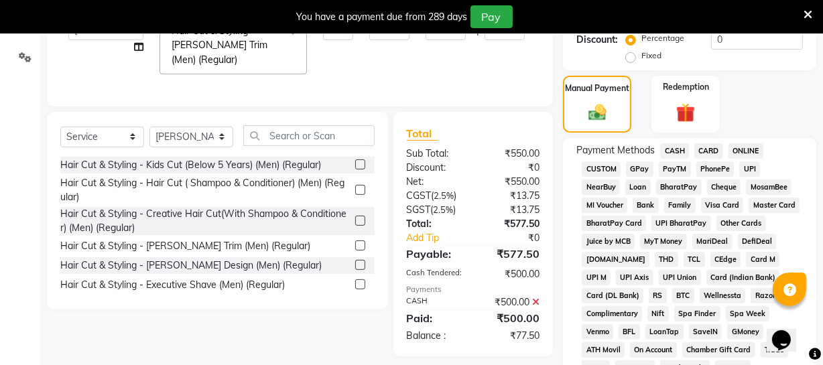
scroll to position [275, 0]
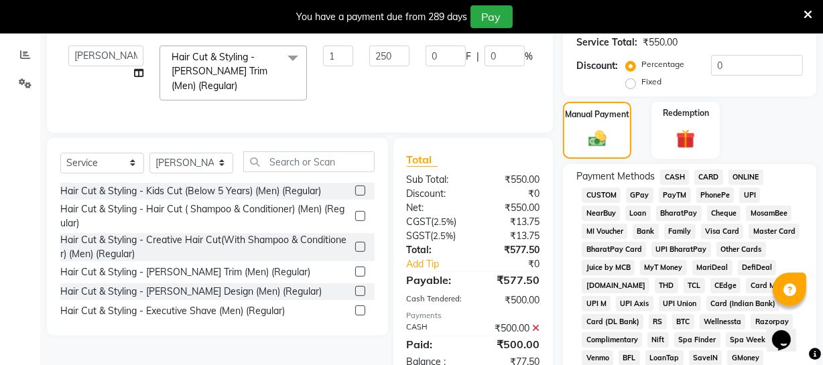
click at [751, 174] on span "ONLINE" at bounding box center [746, 177] width 35 height 15
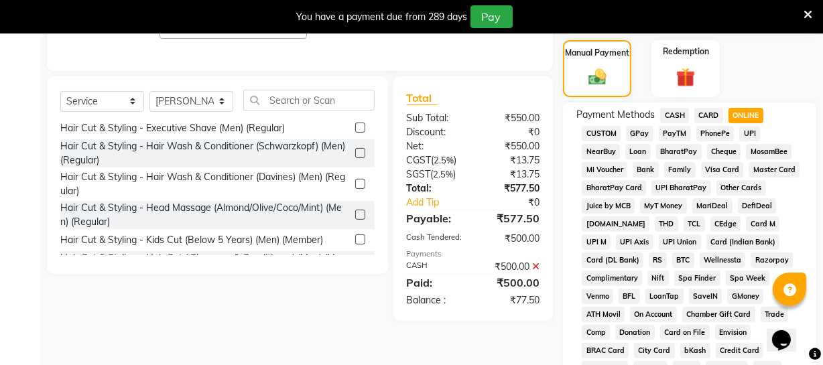
scroll to position [336, 0]
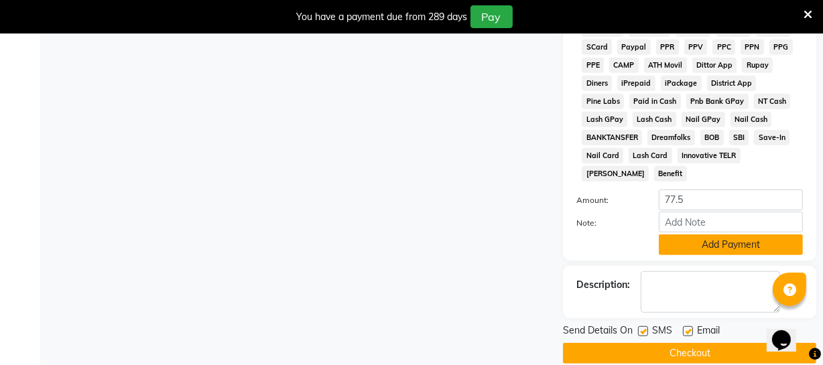
click at [719, 235] on button "Add Payment" at bounding box center [731, 245] width 144 height 21
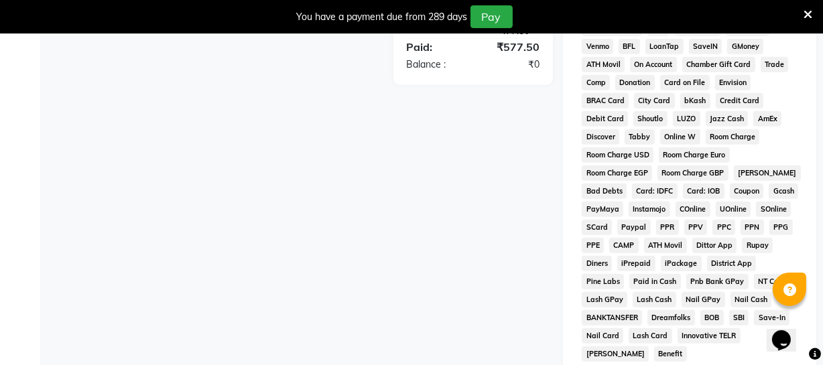
scroll to position [696, 0]
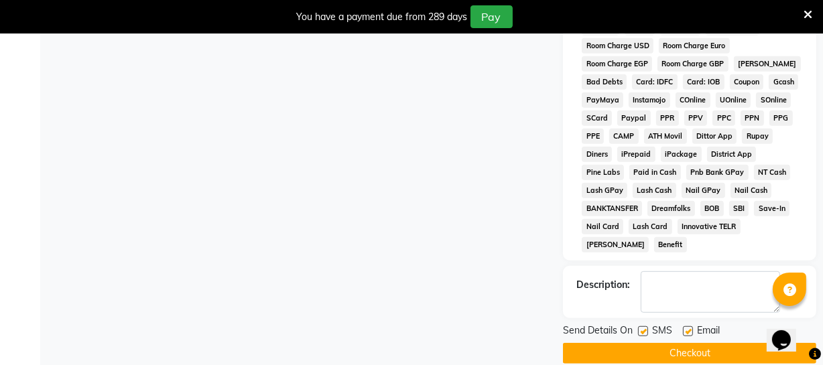
click at [694, 343] on button "Checkout" at bounding box center [689, 353] width 253 height 21
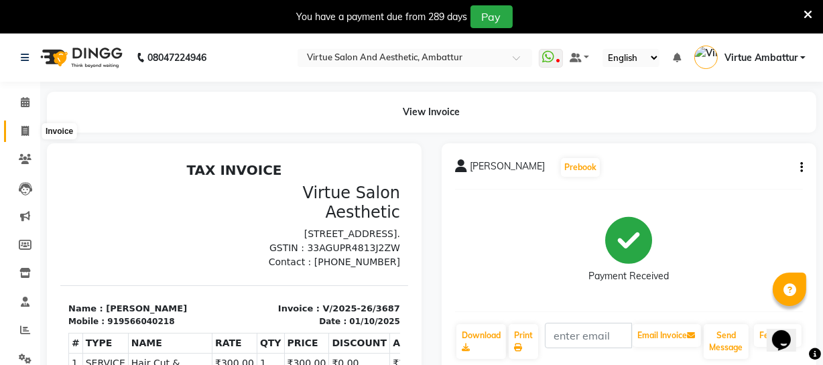
click at [30, 127] on span at bounding box center [24, 131] width 23 height 15
select select "service"
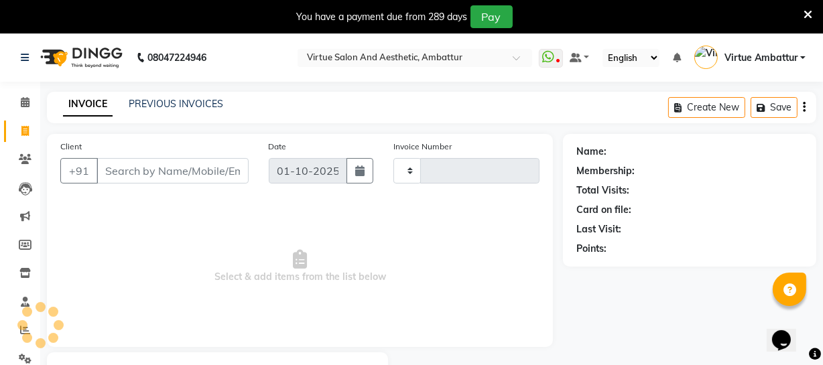
type input "3688"
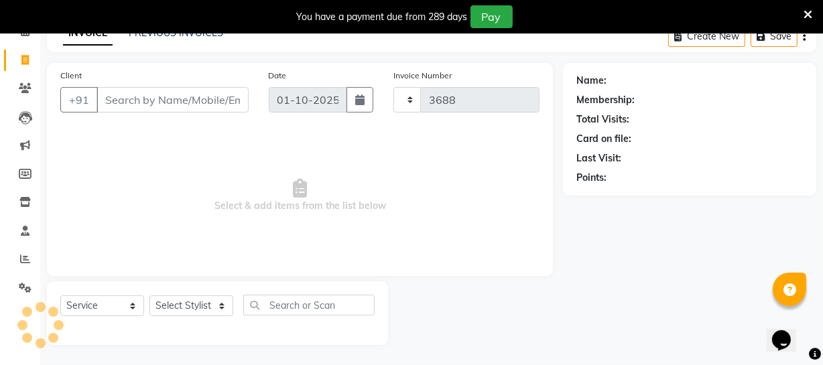
select select "5237"
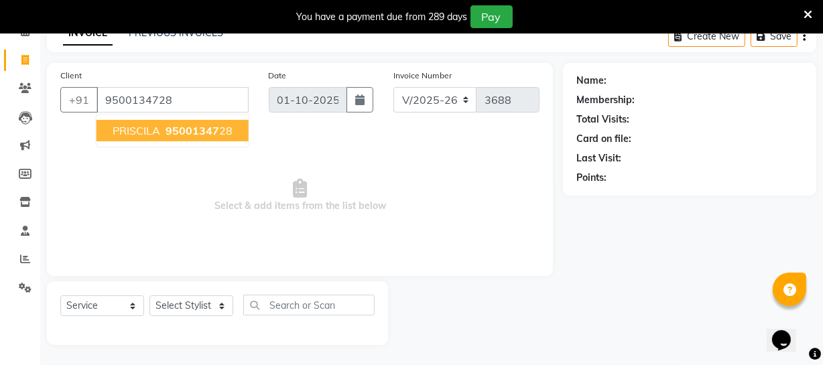
type input "9500134728"
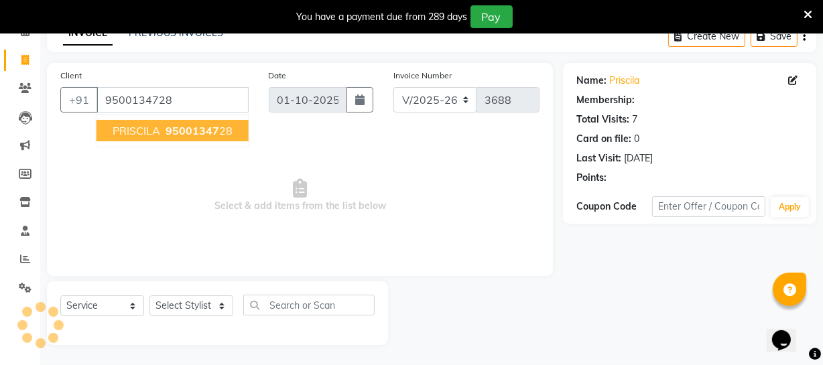
select select "1: Object"
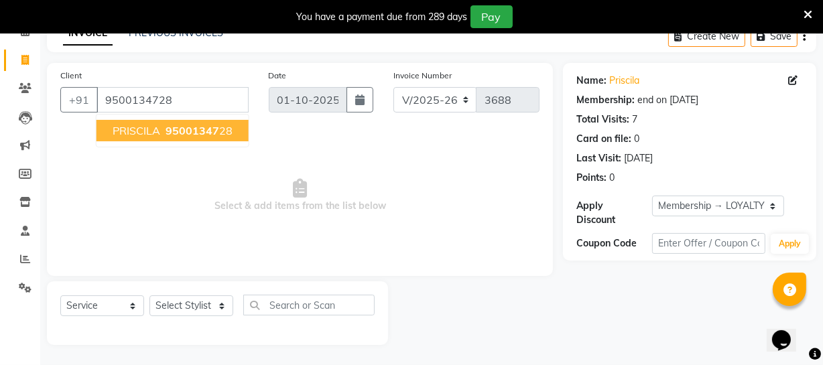
click at [141, 134] on span "PRISCILA" at bounding box center [137, 130] width 48 height 13
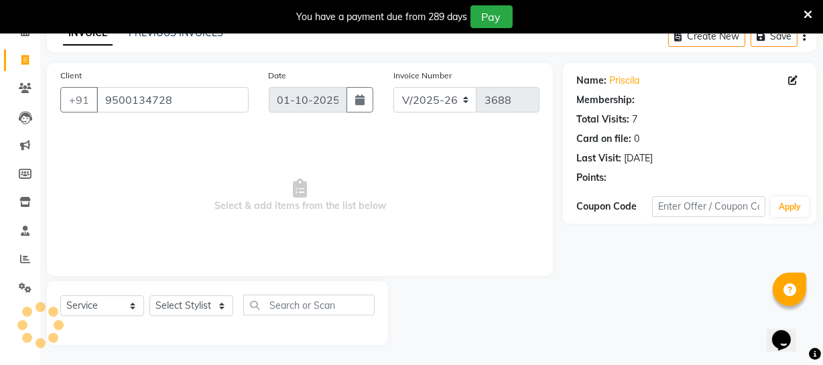
select select "1: Object"
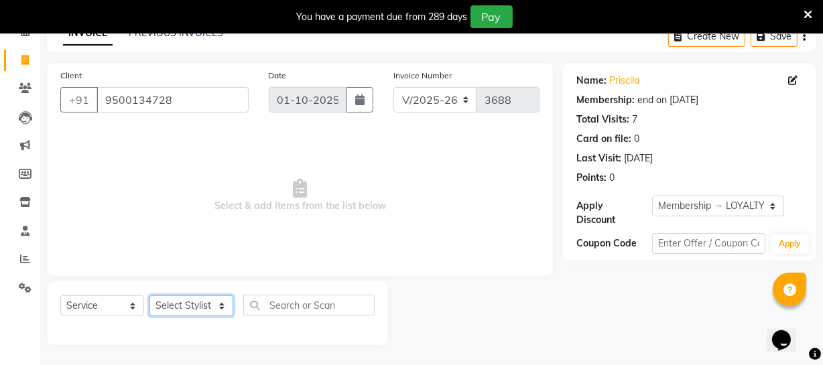
click at [223, 304] on select "Select Stylist Archana Bhagi Deepika Devi Dilip Divya Dolly Dr Prakash Faizan G…" at bounding box center [191, 306] width 84 height 21
click at [423, 207] on span "Select & add items from the list below" at bounding box center [299, 196] width 479 height 134
click at [223, 307] on select "Select Stylist Archana Bhagi Deepika Devi Dilip Divya Dolly Dr Prakash Faizan G…" at bounding box center [191, 306] width 84 height 21
click at [290, 145] on span "Select & add items from the list below" at bounding box center [299, 196] width 479 height 134
click at [208, 304] on select "Select Stylist Archana Bhagi Deepika Devi Dilip Divya Dolly Dr Prakash Faizan G…" at bounding box center [191, 306] width 84 height 21
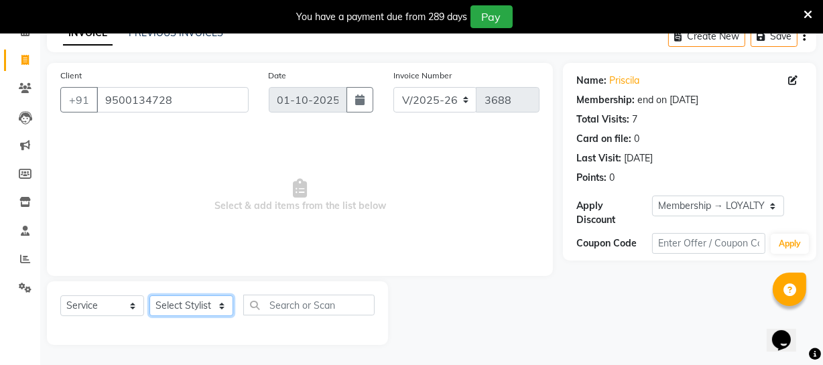
select select "40580"
click at [149, 296] on select "Select Stylist Archana Bhagi Deepika Devi Dilip Divya Dolly Dr Prakash Faizan G…" at bounding box center [191, 306] width 84 height 21
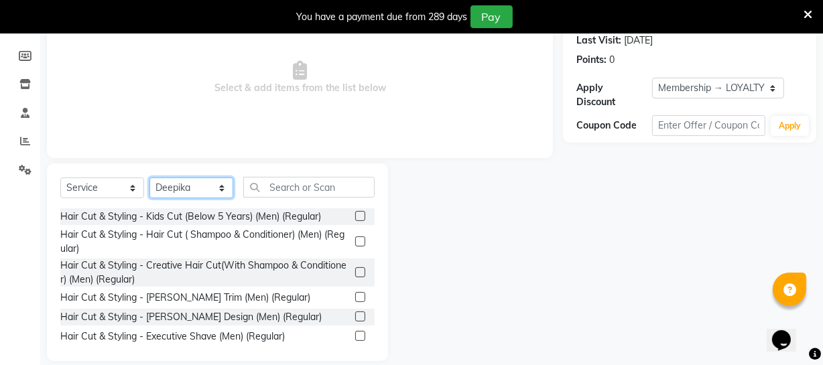
scroll to position [194, 0]
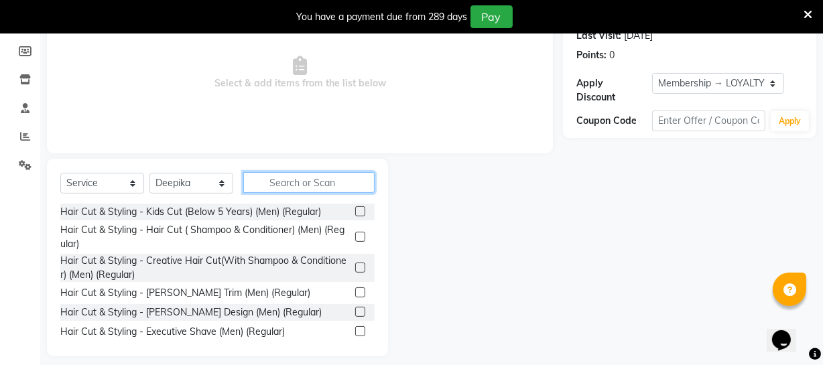
click at [288, 186] on input "text" at bounding box center [308, 182] width 131 height 21
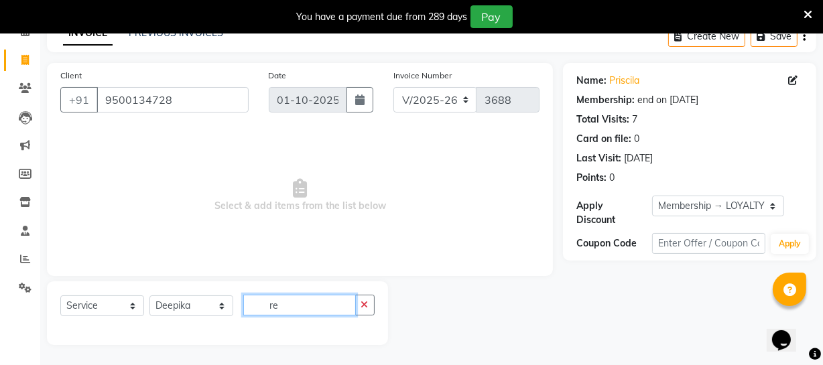
type input "r"
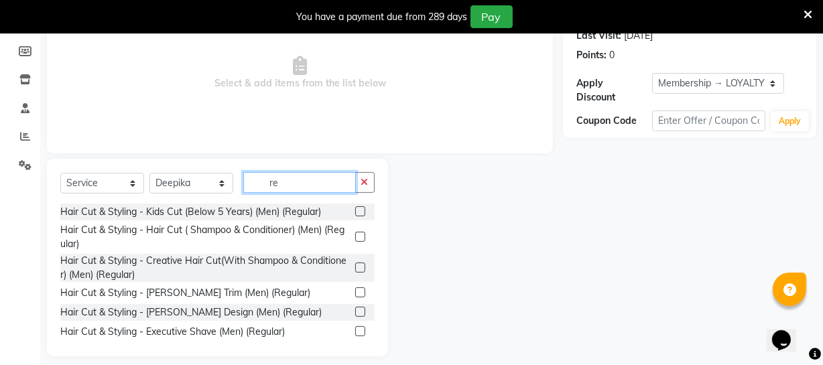
type input "r"
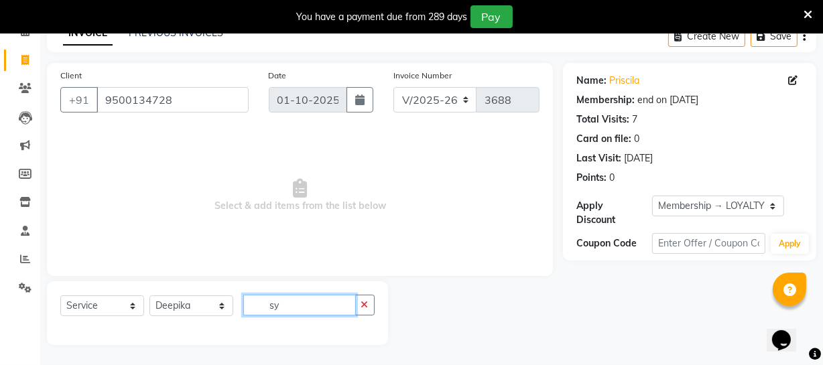
scroll to position [72, 0]
type input "s"
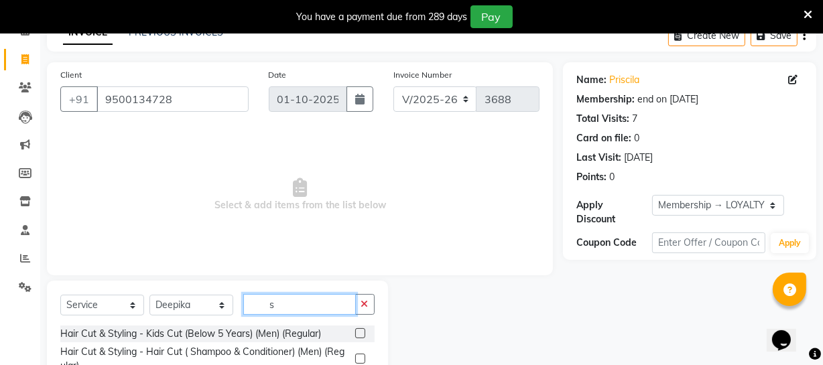
scroll to position [194, 0]
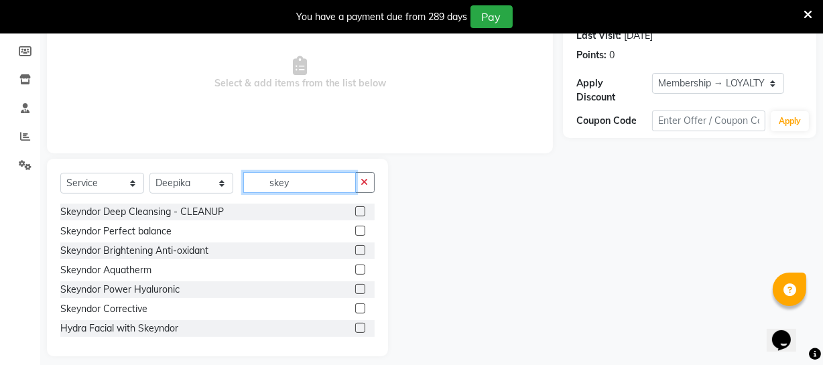
type input "skey"
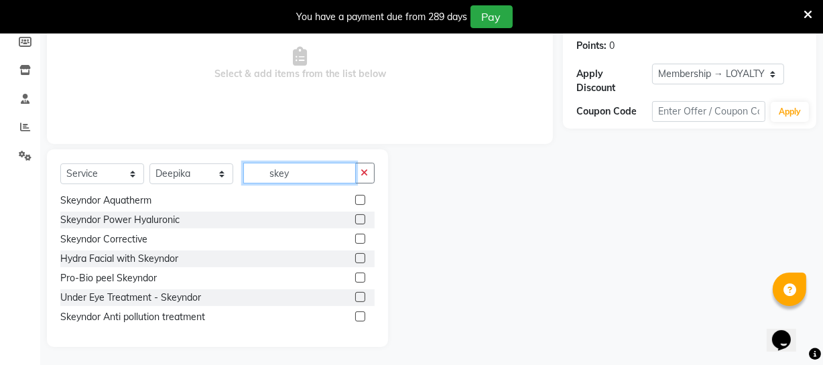
scroll to position [206, 0]
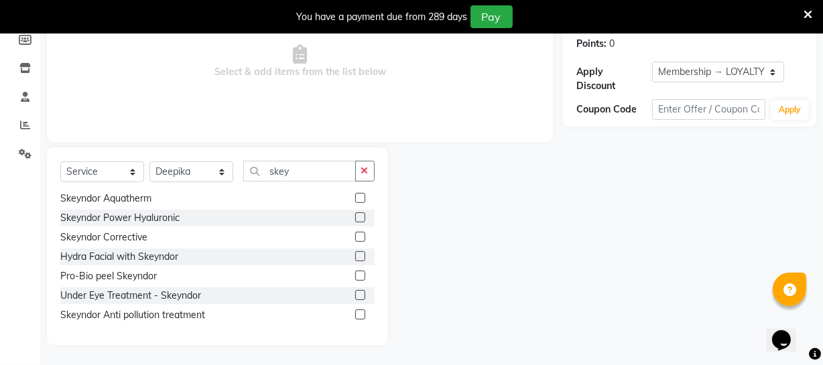
click at [355, 233] on label at bounding box center [360, 237] width 10 height 10
click at [355, 233] on input "checkbox" at bounding box center [359, 237] width 9 height 9
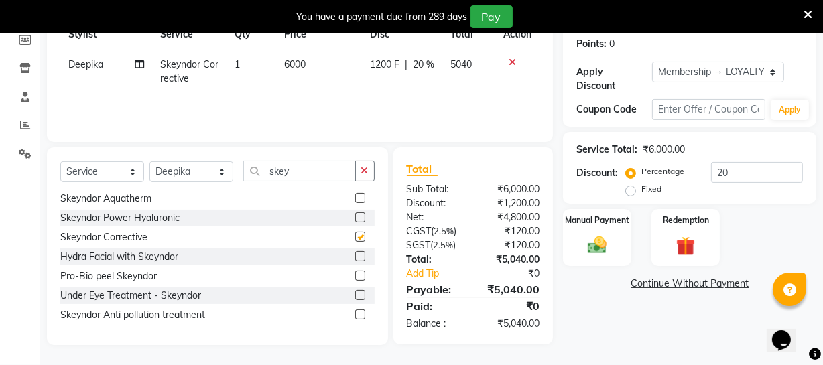
checkbox input "false"
click at [218, 170] on select "Select Stylist Archana Bhagi Deepika Devi Dilip Divya Dolly Dr Prakash Faizan G…" at bounding box center [191, 172] width 84 height 21
select select "67162"
click at [149, 162] on select "Select Stylist Archana Bhagi Deepika Devi Dilip Divya Dolly Dr Prakash Faizan G…" at bounding box center [191, 172] width 84 height 21
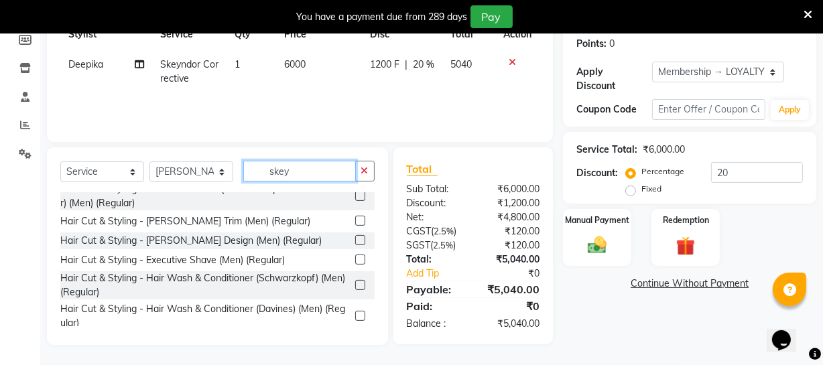
click at [306, 167] on input "skey" at bounding box center [299, 171] width 113 height 21
type input "s"
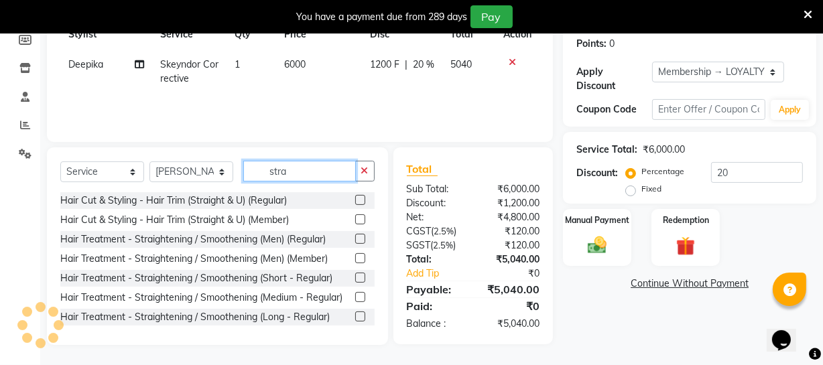
type input "stra"
click at [355, 216] on label at bounding box center [360, 219] width 10 height 10
click at [355, 216] on input "checkbox" at bounding box center [359, 220] width 9 height 9
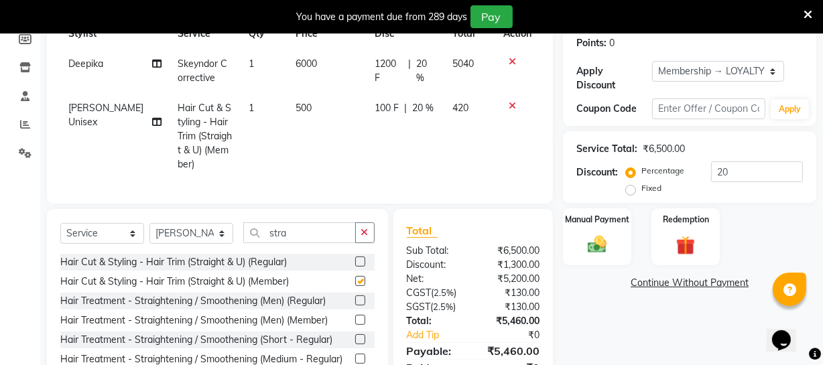
checkbox input "false"
click at [296, 110] on span "500" at bounding box center [304, 108] width 16 height 12
select select "67162"
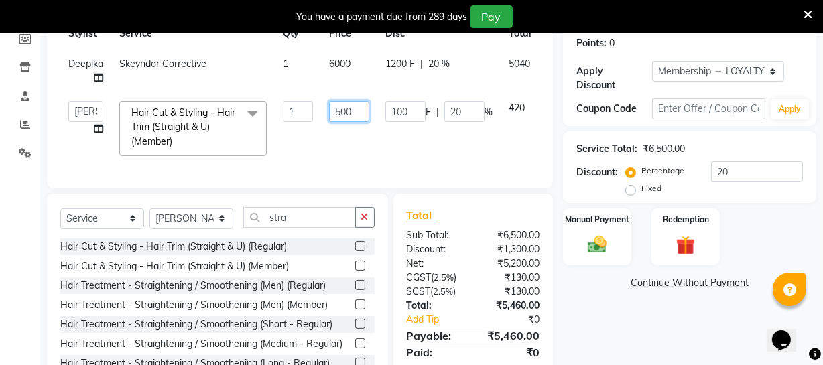
click at [345, 114] on input "500" at bounding box center [349, 111] width 40 height 21
click at [341, 113] on input "500" at bounding box center [349, 111] width 40 height 21
type input "600"
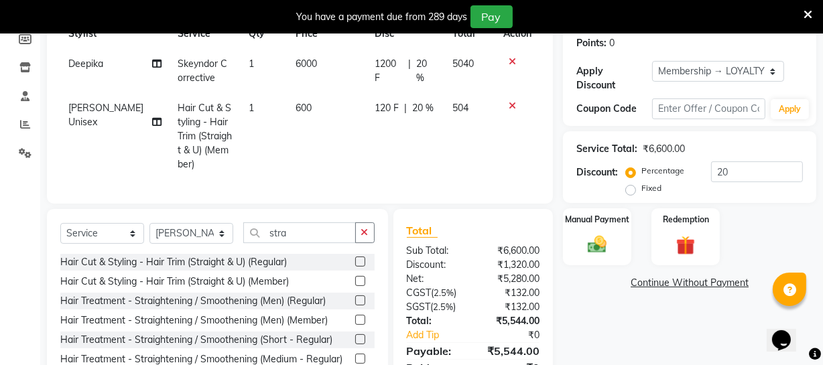
click at [375, 143] on tr "Sahil Unisex Hair Cut & Styling - Hair Trim (Straight & U) (Member) 1 600 120 F…" at bounding box center [299, 136] width 479 height 86
click at [369, 243] on button "button" at bounding box center [364, 233] width 19 height 21
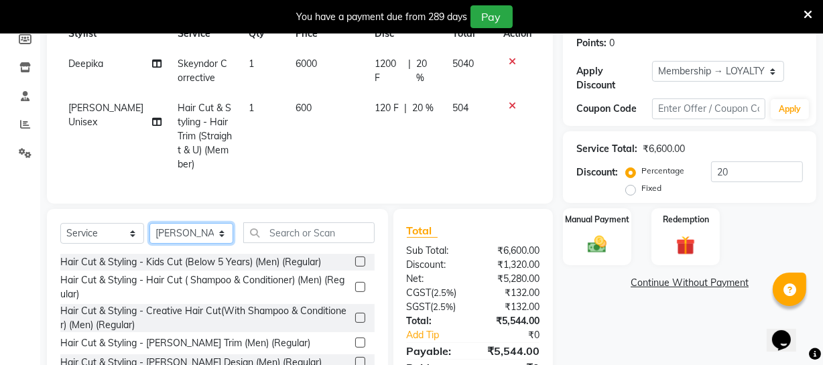
click at [219, 244] on select "Select Stylist Archana Bhagi Deepika Devi Dilip Divya Dolly Dr Prakash Faizan G…" at bounding box center [191, 233] width 84 height 21
select select "50476"
click at [149, 233] on select "Select Stylist Archana Bhagi Deepika Devi Dilip Divya Dolly Dr Prakash Faizan G…" at bounding box center [191, 233] width 84 height 21
click at [299, 243] on input "text" at bounding box center [308, 233] width 131 height 21
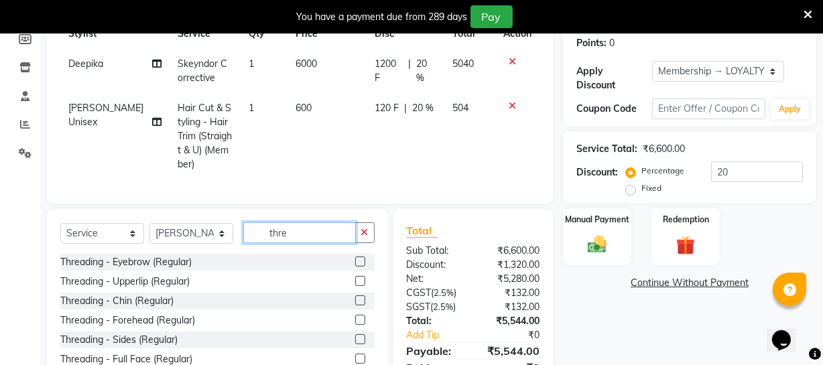
type input "thre"
click at [355, 267] on label at bounding box center [360, 262] width 10 height 10
click at [355, 267] on input "checkbox" at bounding box center [359, 262] width 9 height 9
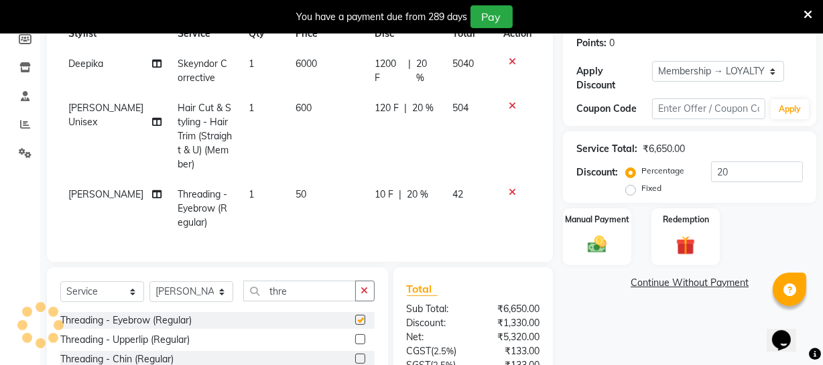
checkbox input "false"
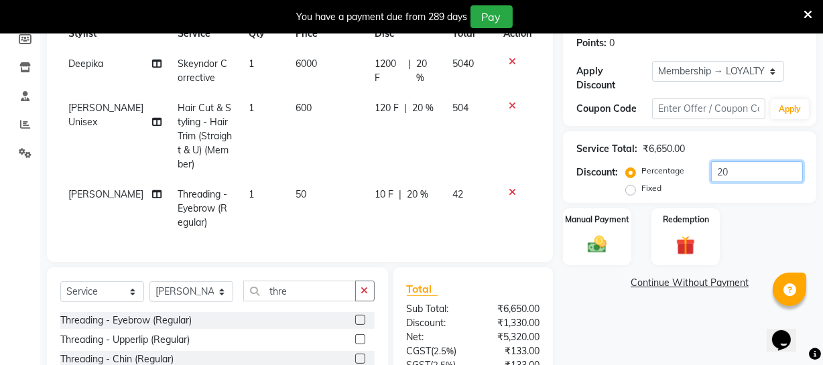
click at [739, 176] on input "20" at bounding box center [757, 172] width 92 height 21
type input "2"
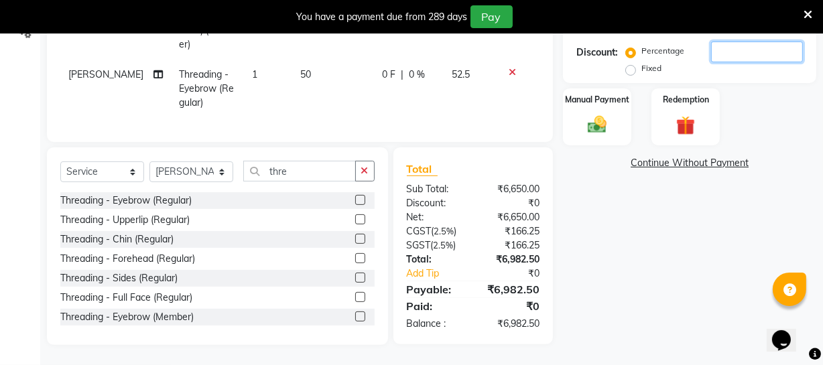
scroll to position [335, 0]
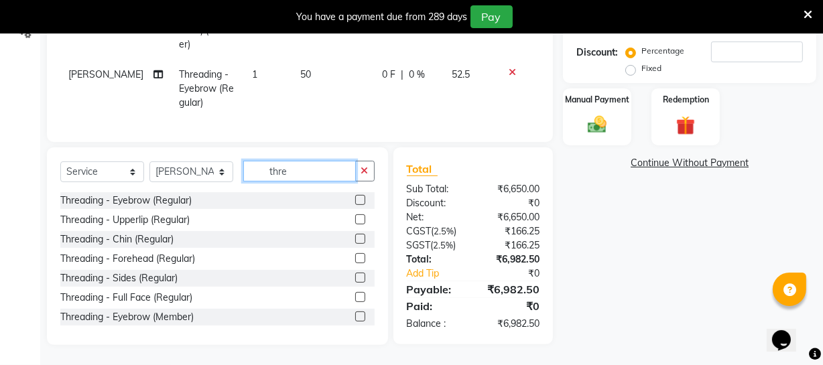
click at [304, 165] on input "thre" at bounding box center [299, 171] width 113 height 21
type input "t"
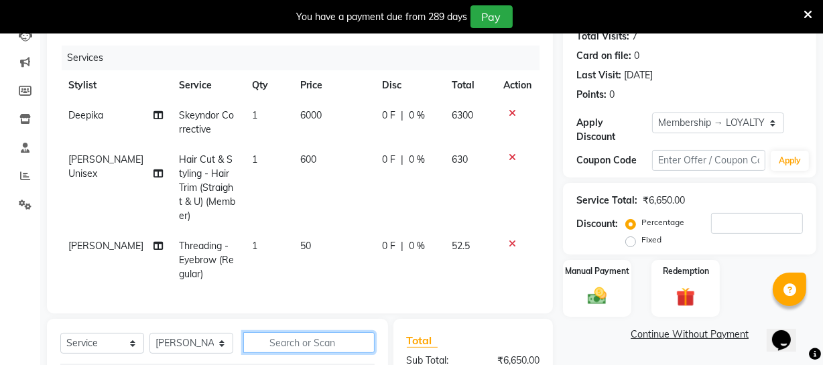
scroll to position [153, 0]
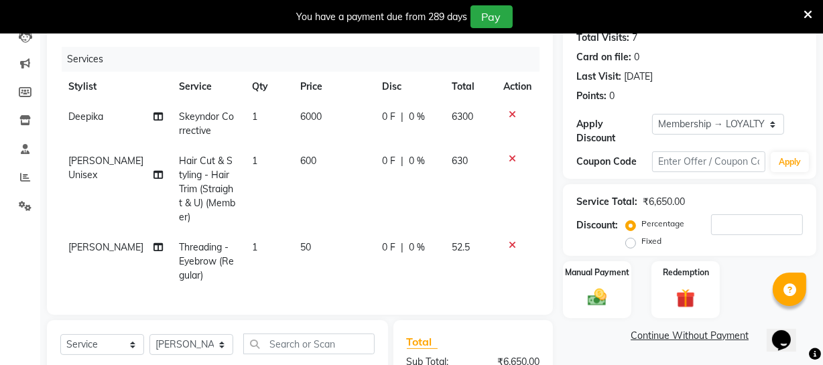
click at [300, 249] on span "50" at bounding box center [305, 247] width 11 height 12
select select "50476"
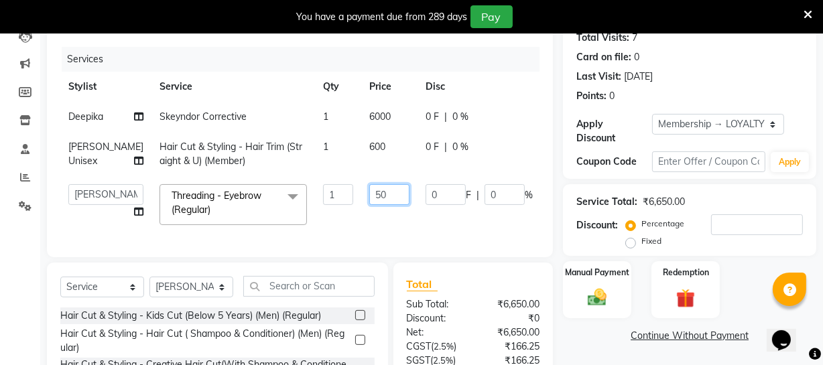
click at [369, 205] on input "50" at bounding box center [389, 194] width 40 height 21
type input "60"
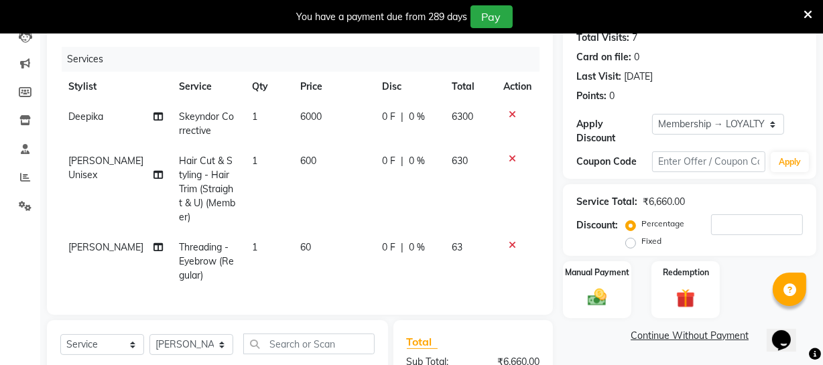
click at [396, 254] on td "0 F | 0 %" at bounding box center [409, 262] width 70 height 58
select select "50476"
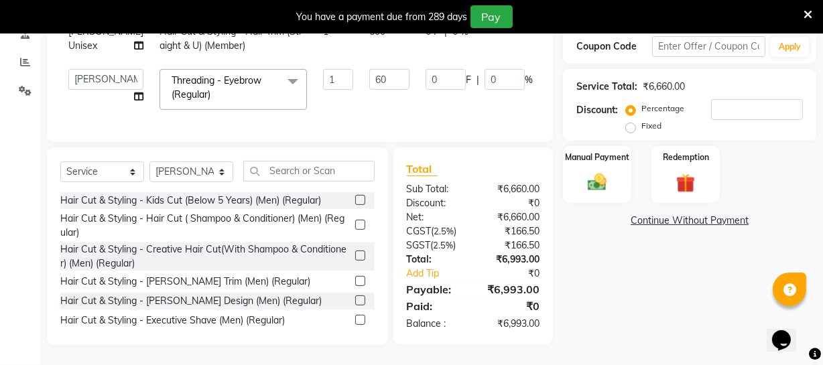
scroll to position [245, 0]
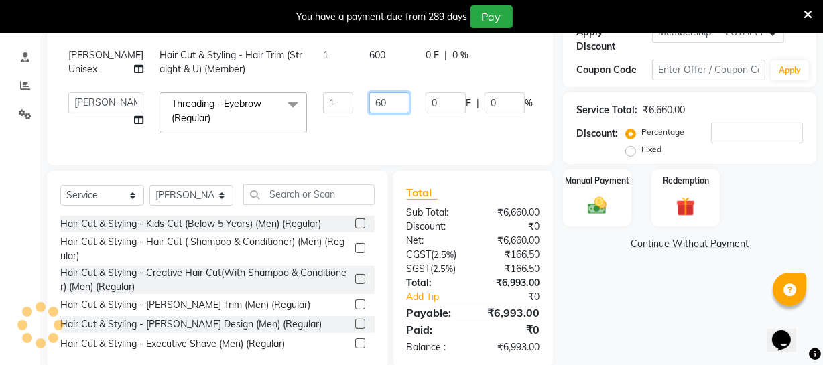
click at [369, 113] on input "60" at bounding box center [389, 102] width 40 height 21
type input "6"
type input "59"
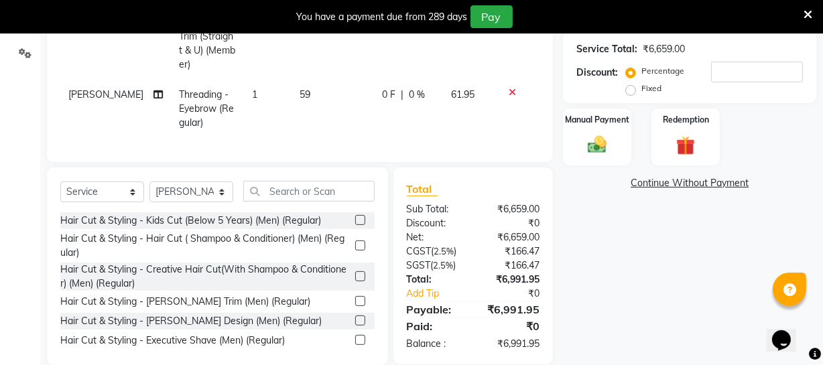
click at [599, 254] on div "Name: Priscila Membership: end on 24-01-2027 Total Visits: 7 Card on file: 0 La…" at bounding box center [694, 96] width 263 height 537
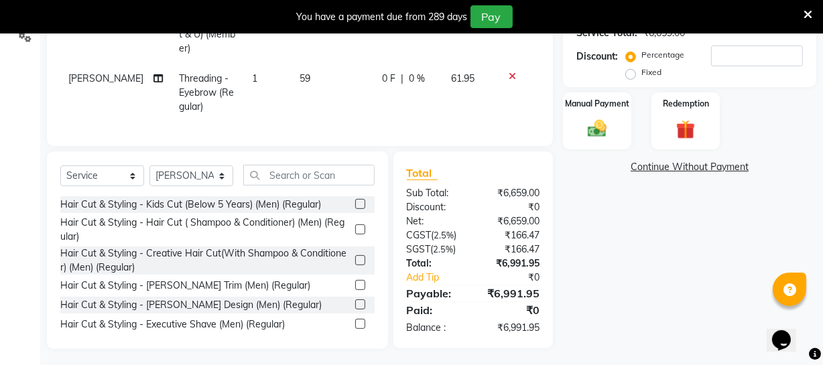
scroll to position [335, 0]
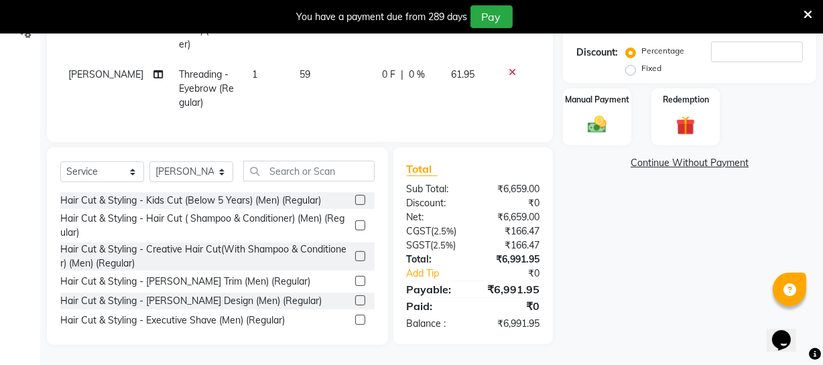
click at [302, 66] on td "59" at bounding box center [333, 89] width 82 height 58
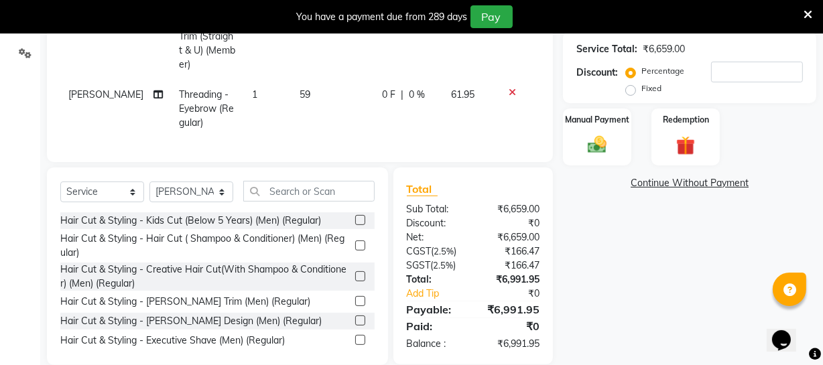
select select "50476"
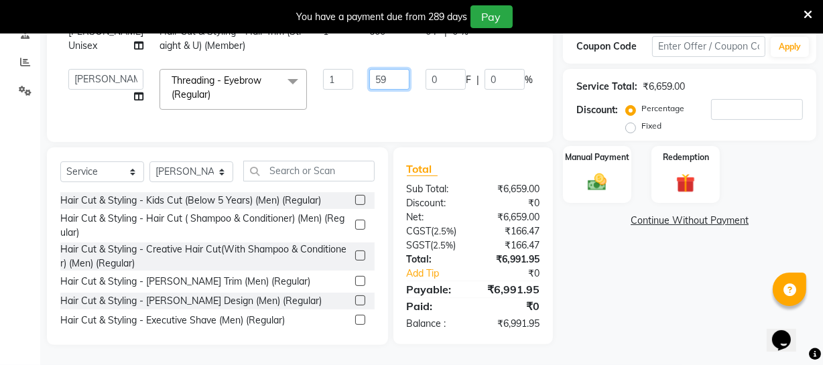
click at [369, 74] on input "59" at bounding box center [389, 79] width 40 height 21
click at [369, 73] on input "59" at bounding box center [389, 79] width 40 height 21
type input "5"
type input "58"
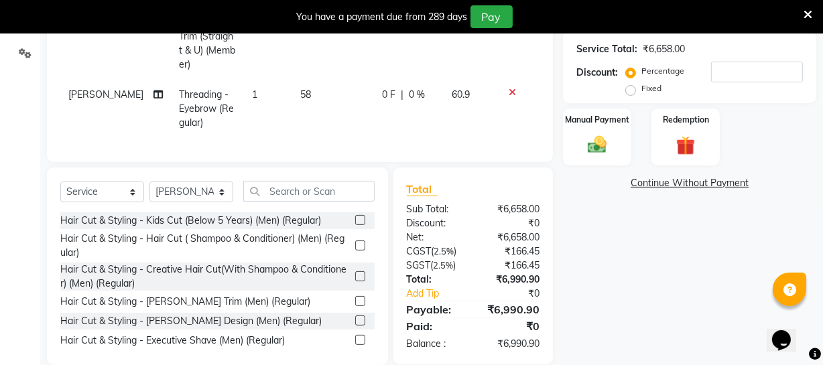
click at [648, 243] on div "Name: Priscila Membership: end on 24-01-2027 Total Visits: 7 Card on file: 0 La…" at bounding box center [694, 96] width 263 height 537
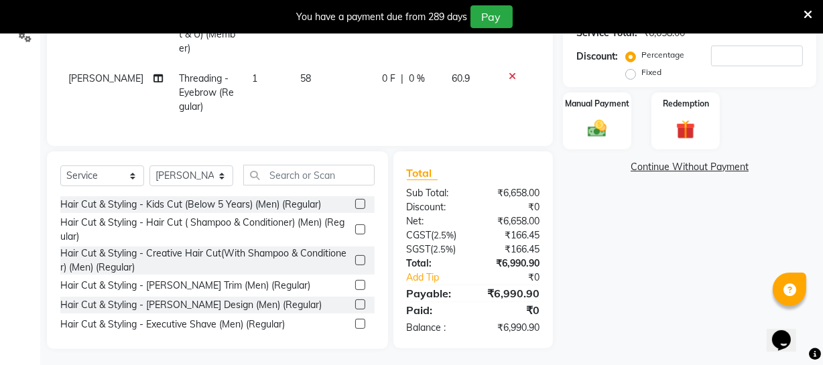
scroll to position [335, 0]
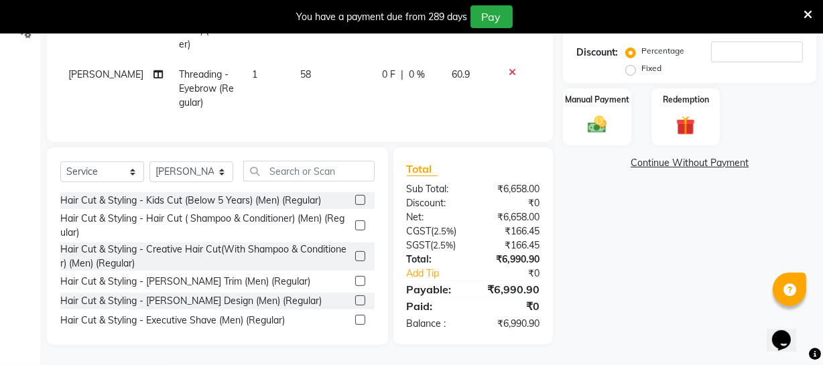
click at [306, 67] on td "58" at bounding box center [333, 89] width 82 height 58
select select "50476"
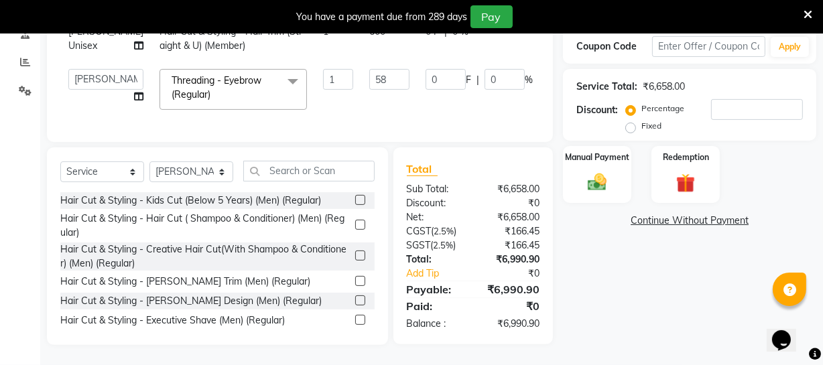
scroll to position [306, 0]
drag, startPoint x: 353, startPoint y: 72, endPoint x: 356, endPoint y: 80, distance: 9.3
click at [369, 72] on input "58" at bounding box center [389, 79] width 40 height 21
type input "57"
click at [616, 271] on div "Name: Priscila Membership: end on 24-01-2027 Total Visits: 7 Card on file: 0 La…" at bounding box center [694, 105] width 263 height 479
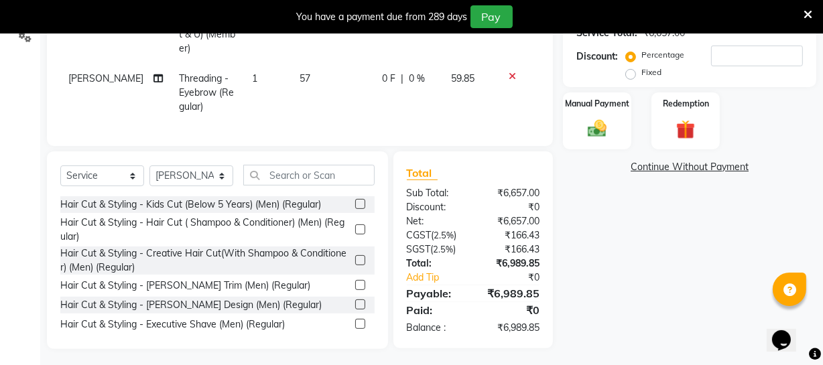
scroll to position [335, 0]
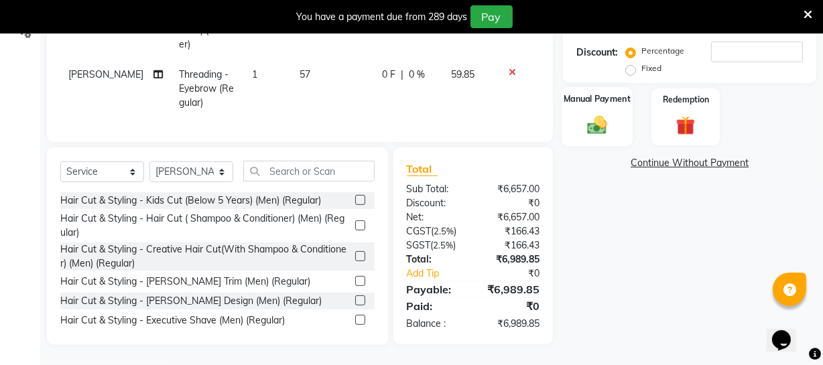
click at [603, 113] on img at bounding box center [597, 124] width 32 height 23
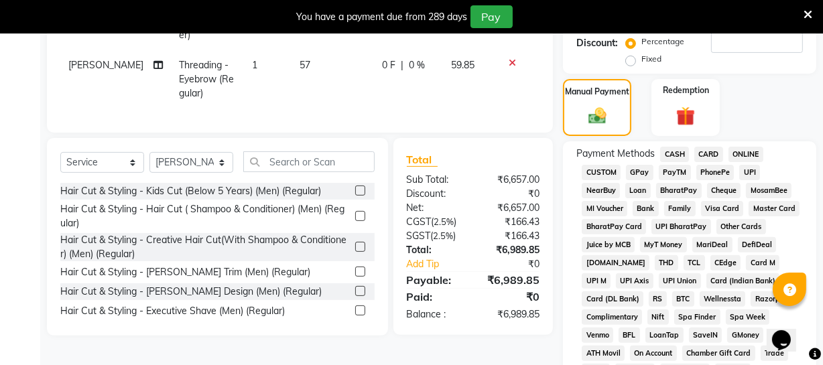
click at [676, 148] on span "CASH" at bounding box center [674, 154] width 29 height 15
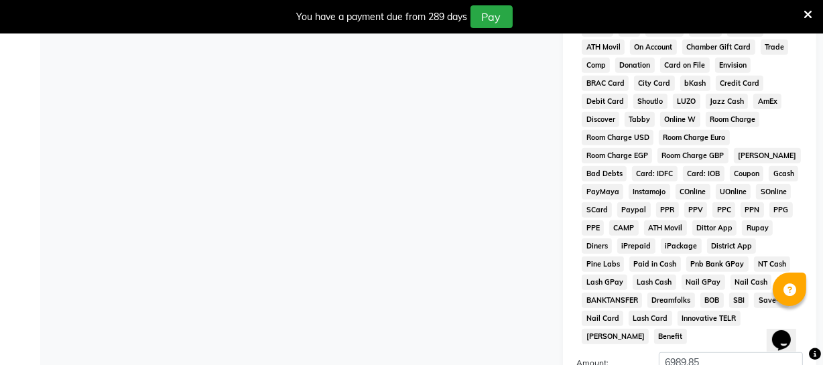
scroll to position [729, 0]
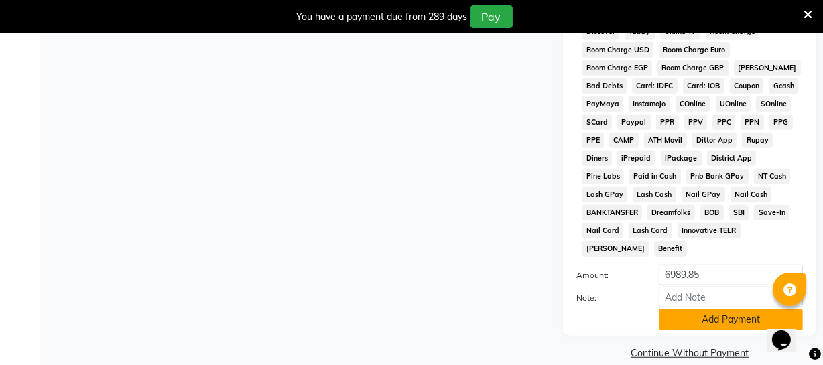
click at [715, 310] on button "Add Payment" at bounding box center [731, 320] width 144 height 21
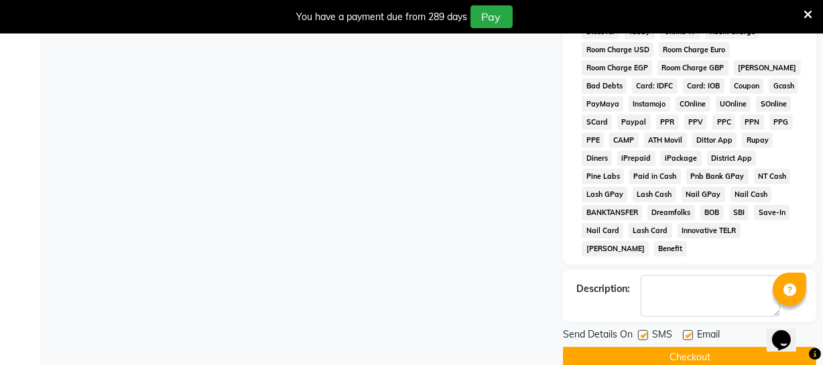
click at [710, 347] on button "Checkout" at bounding box center [689, 357] width 253 height 21
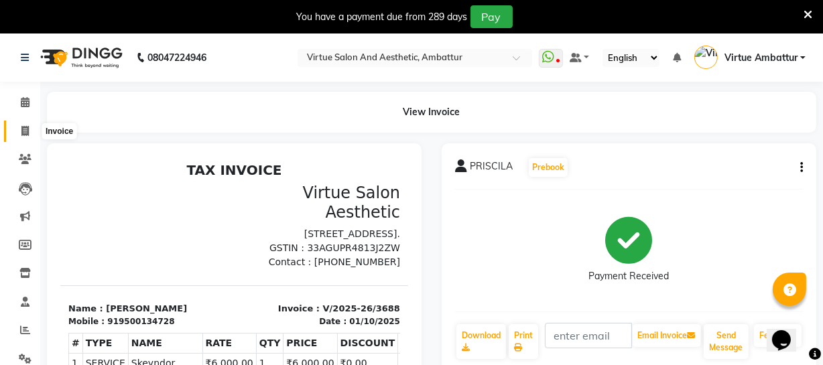
click at [28, 131] on icon at bounding box center [24, 131] width 7 height 10
select select "service"
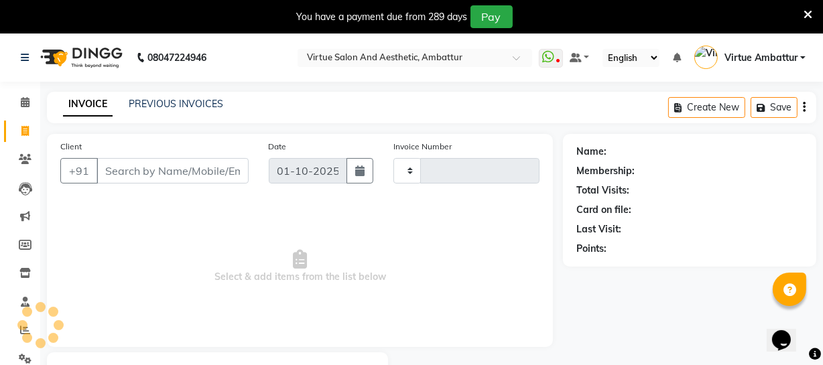
scroll to position [72, 0]
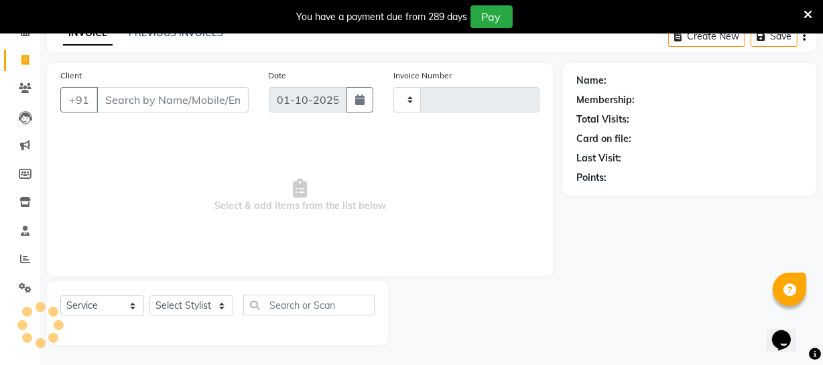
type input "3689"
select select "5237"
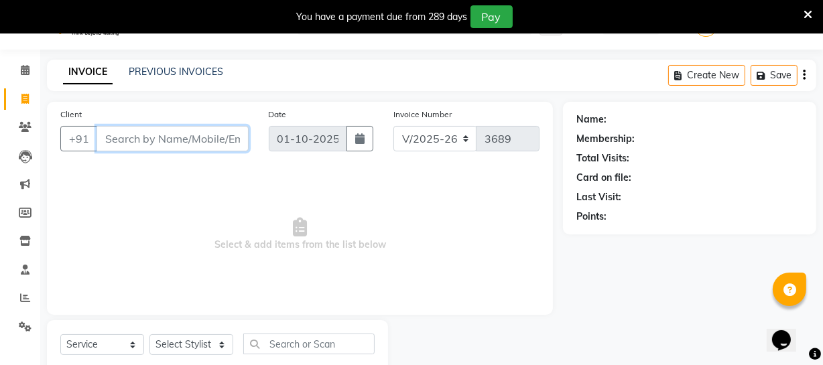
scroll to position [60, 0]
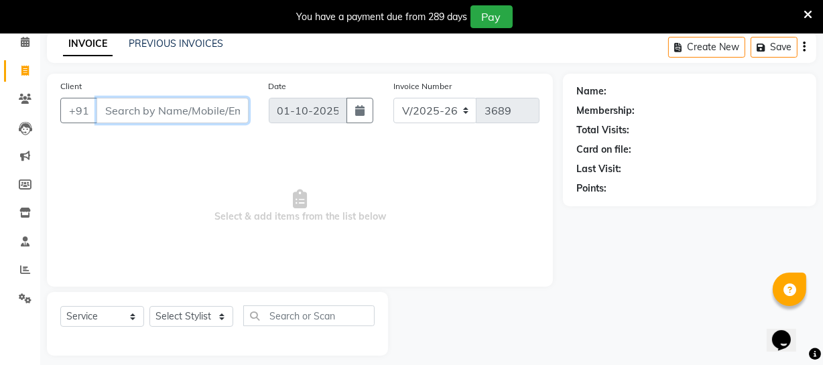
paste input "9840497030"
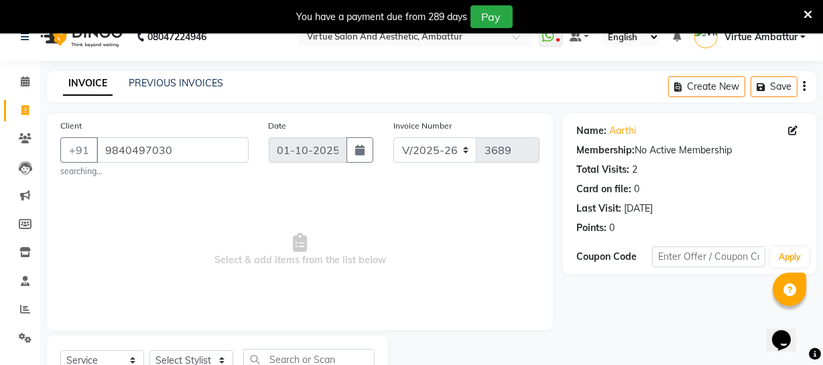
scroll to position [0, 0]
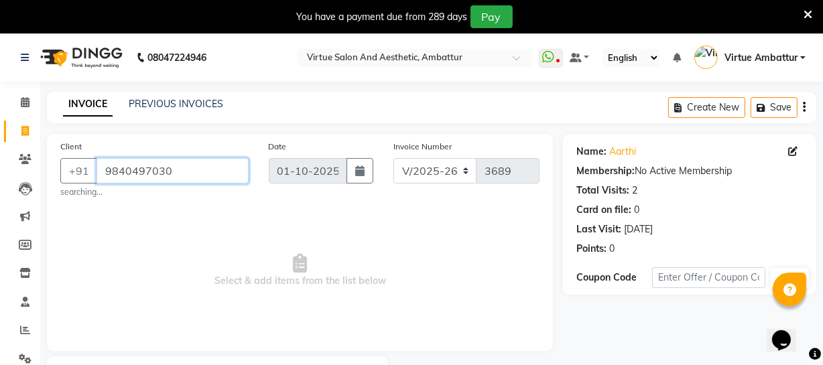
click at [181, 172] on input "9840497030" at bounding box center [173, 170] width 152 height 25
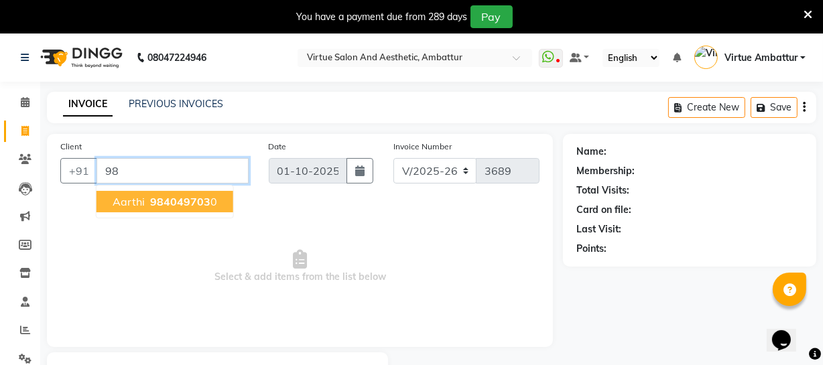
type input "9"
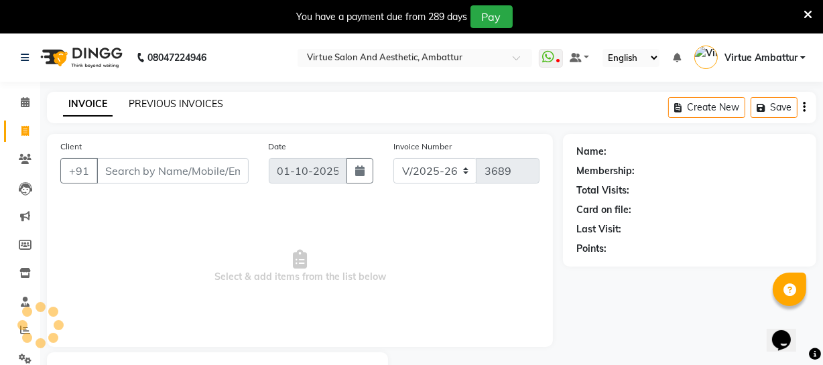
click at [188, 100] on link "PREVIOUS INVOICES" at bounding box center [176, 104] width 95 height 12
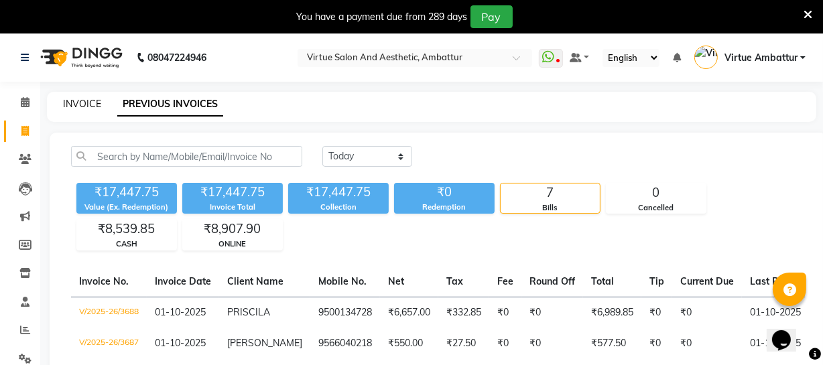
click at [80, 104] on link "INVOICE" at bounding box center [82, 104] width 38 height 12
select select "service"
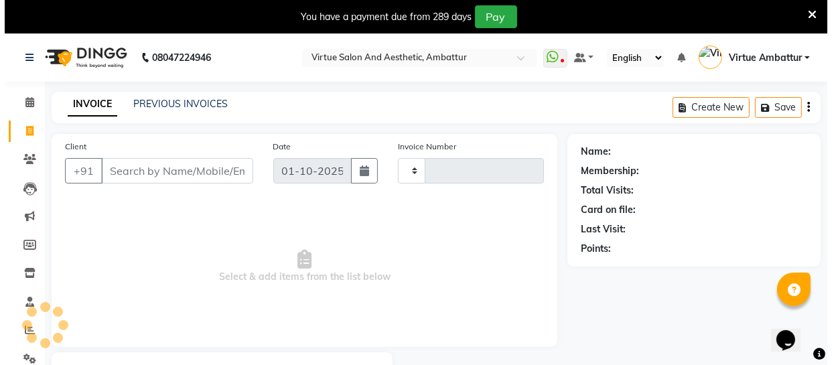
scroll to position [72, 0]
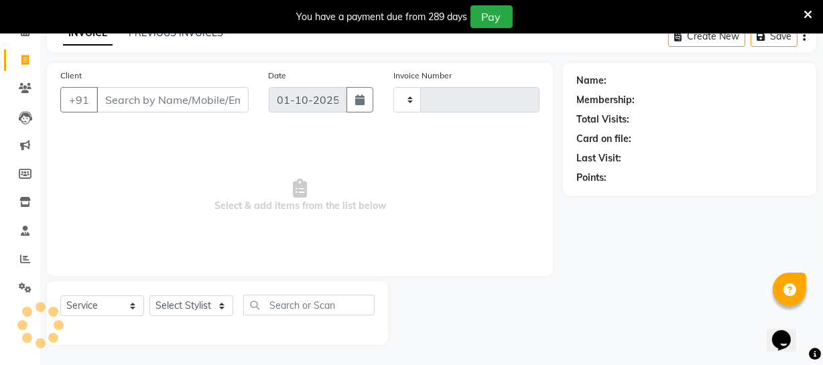
type input "3689"
select select "5237"
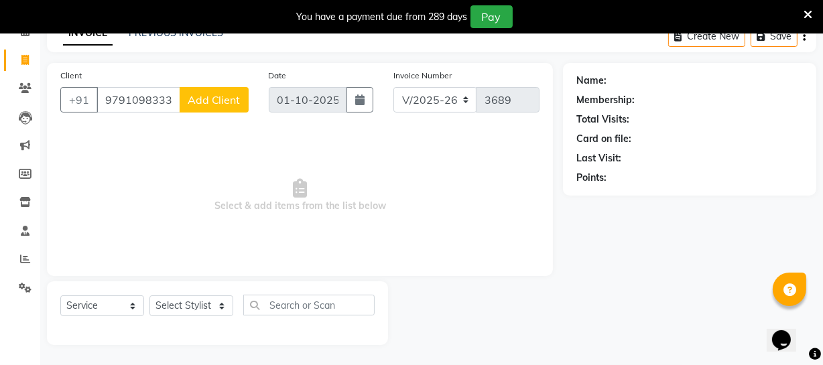
type input "9791098333"
click at [221, 96] on span "Add Client" at bounding box center [214, 99] width 53 height 13
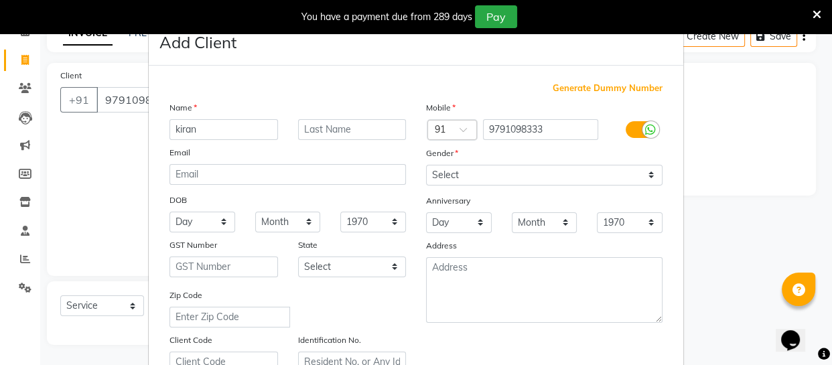
type input "kiran"
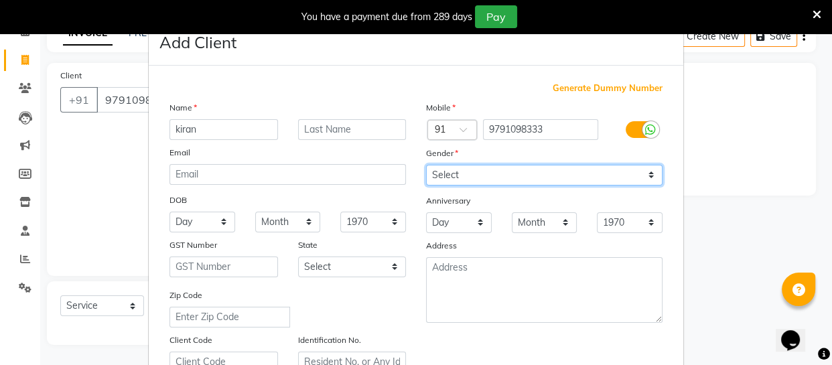
click at [444, 174] on select "Select Male Female Other Prefer Not To Say" at bounding box center [544, 175] width 237 height 21
select select "male"
click at [426, 165] on select "Select Male Female Other Prefer Not To Say" at bounding box center [544, 175] width 237 height 21
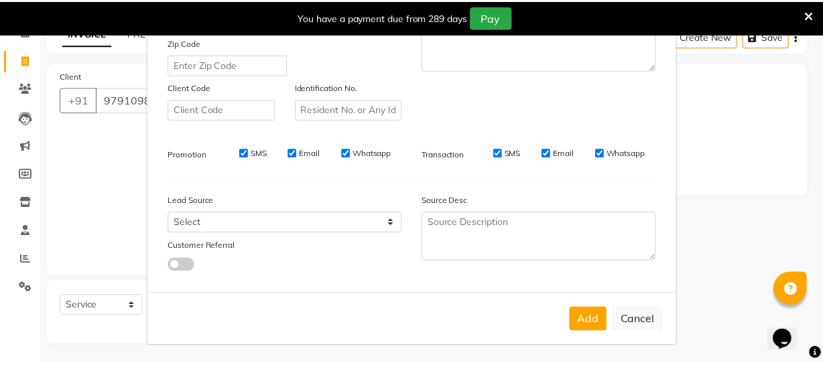
scroll to position [257, 0]
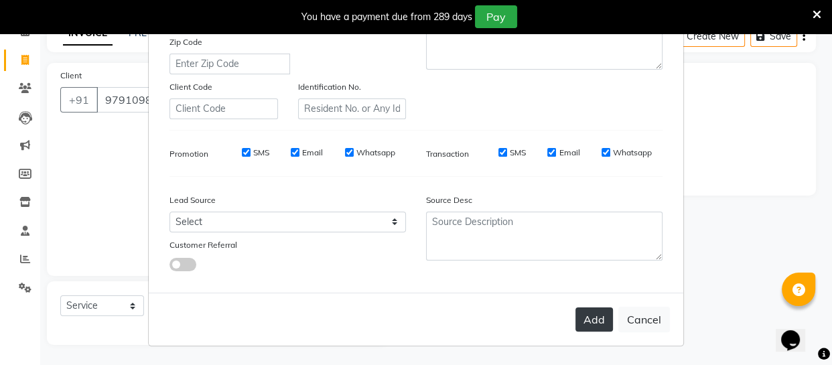
click at [602, 320] on button "Add" at bounding box center [595, 320] width 38 height 24
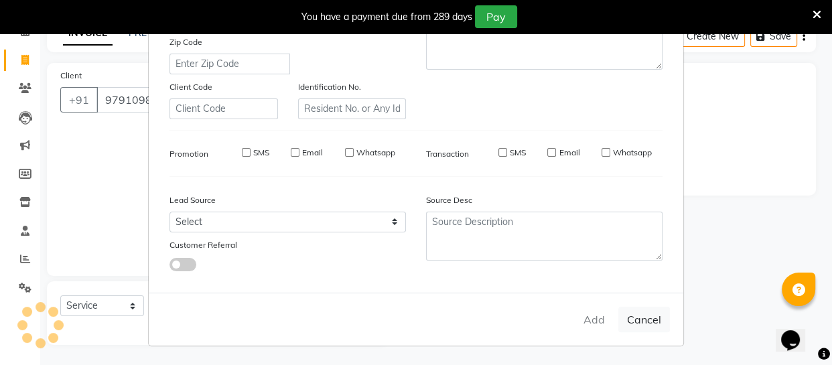
select select
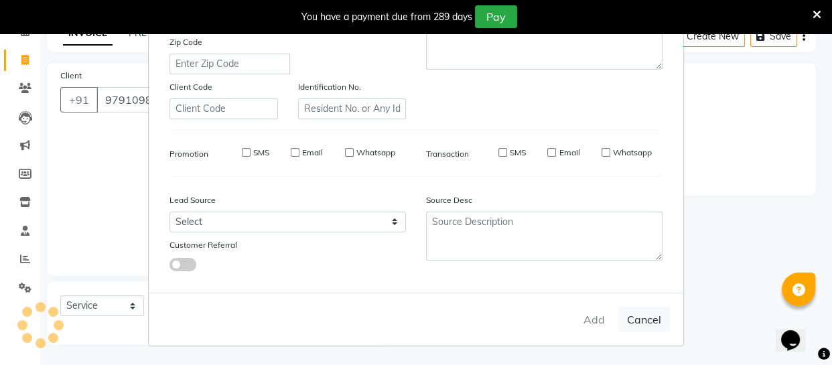
select select
checkbox input "false"
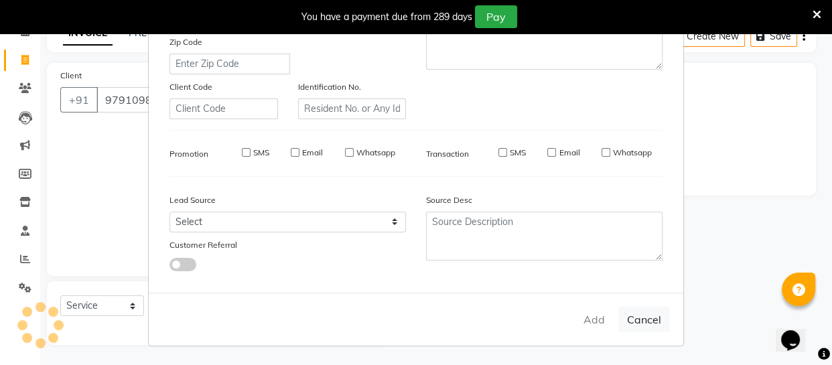
checkbox input "false"
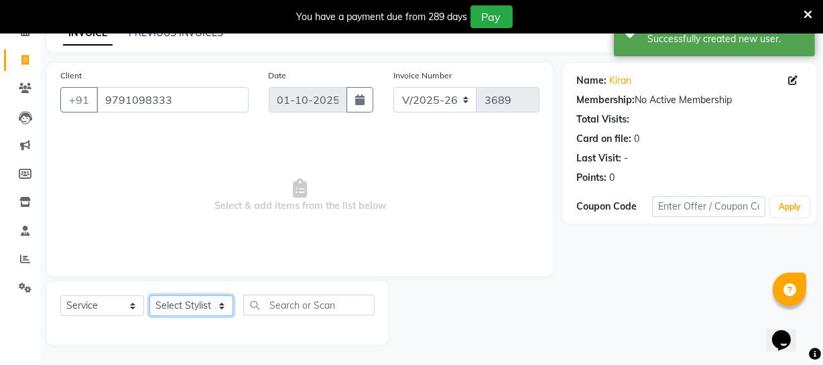
click at [210, 300] on select "Select Stylist Archana Bhagi Deepika Devi Dilip Divya Dolly Dr Prakash Faizan G…" at bounding box center [191, 306] width 84 height 21
select select "67162"
click at [149, 296] on select "Select Stylist Archana Bhagi Deepika Devi Dilip Divya Dolly Dr Prakash Faizan G…" at bounding box center [191, 306] width 84 height 21
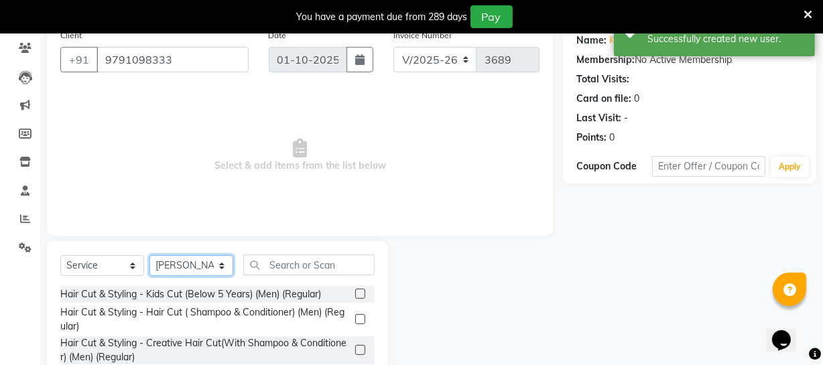
scroll to position [133, 0]
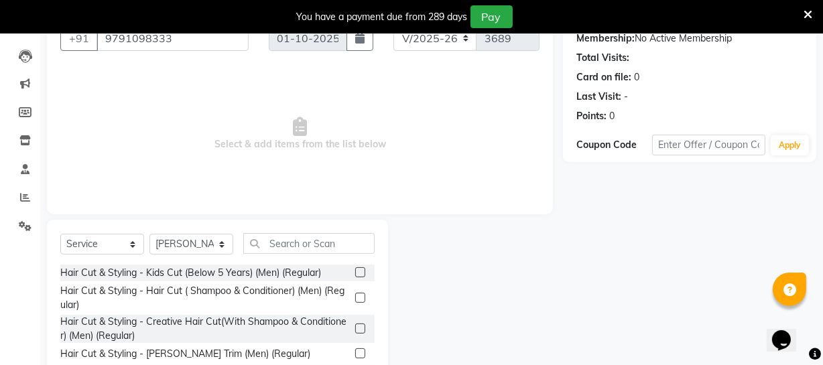
click at [355, 273] on label at bounding box center [360, 272] width 10 height 10
click at [355, 273] on input "checkbox" at bounding box center [359, 273] width 9 height 9
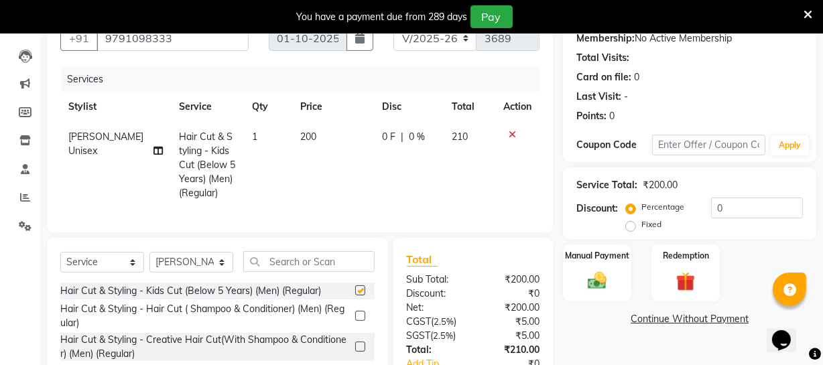
checkbox input "false"
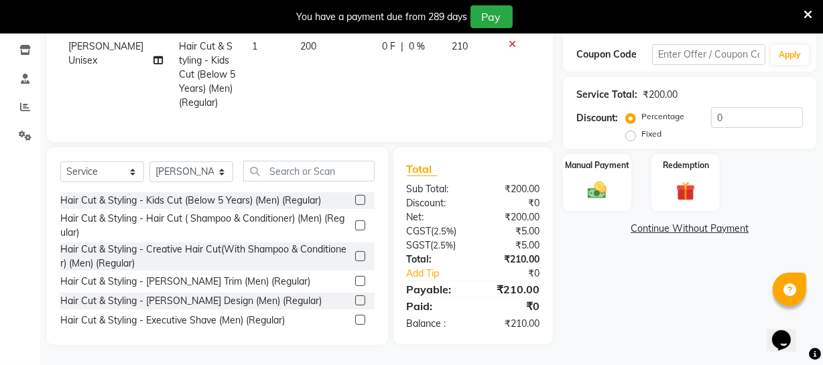
scroll to position [233, 0]
click at [219, 172] on select "Select Stylist Archana Bhagi Deepika Devi Dilip Divya Dolly Dr Prakash Faizan G…" at bounding box center [191, 172] width 84 height 21
select select "83851"
click at [149, 162] on select "Select Stylist Archana Bhagi Deepika Devi Dilip Divya Dolly Dr Prakash Faizan G…" at bounding box center [191, 172] width 84 height 21
click at [355, 225] on label at bounding box center [360, 226] width 10 height 10
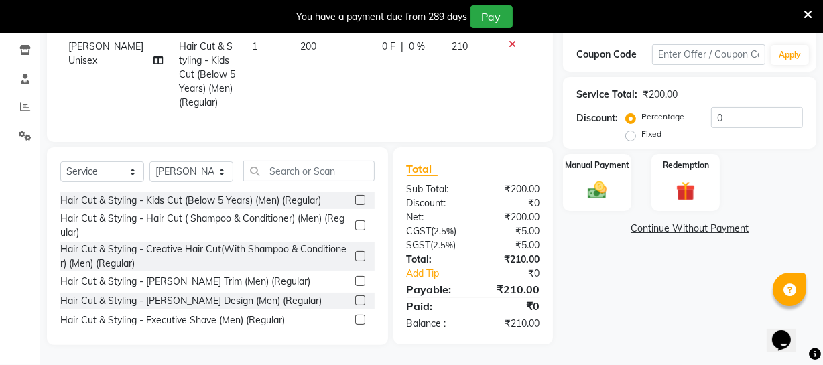
click at [355, 225] on input "checkbox" at bounding box center [359, 226] width 9 height 9
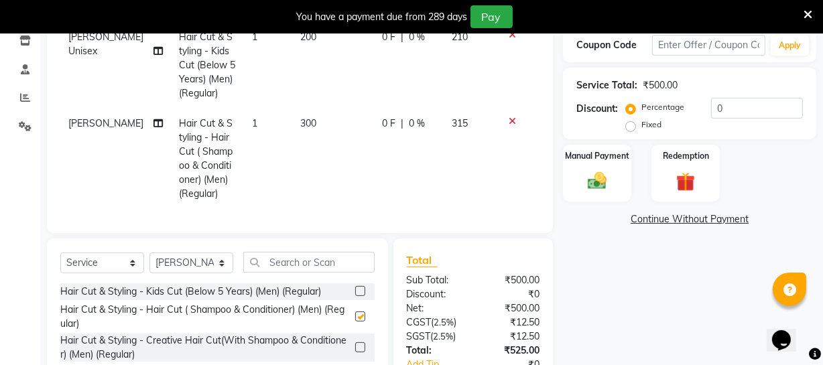
checkbox input "false"
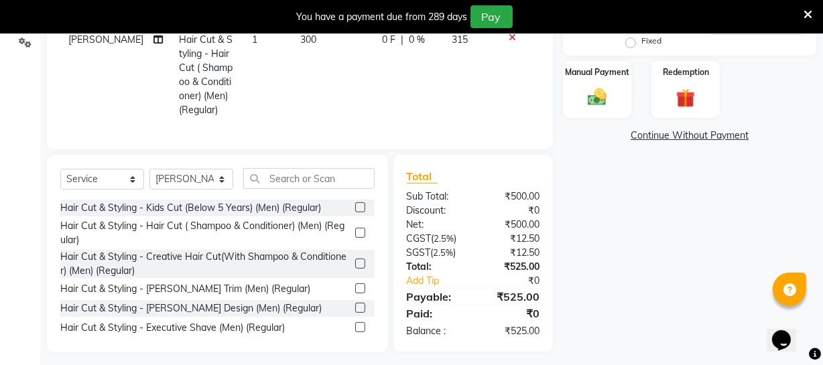
scroll to position [333, 0]
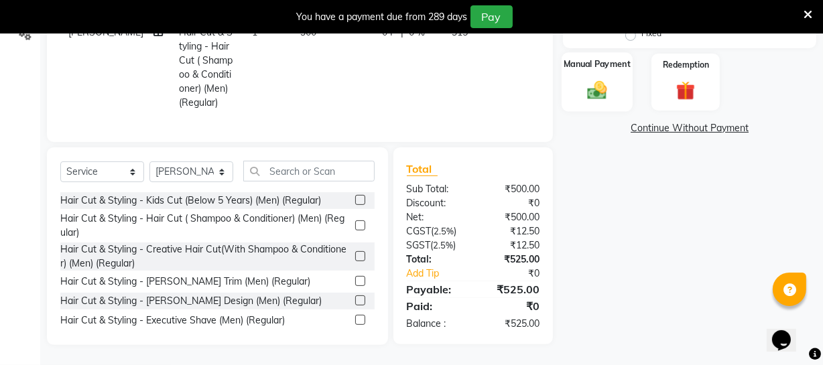
click at [597, 79] on img at bounding box center [597, 89] width 32 height 23
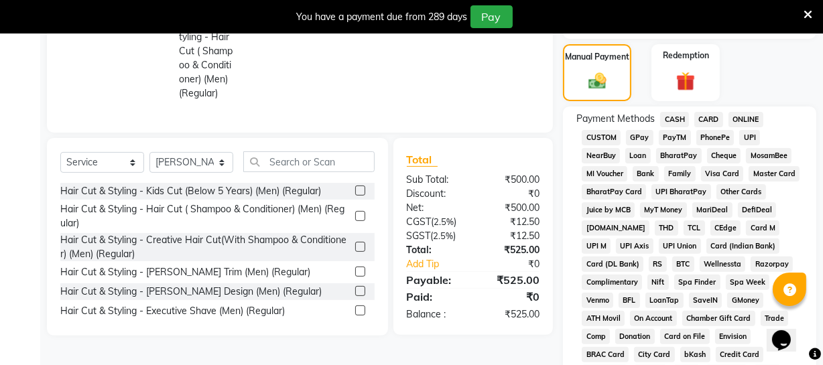
click at [738, 114] on span "ONLINE" at bounding box center [746, 119] width 35 height 15
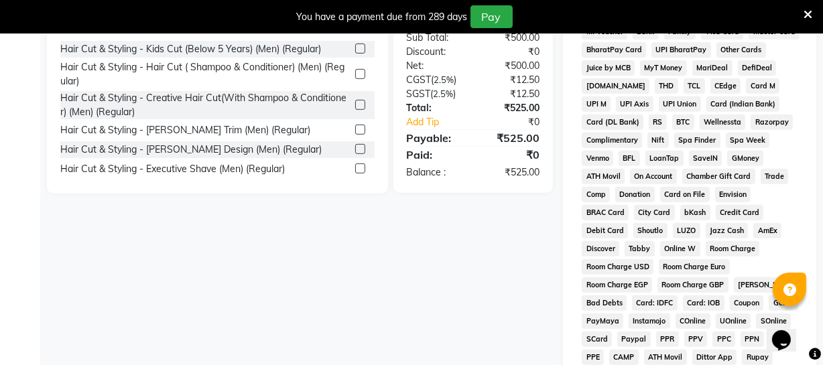
scroll to position [692, 0]
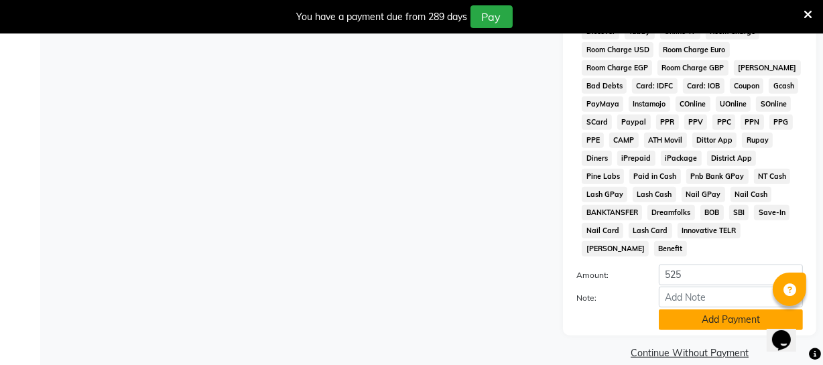
click at [714, 310] on button "Add Payment" at bounding box center [731, 320] width 144 height 21
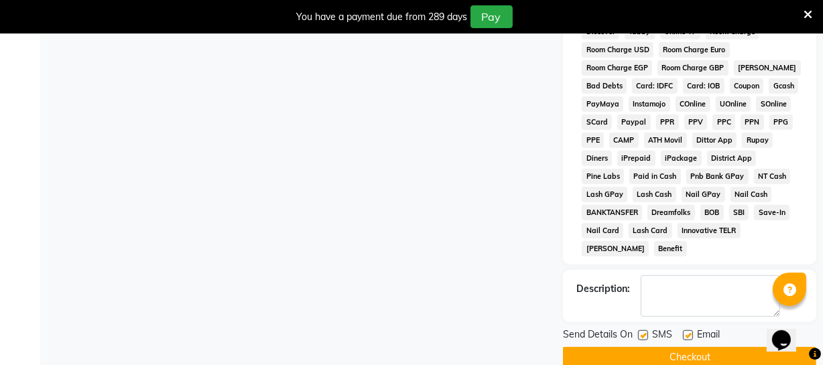
click at [680, 347] on button "Checkout" at bounding box center [689, 357] width 253 height 21
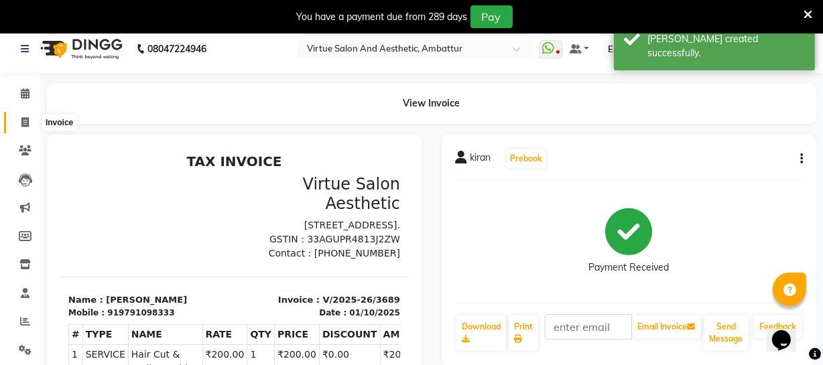
click at [23, 122] on icon at bounding box center [24, 122] width 7 height 10
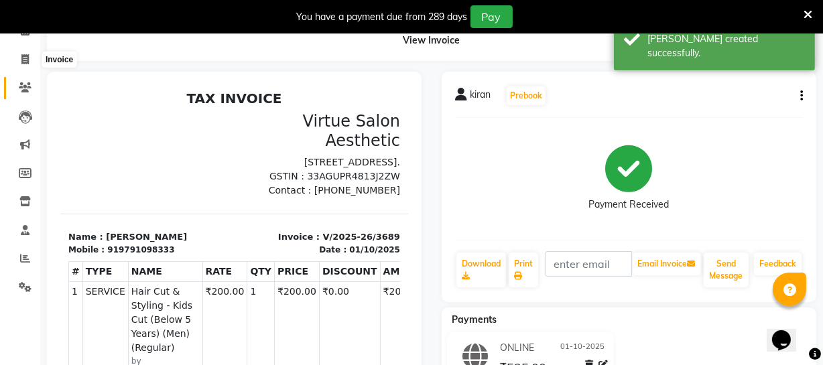
select select "service"
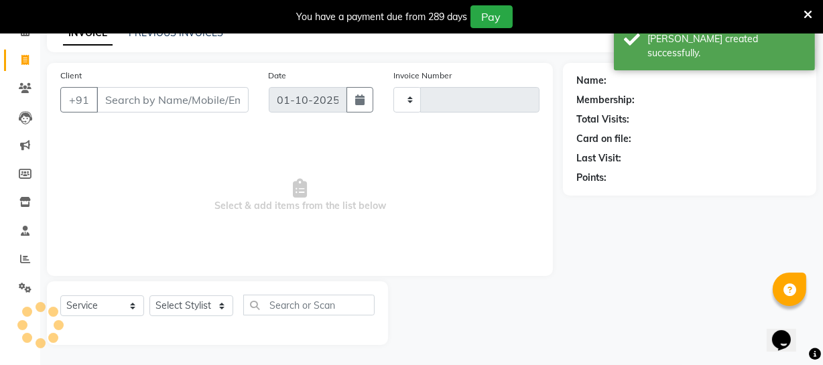
type input "3690"
select select "5237"
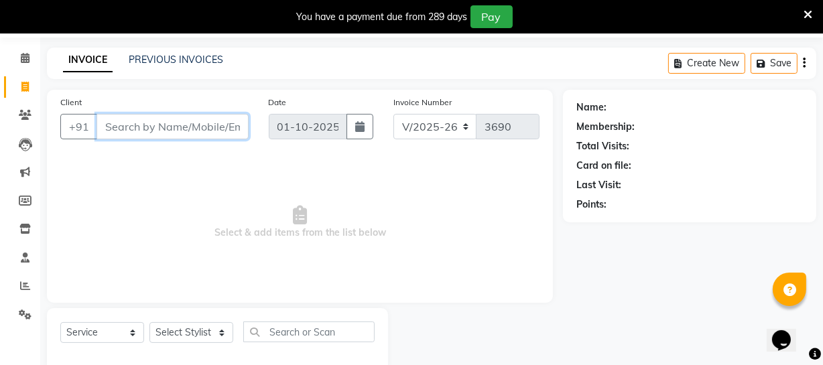
scroll to position [0, 0]
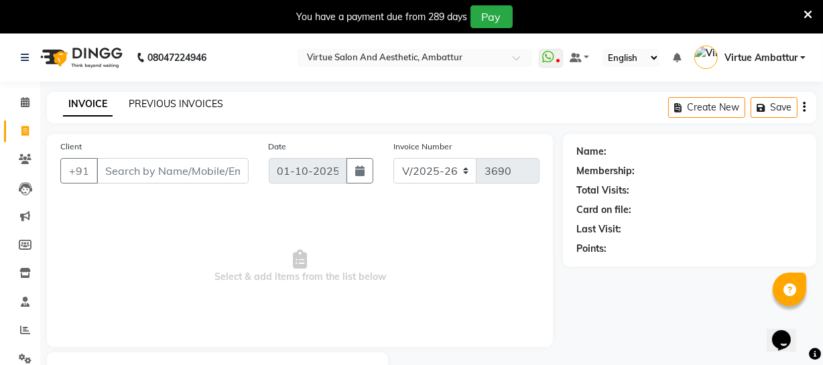
click at [194, 105] on link "PREVIOUS INVOICES" at bounding box center [176, 104] width 95 height 12
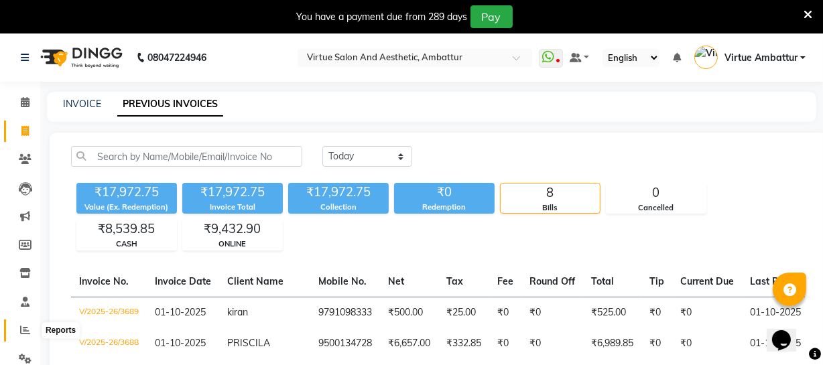
click at [21, 328] on icon at bounding box center [25, 330] width 10 height 10
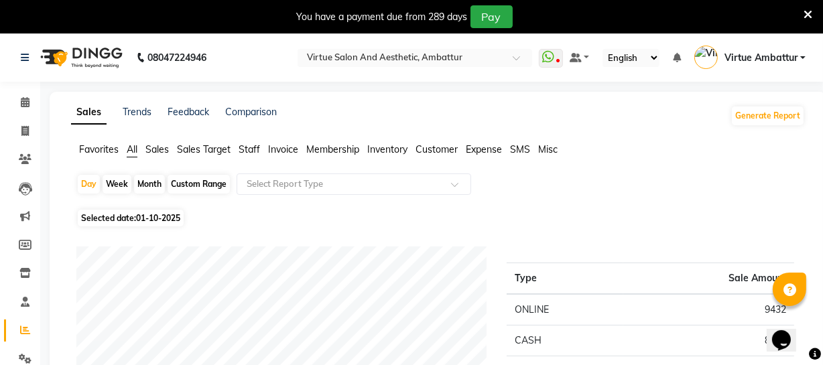
scroll to position [34, 0]
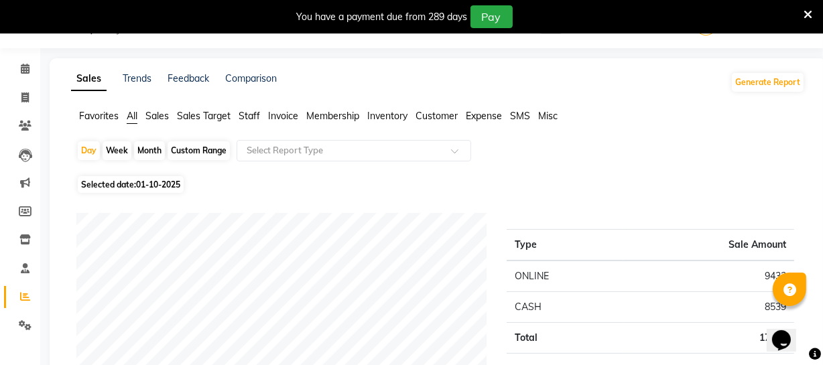
click at [245, 115] on span "Staff" at bounding box center [249, 116] width 21 height 12
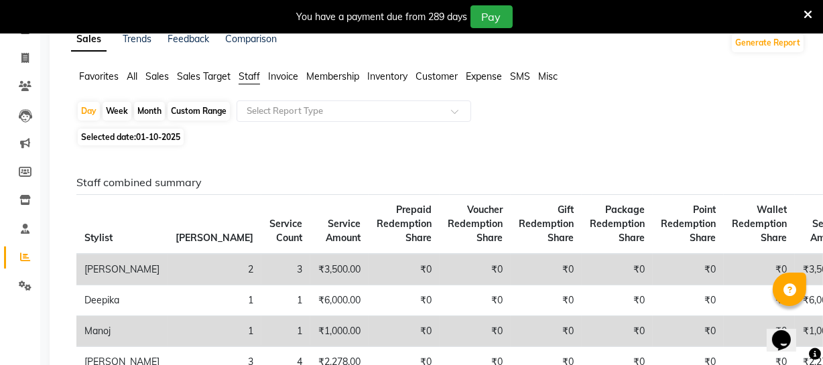
scroll to position [94, 0]
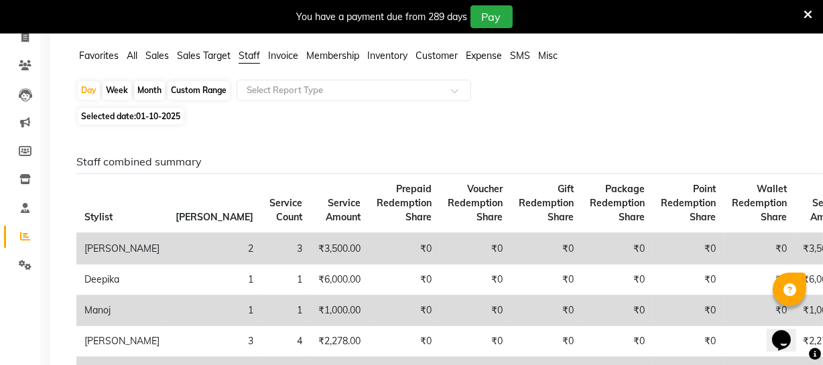
click at [201, 94] on div "Custom Range" at bounding box center [199, 90] width 62 height 19
select select "10"
select select "2025"
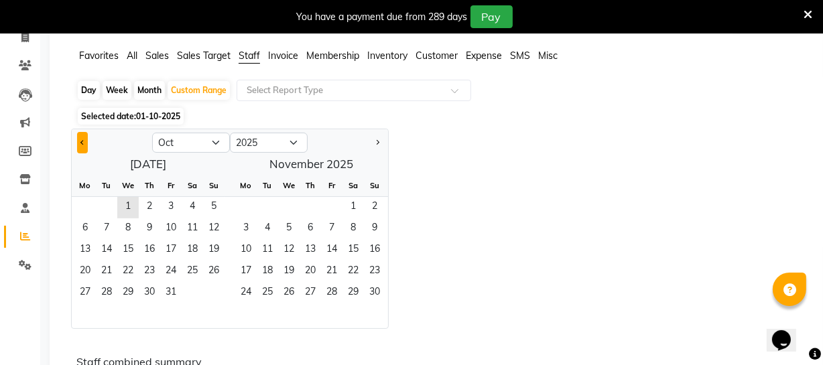
click at [86, 141] on button "Previous month" at bounding box center [82, 142] width 11 height 21
select select "9"
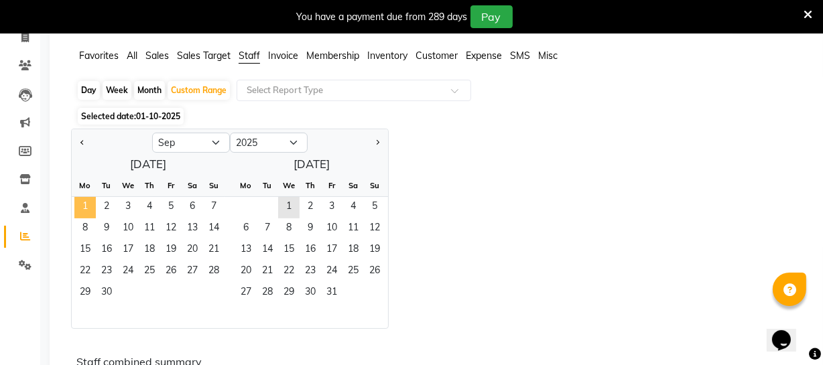
click at [87, 204] on span "1" at bounding box center [84, 207] width 21 height 21
click at [107, 289] on span "30" at bounding box center [106, 293] width 21 height 21
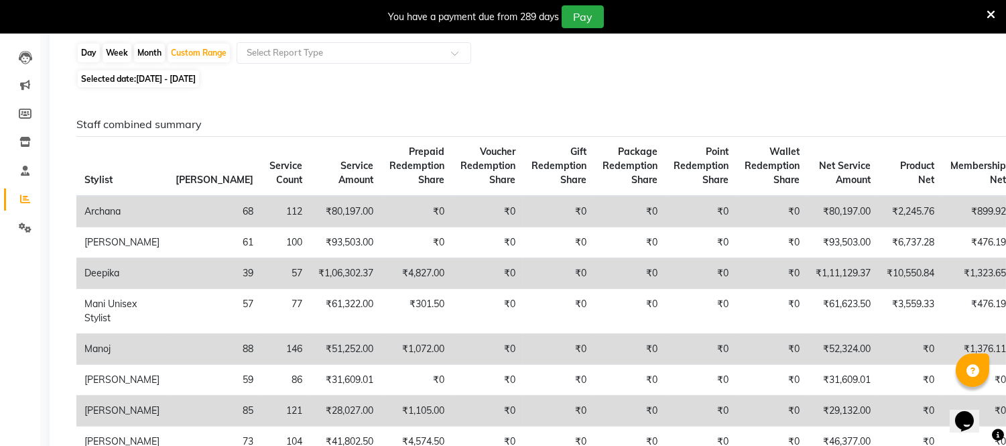
scroll to position [129, 0]
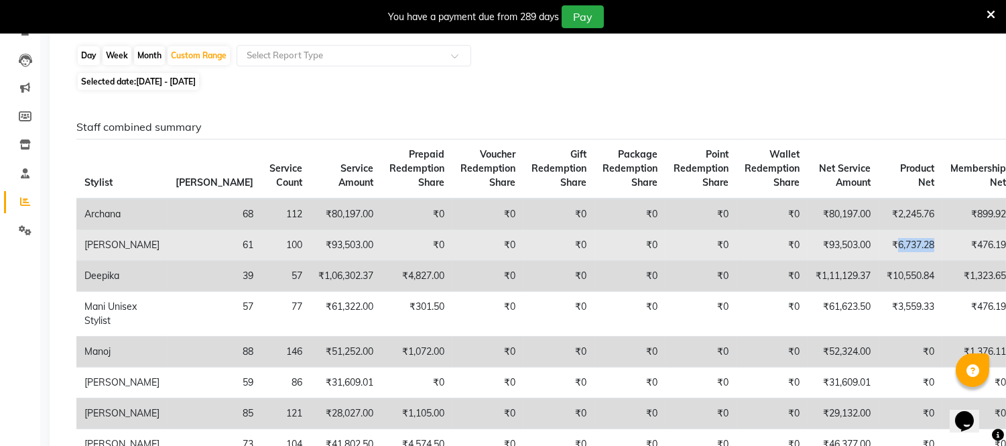
drag, startPoint x: 814, startPoint y: 242, endPoint x: 850, endPoint y: 247, distance: 36.5
click at [832, 243] on td "₹6,737.28" at bounding box center [911, 245] width 64 height 31
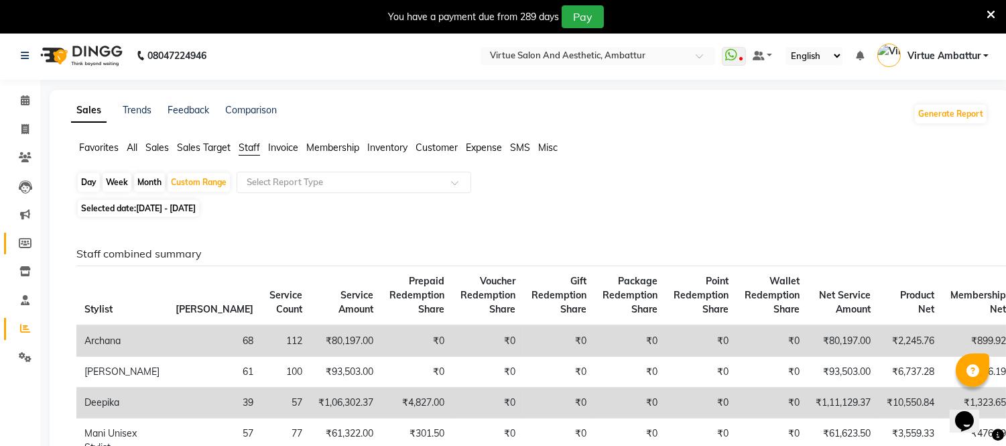
scroll to position [0, 0]
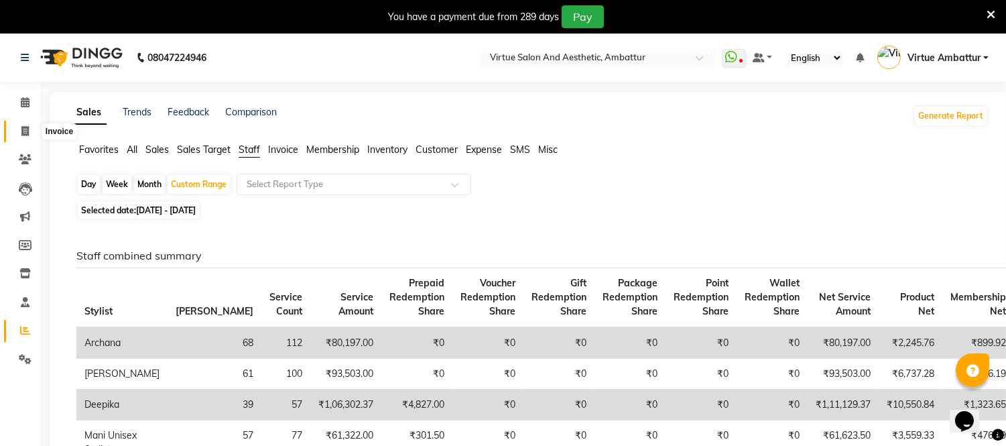
click at [27, 130] on icon at bounding box center [24, 131] width 7 height 10
select select "5237"
select select "service"
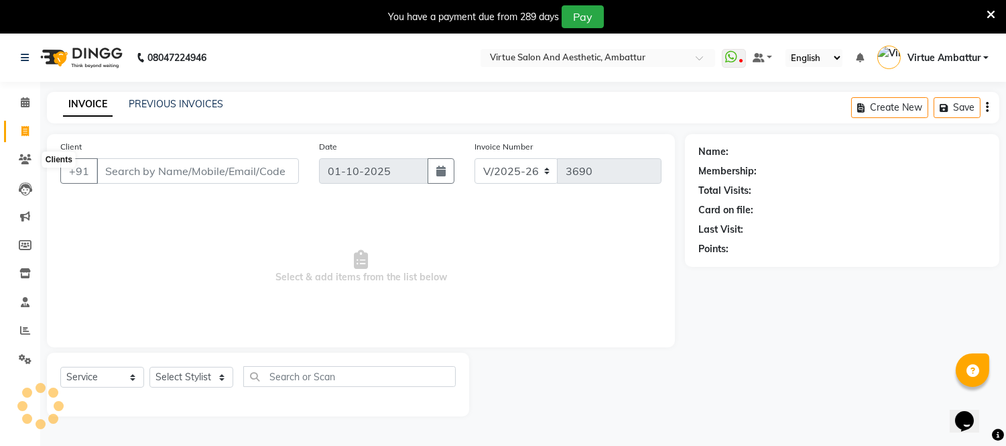
scroll to position [34, 0]
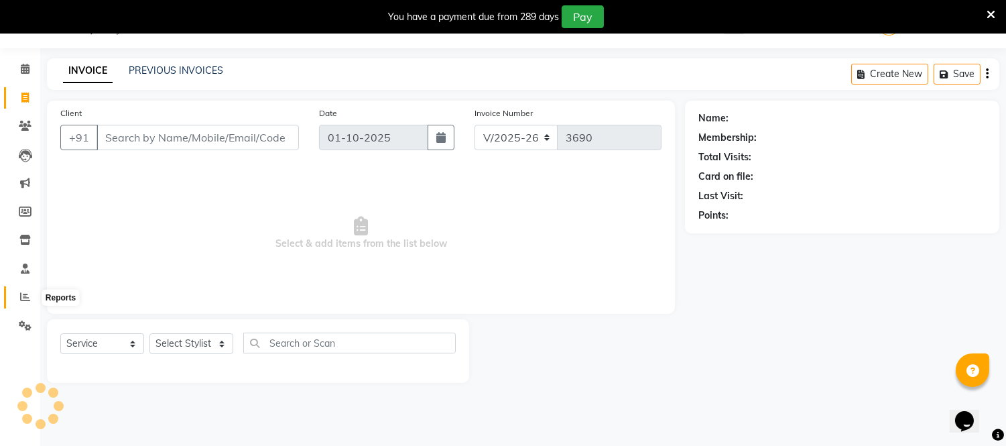
click at [20, 298] on icon at bounding box center [25, 297] width 10 height 10
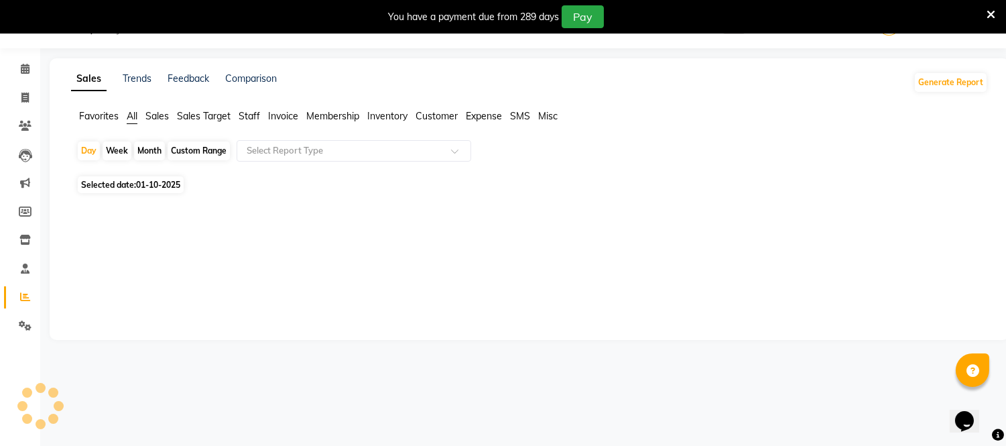
click at [255, 119] on span "Staff" at bounding box center [249, 116] width 21 height 12
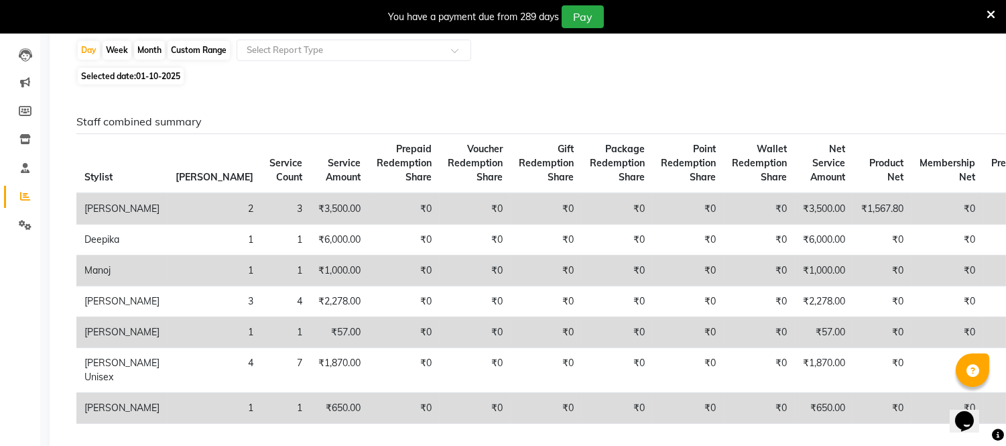
scroll to position [108, 0]
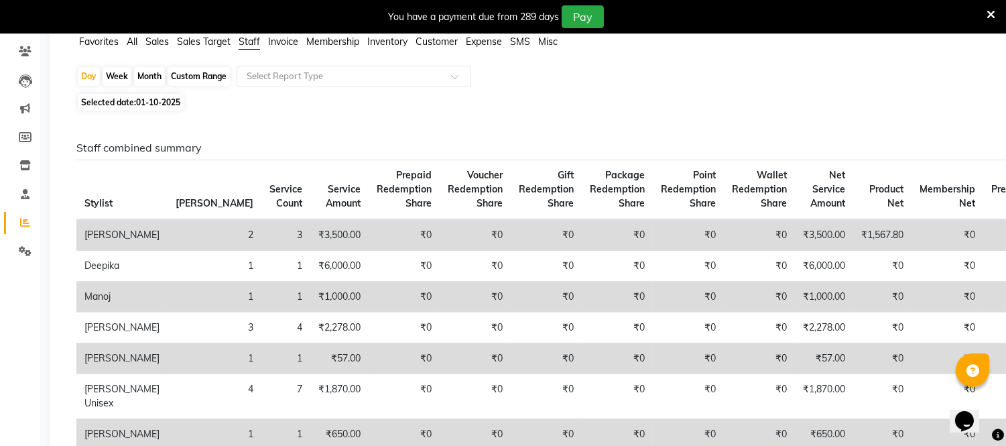
click at [180, 75] on div "Custom Range" at bounding box center [199, 76] width 62 height 19
select select "10"
select select "2025"
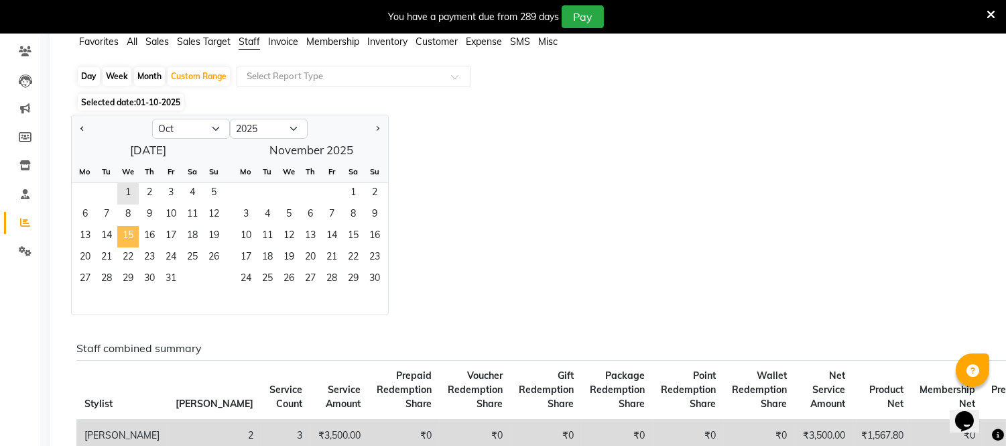
click at [129, 231] on span "15" at bounding box center [127, 236] width 21 height 21
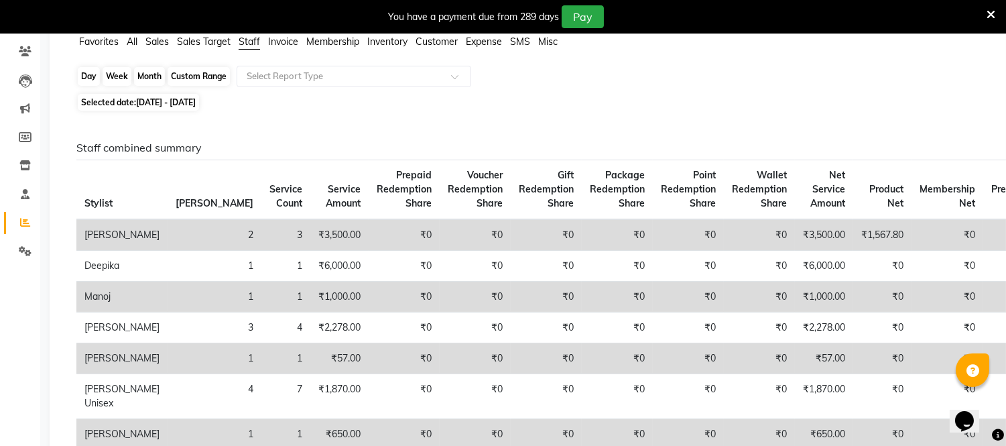
click at [195, 76] on div "Custom Range" at bounding box center [199, 76] width 62 height 19
select select "10"
select select "2025"
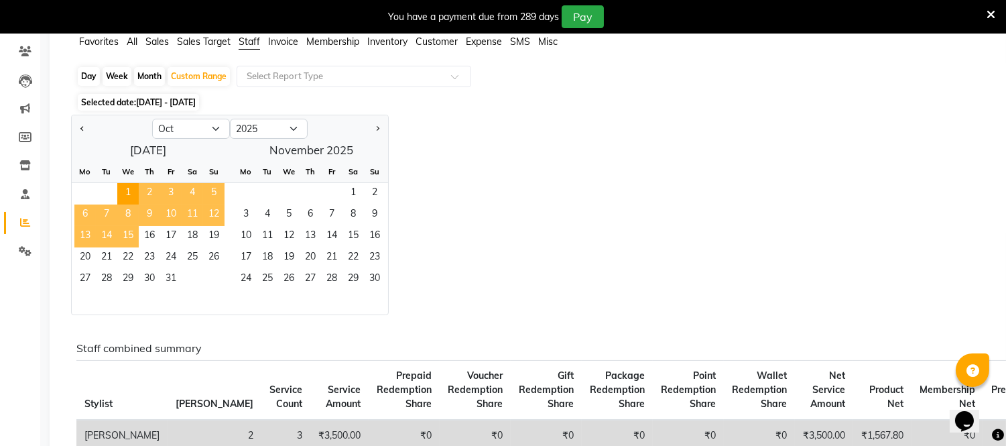
click at [133, 233] on span "15" at bounding box center [127, 236] width 21 height 21
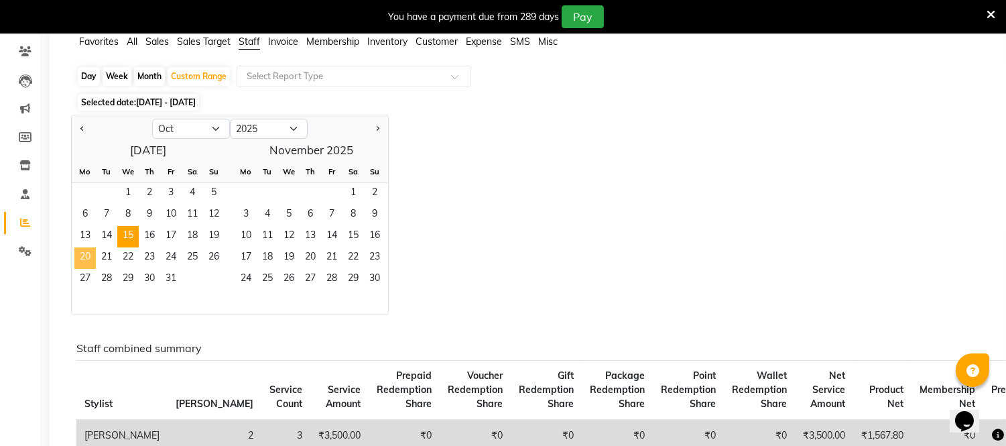
click at [88, 255] on span "20" at bounding box center [84, 257] width 21 height 21
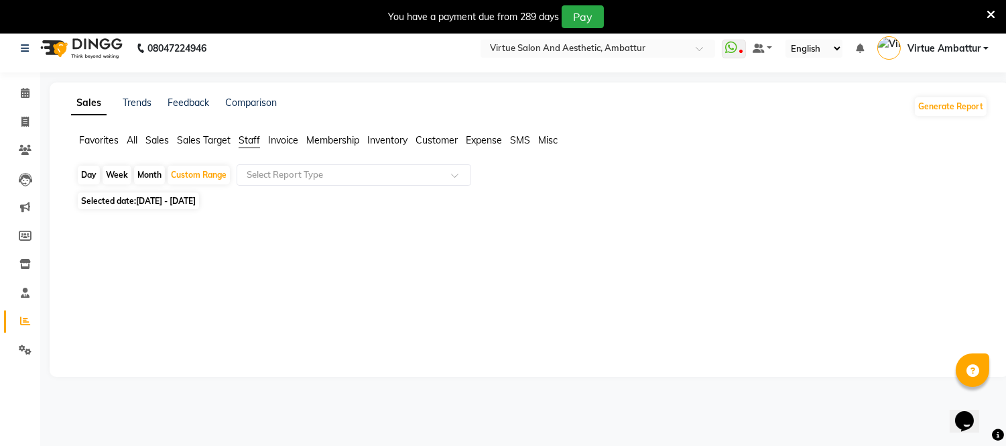
scroll to position [0, 0]
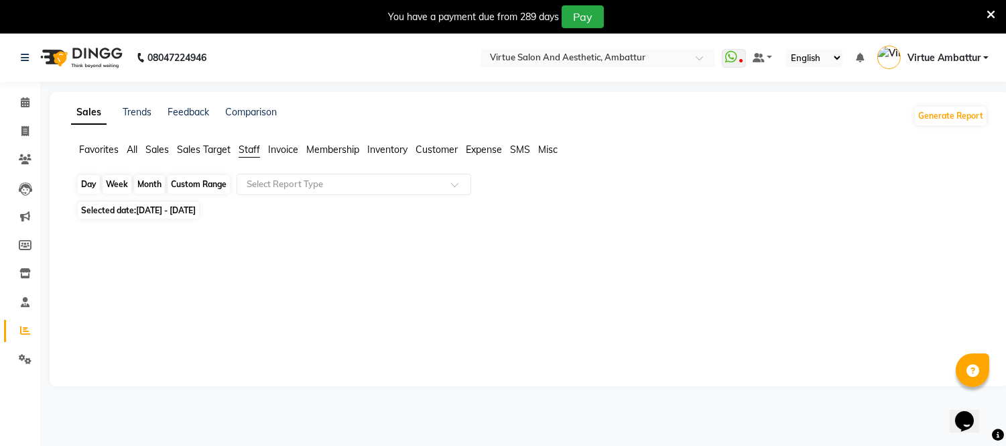
click at [188, 190] on div "Custom Range" at bounding box center [199, 184] width 62 height 19
select select "10"
select select "2025"
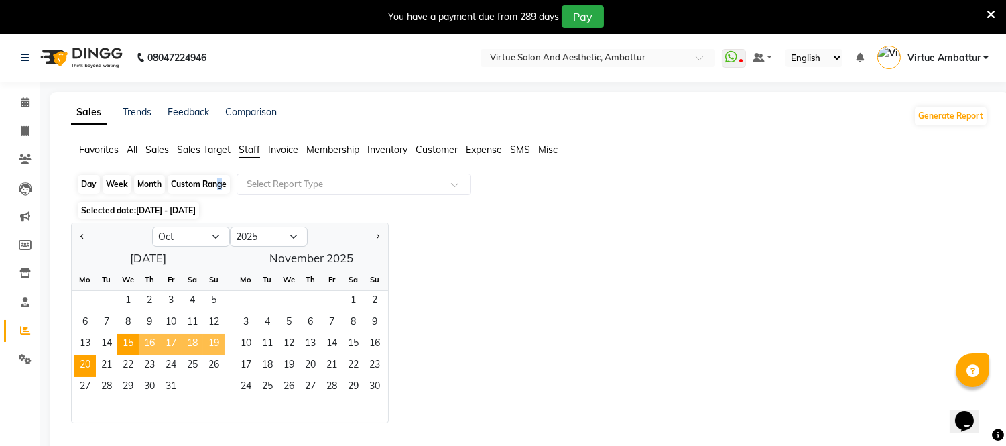
click at [215, 182] on div "Custom Range" at bounding box center [199, 184] width 62 height 19
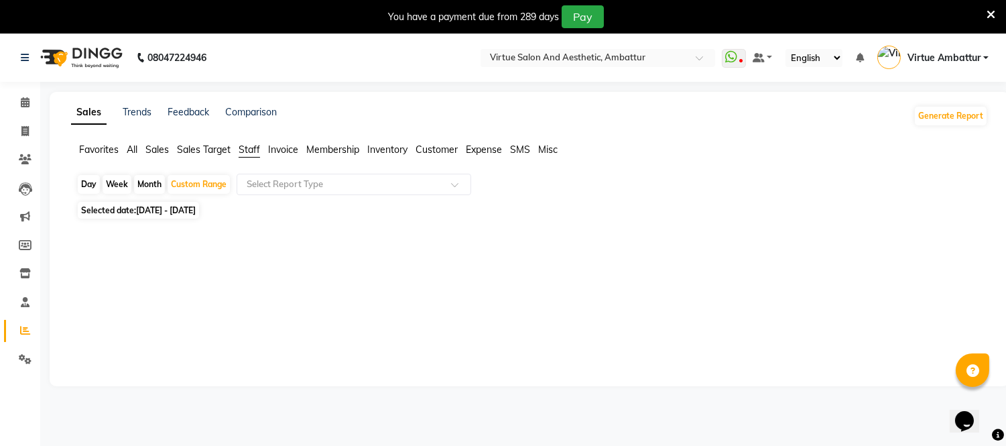
click at [257, 148] on span "Staff" at bounding box center [249, 149] width 21 height 12
click at [115, 182] on div "Week" at bounding box center [117, 184] width 29 height 19
select select "10"
select select "2025"
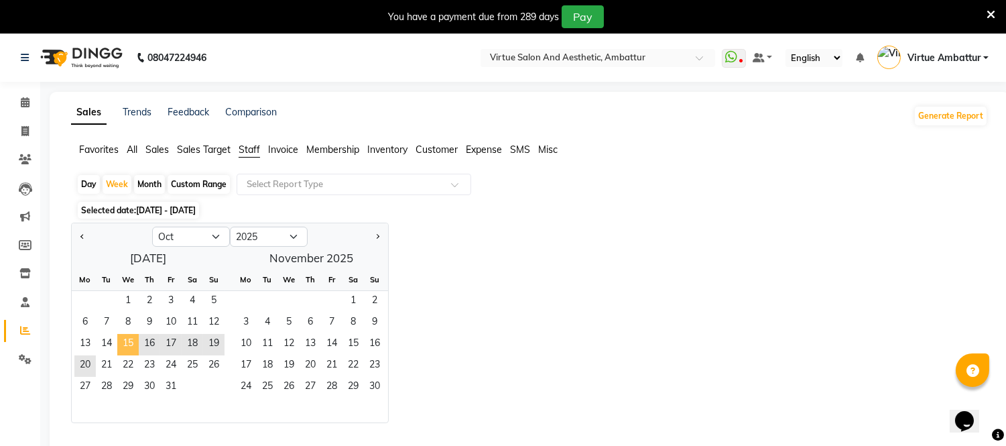
click at [124, 337] on span "15" at bounding box center [127, 344] width 21 height 21
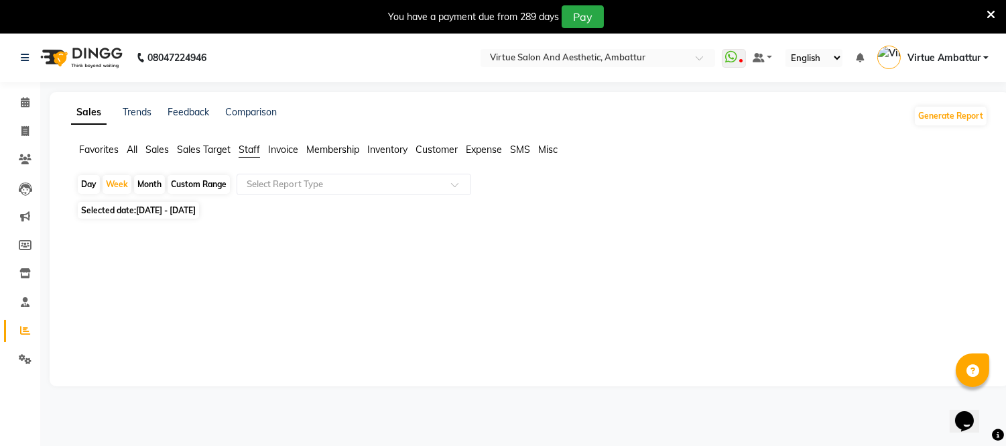
click at [146, 182] on div "Month" at bounding box center [149, 184] width 31 height 19
select select "10"
select select "2025"
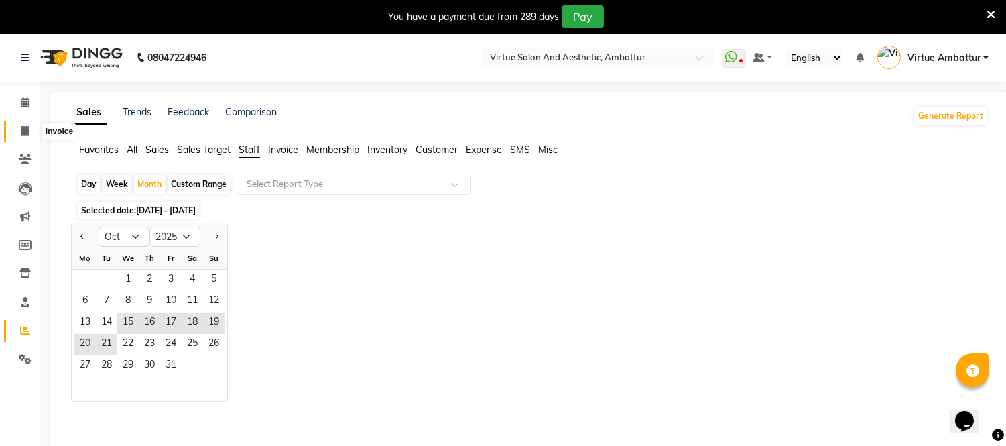
click at [21, 131] on icon at bounding box center [24, 131] width 7 height 10
select select "5237"
select select "service"
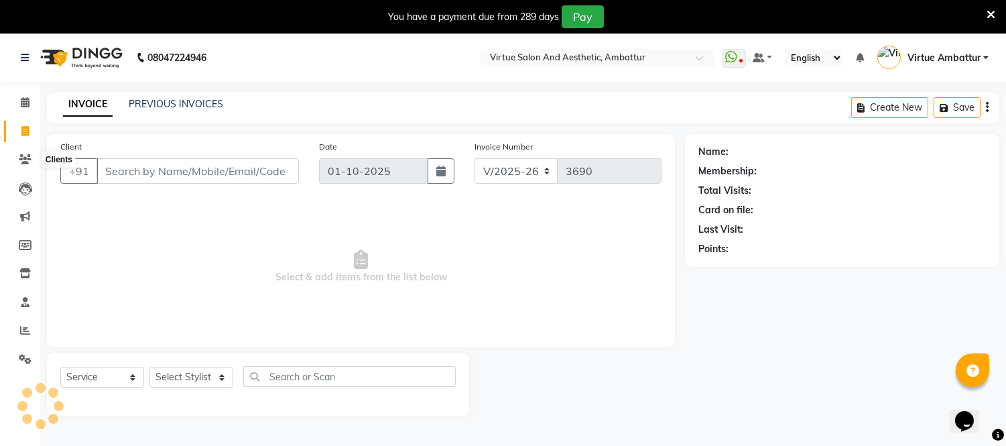
scroll to position [34, 0]
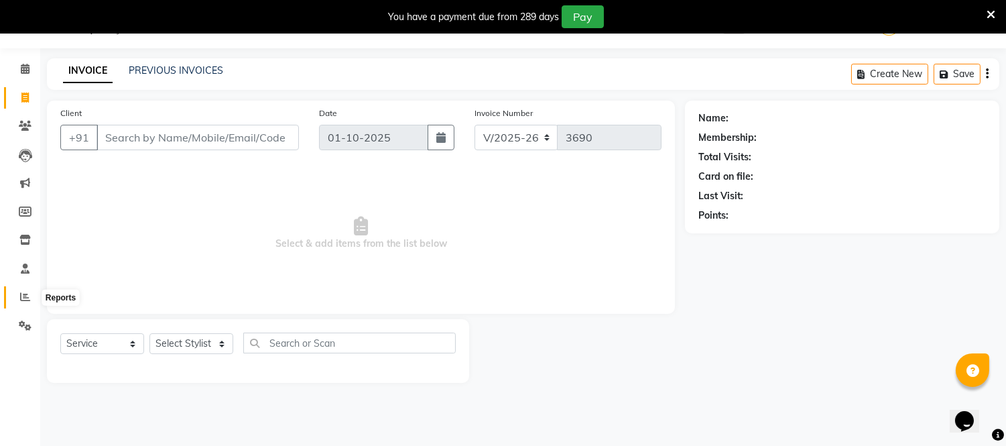
click at [20, 298] on icon at bounding box center [25, 297] width 10 height 10
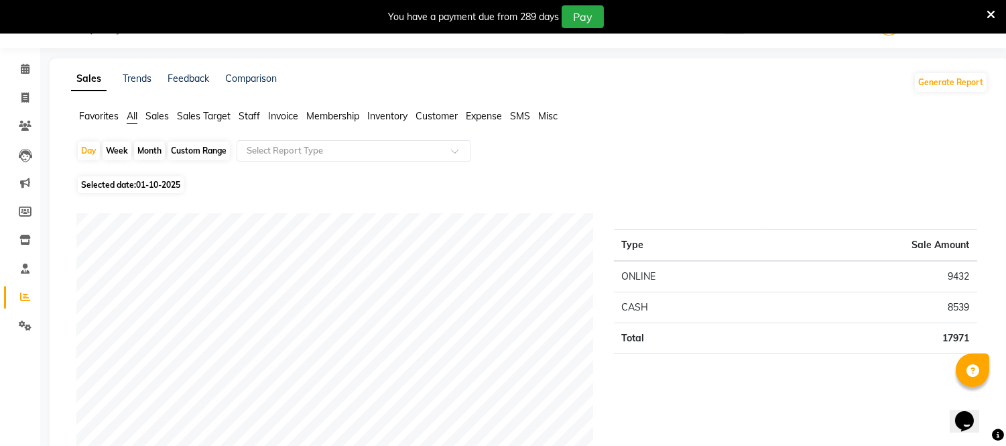
click at [151, 151] on div "Month" at bounding box center [149, 150] width 31 height 19
select select "10"
select select "2025"
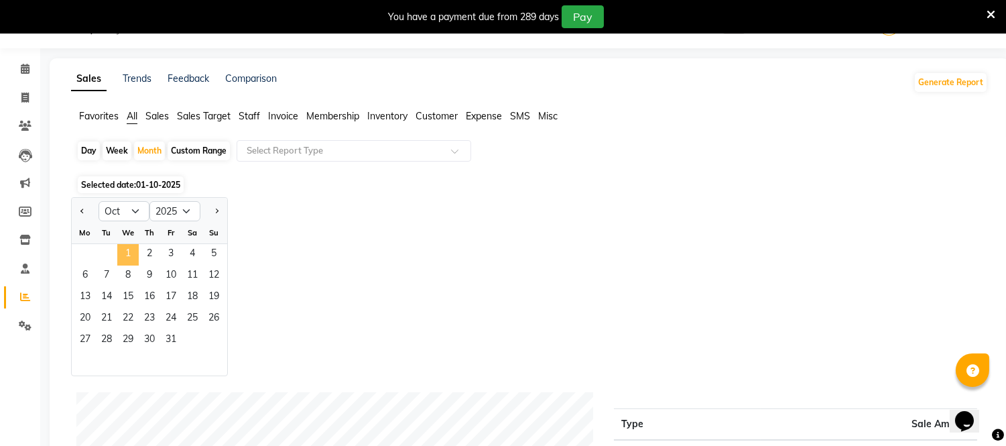
click at [123, 247] on span "1" at bounding box center [127, 254] width 21 height 21
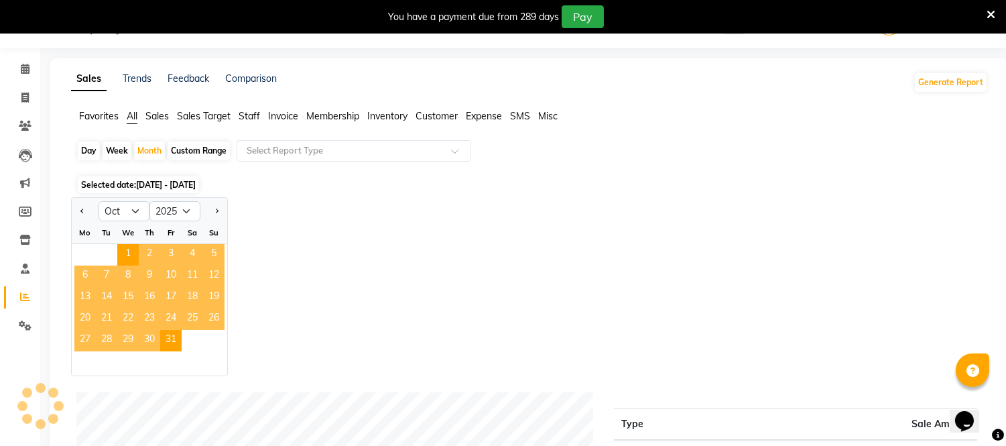
click at [250, 117] on span "Staff" at bounding box center [249, 116] width 21 height 12
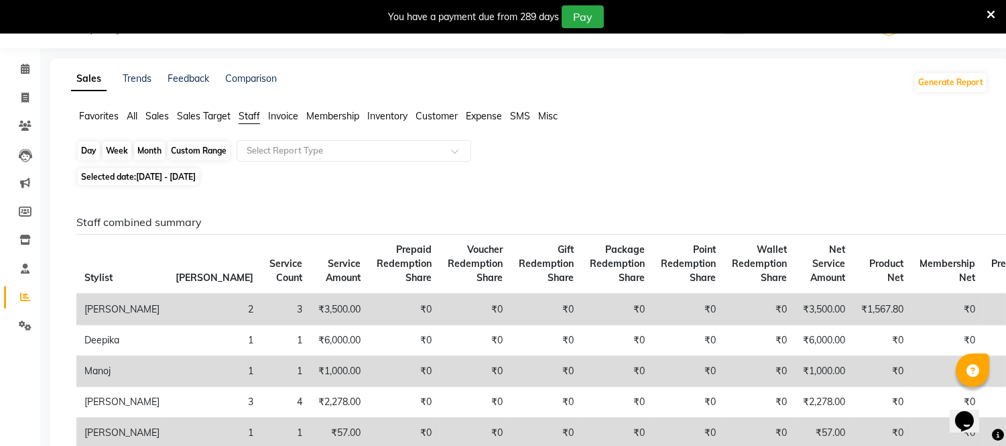
click at [143, 146] on div "Month" at bounding box center [149, 150] width 31 height 19
select select "10"
select select "2025"
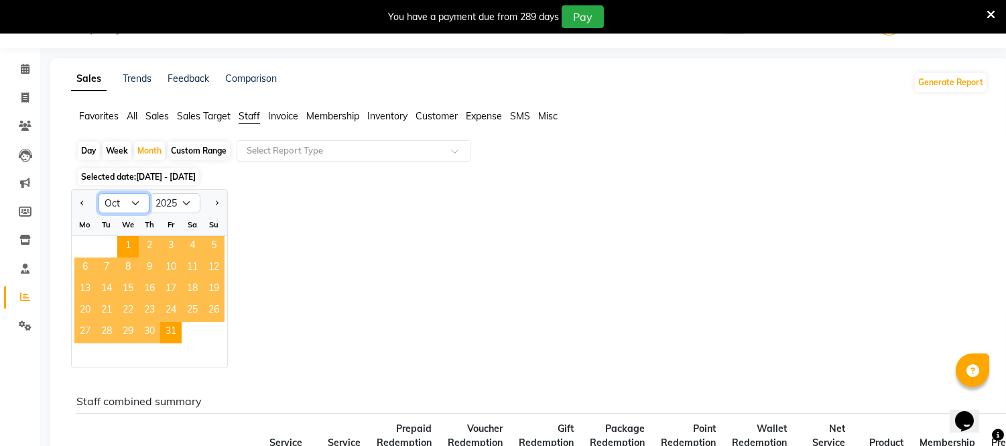
click at [115, 202] on select "Jan Feb Mar Apr May Jun Jul Aug Sep Oct Nov Dec" at bounding box center [124, 203] width 51 height 20
select select "9"
click at [99, 193] on select "Jan Feb Mar Apr May Jun Jul Aug Sep Oct Nov Dec" at bounding box center [124, 203] width 51 height 20
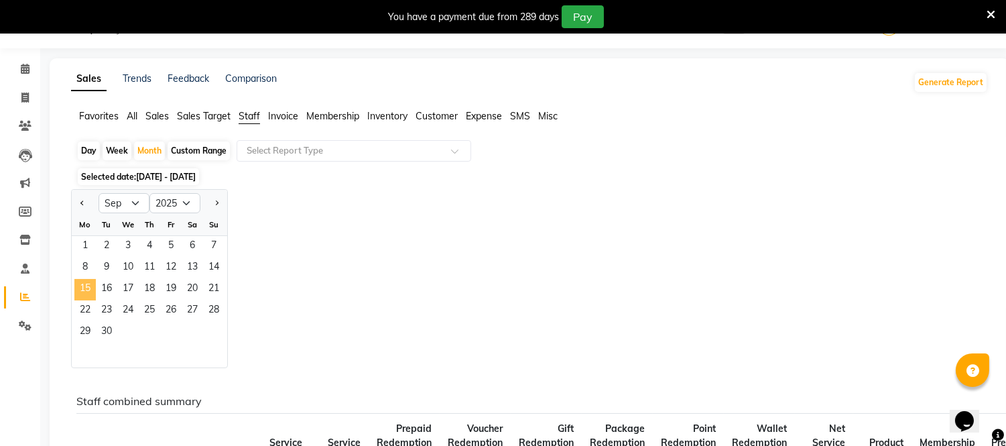
click at [89, 290] on span "15" at bounding box center [84, 289] width 21 height 21
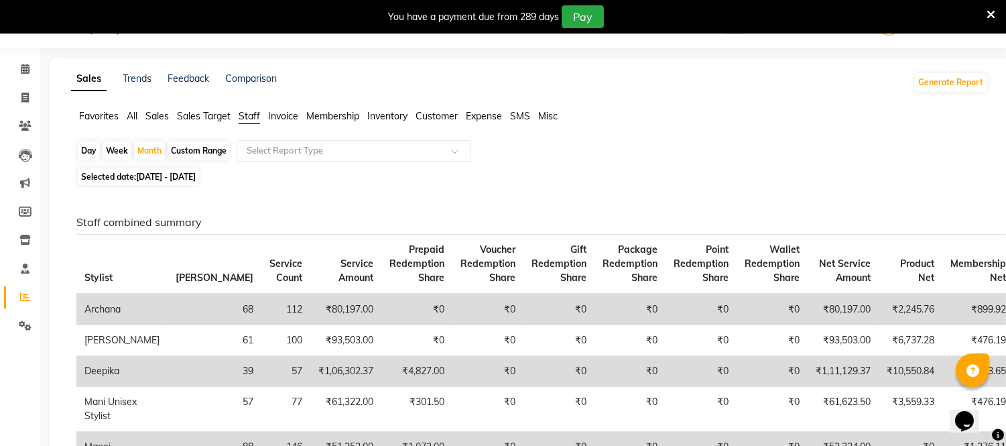
click at [121, 146] on div "Week" at bounding box center [117, 150] width 29 height 19
select select "9"
select select "2025"
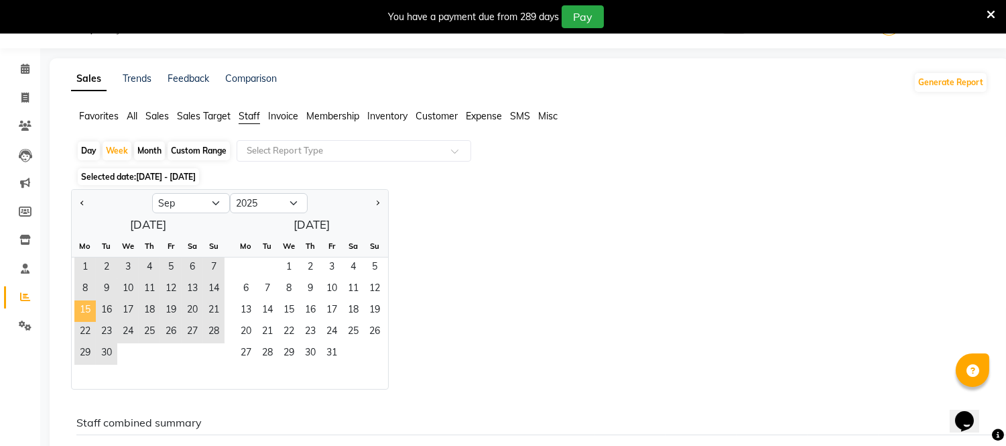
click at [86, 306] on span "15" at bounding box center [84, 310] width 21 height 21
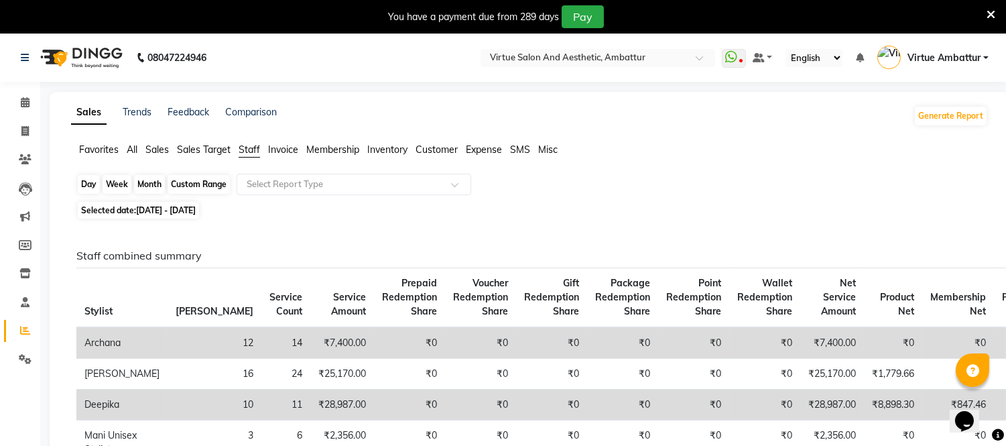
click at [117, 180] on div "Week" at bounding box center [117, 184] width 29 height 19
select select "9"
select select "2025"
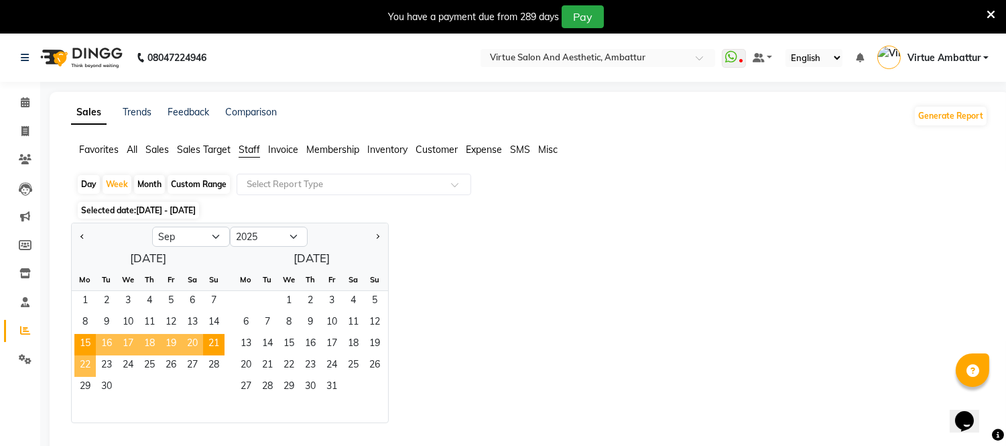
click at [80, 360] on span "22" at bounding box center [84, 365] width 21 height 21
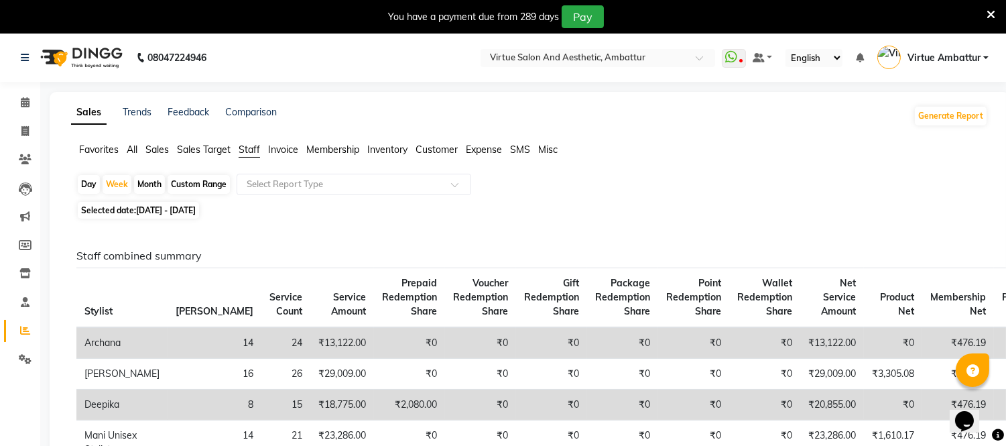
click at [155, 182] on div "Month" at bounding box center [149, 184] width 31 height 19
select select "9"
select select "2025"
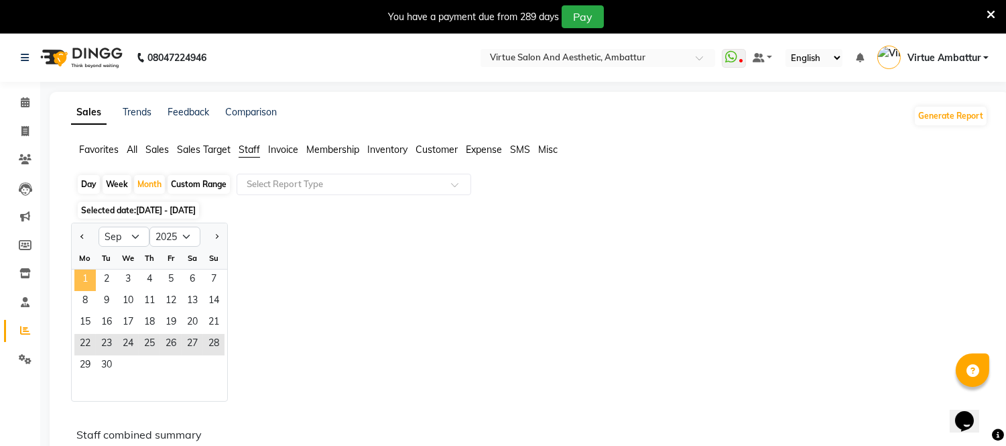
click at [90, 275] on span "1" at bounding box center [84, 279] width 21 height 21
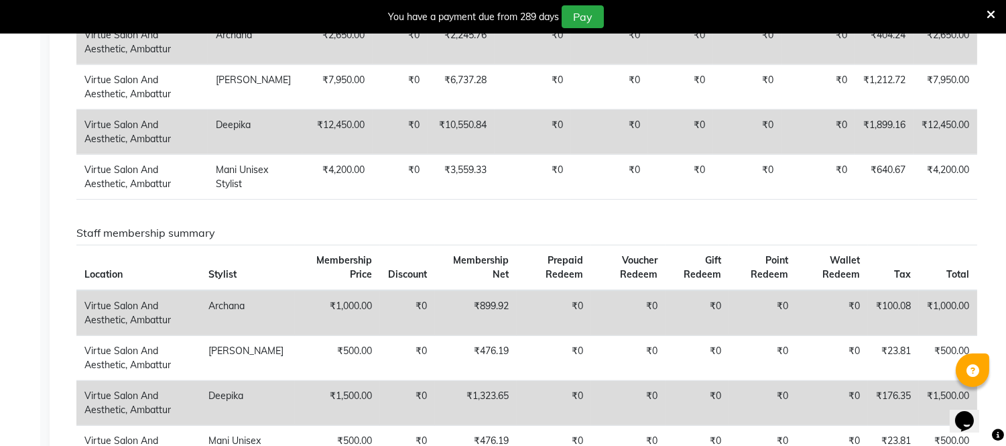
scroll to position [1787, 0]
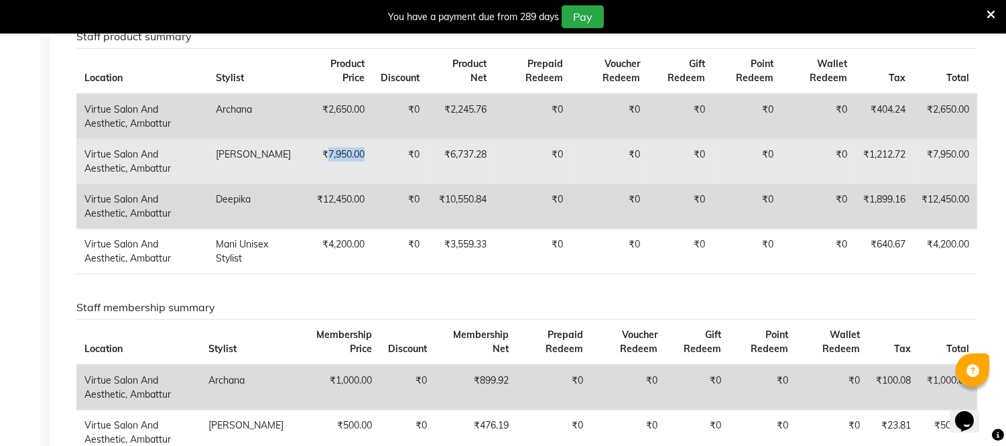
drag, startPoint x: 320, startPoint y: 179, endPoint x: 363, endPoint y: 180, distance: 42.9
click at [363, 180] on td "₹7,950.00" at bounding box center [337, 161] width 70 height 45
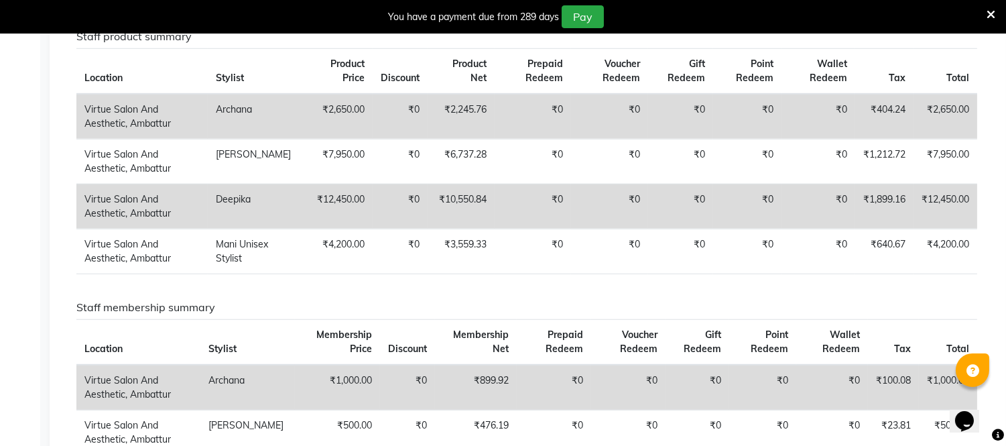
click at [367, 314] on h6 "Staff membership summary" at bounding box center [526, 307] width 901 height 13
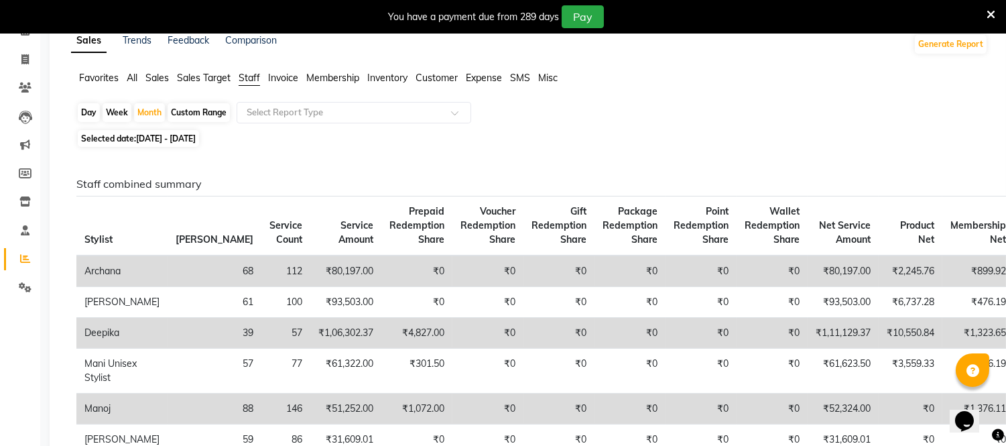
scroll to position [0, 0]
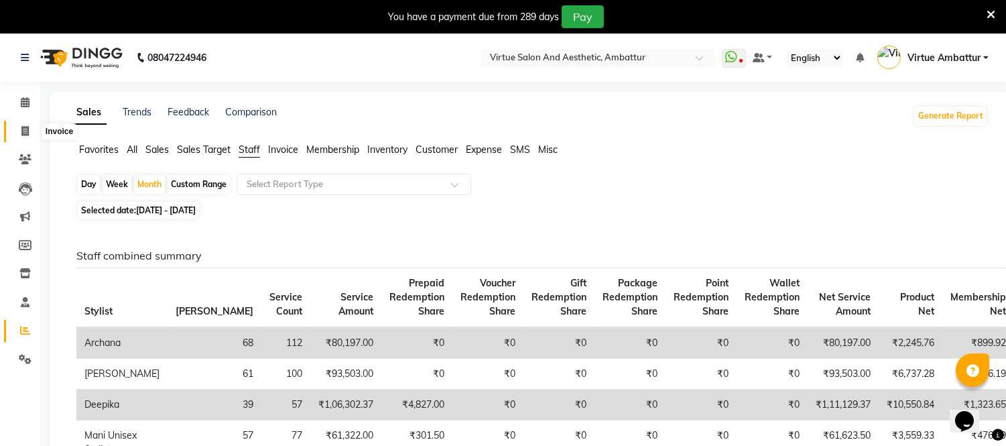
click at [27, 124] on span at bounding box center [24, 131] width 23 height 15
select select "service"
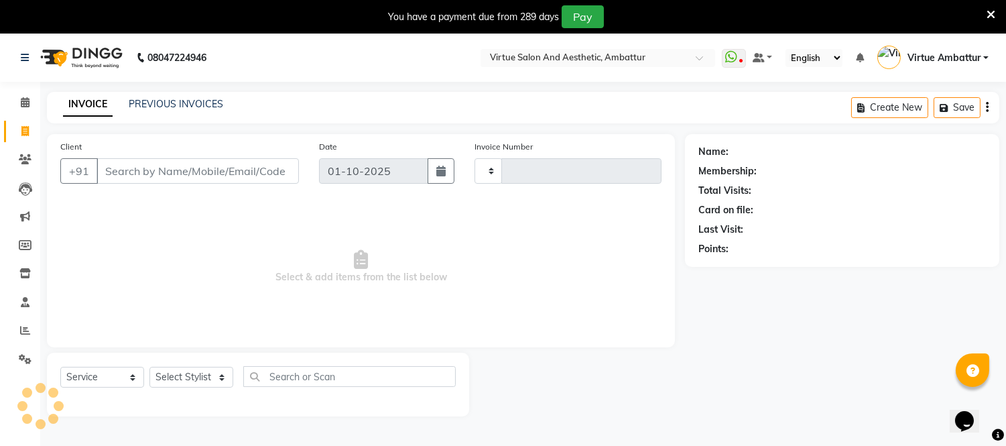
scroll to position [34, 0]
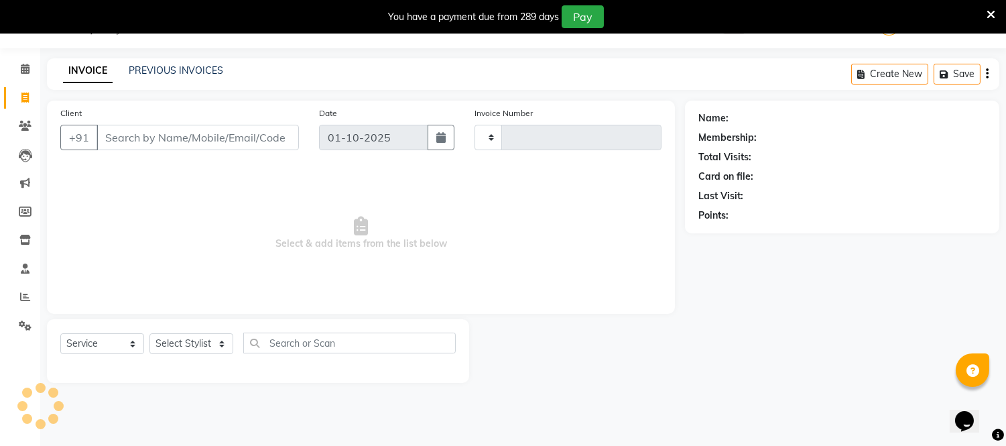
type input "3690"
select select "5237"
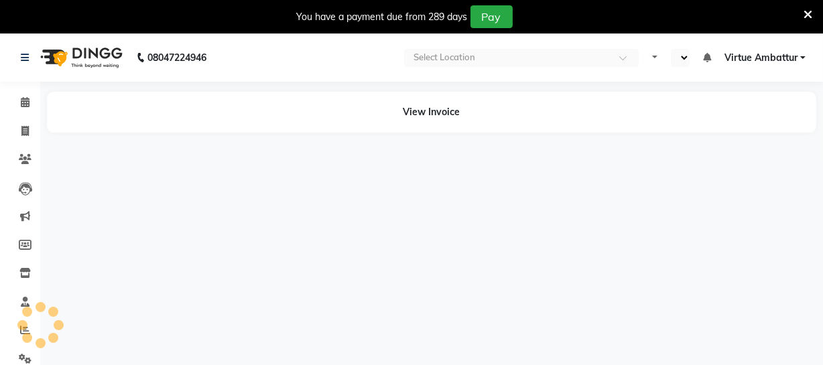
select select "en"
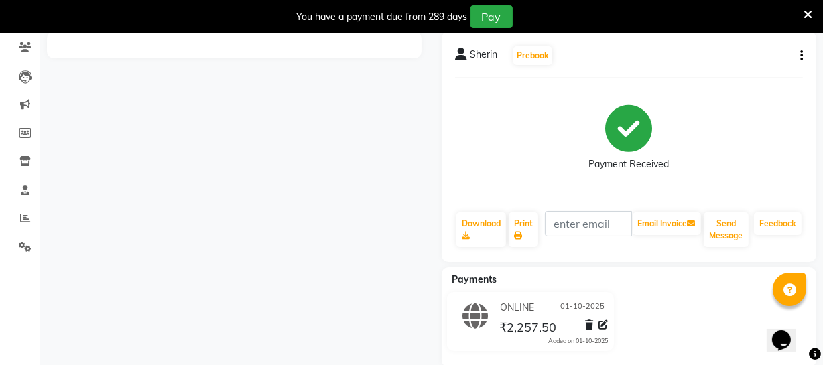
scroll to position [134, 0]
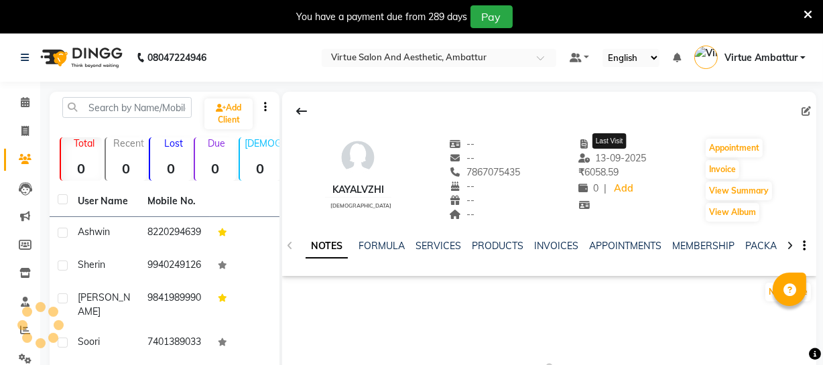
select select "en"
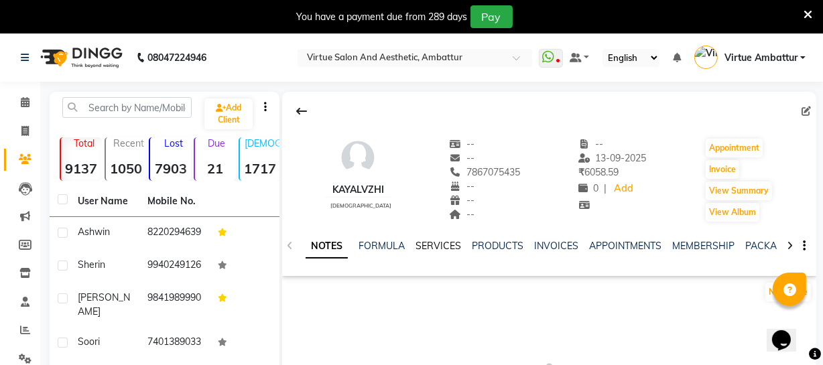
click at [438, 248] on link "SERVICES" at bounding box center [439, 246] width 46 height 12
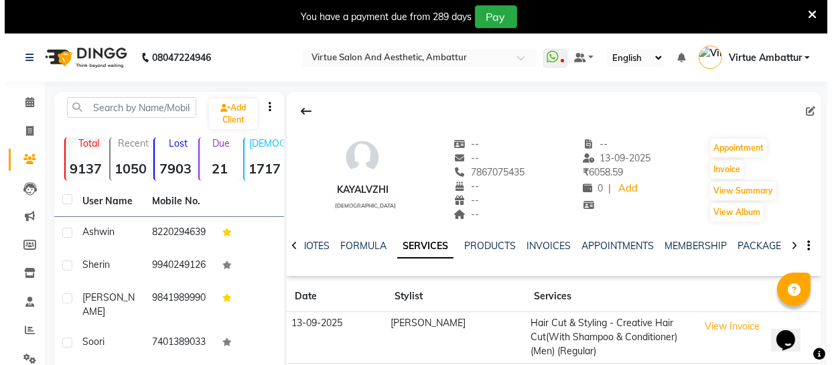
scroll to position [60, 0]
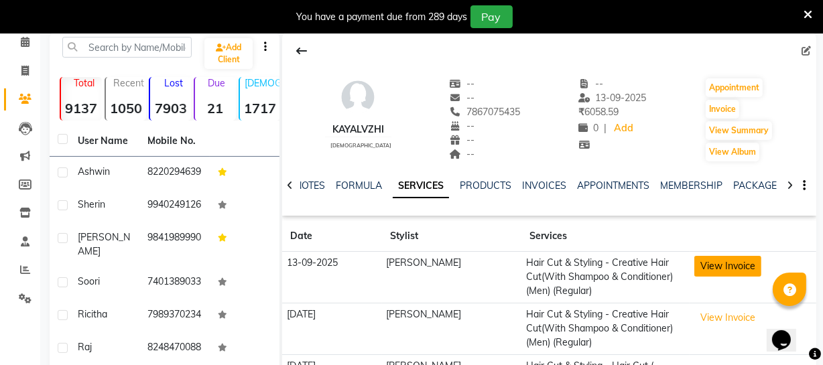
click at [698, 259] on button "View Invoice" at bounding box center [727, 266] width 67 height 21
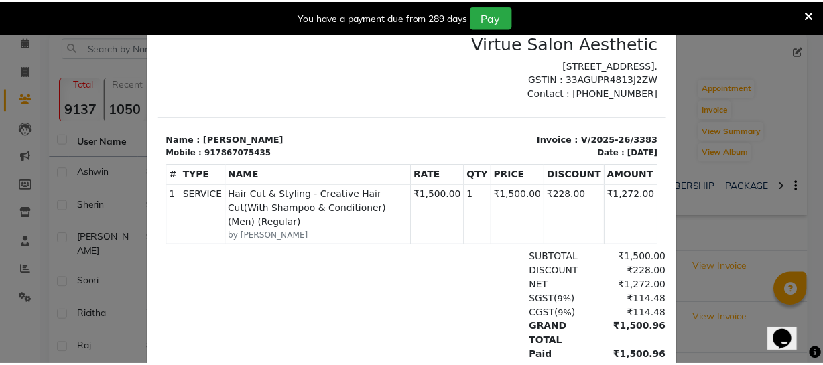
scroll to position [0, 0]
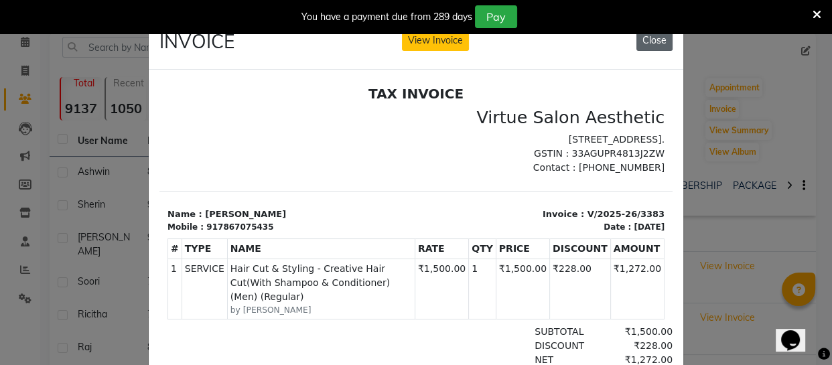
click at [649, 44] on button "Close" at bounding box center [655, 40] width 36 height 21
